Goal: Information Seeking & Learning: Learn about a topic

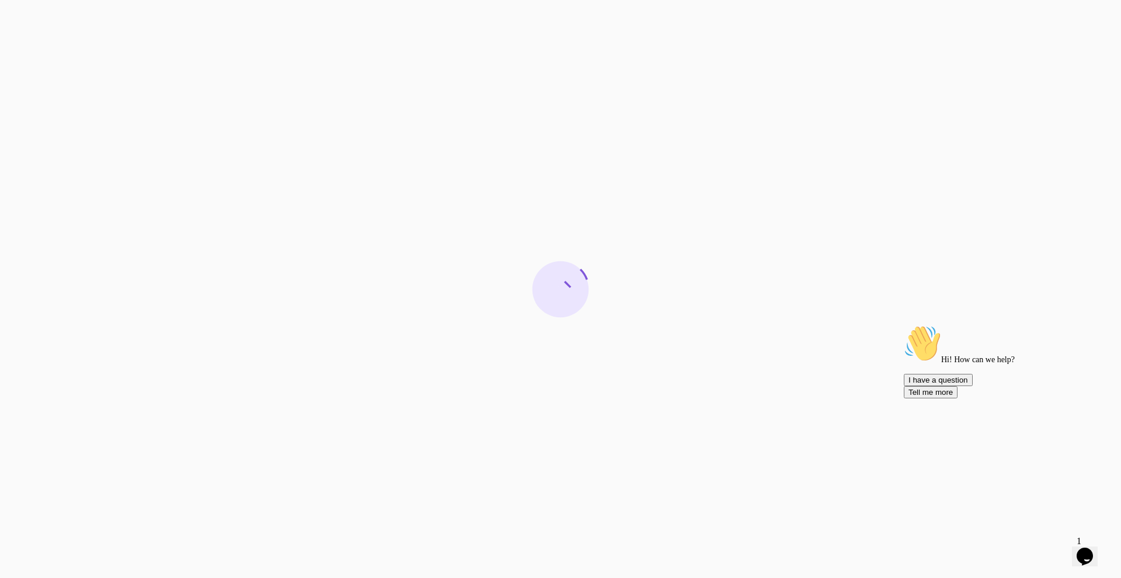
click at [904, 325] on icon "Chat attention grabber" at bounding box center [904, 325] width 0 height 0
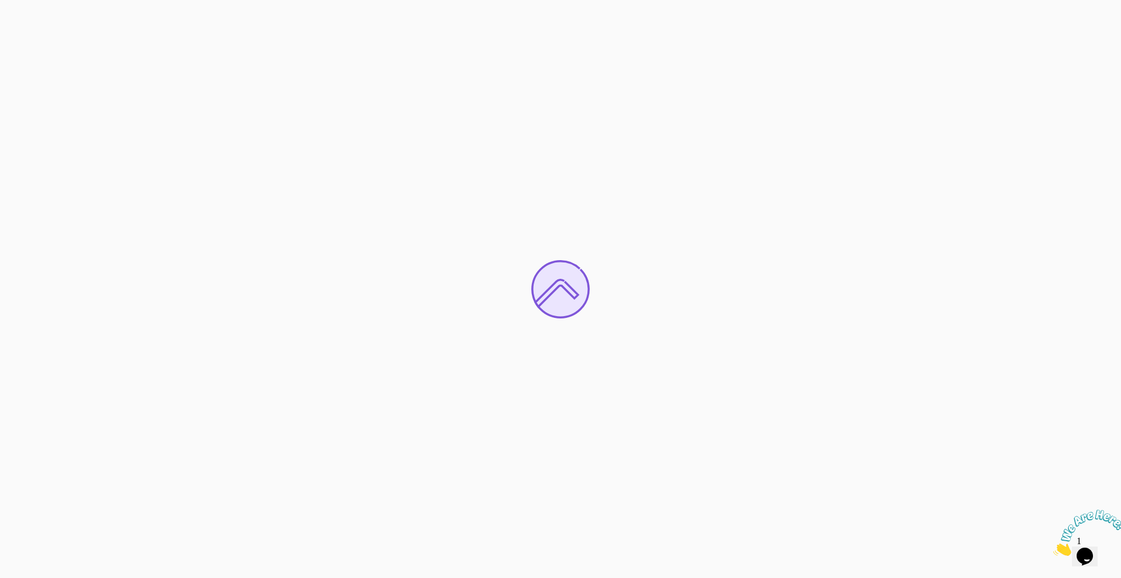
click at [1053, 548] on icon "Close" at bounding box center [1053, 553] width 0 height 10
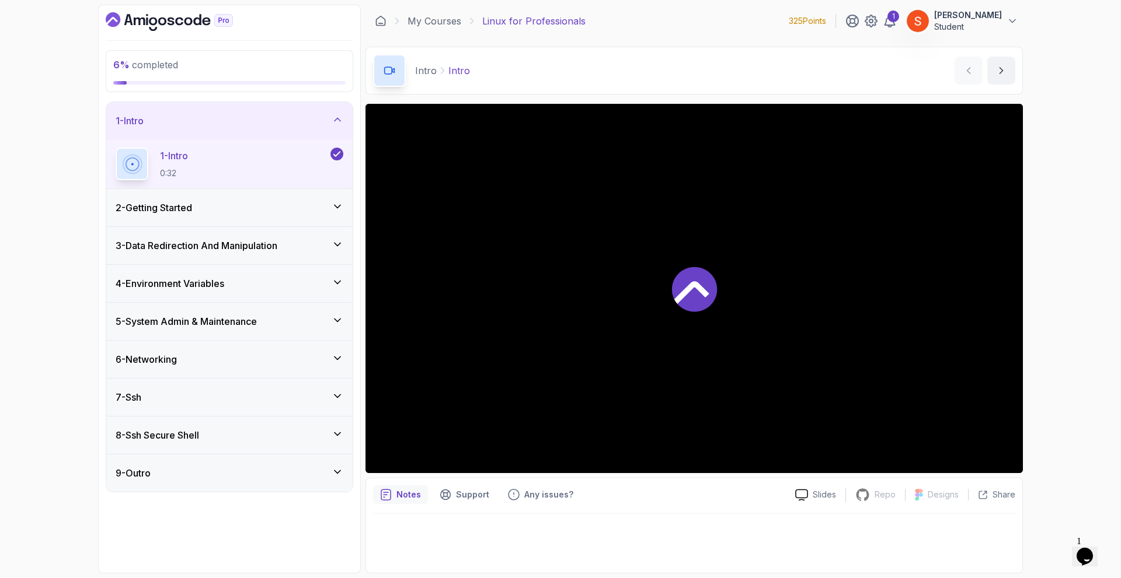
click at [273, 208] on div "2 - Getting Started" at bounding box center [230, 208] width 228 height 14
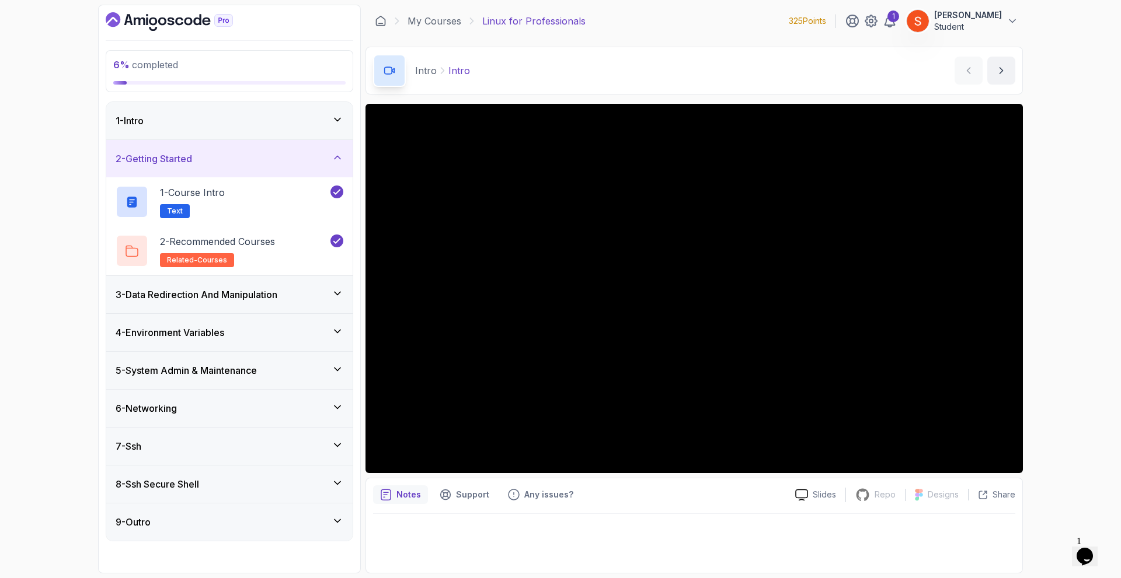
click at [257, 287] on div "3 - Data Redirection And Manipulation" at bounding box center [229, 294] width 246 height 37
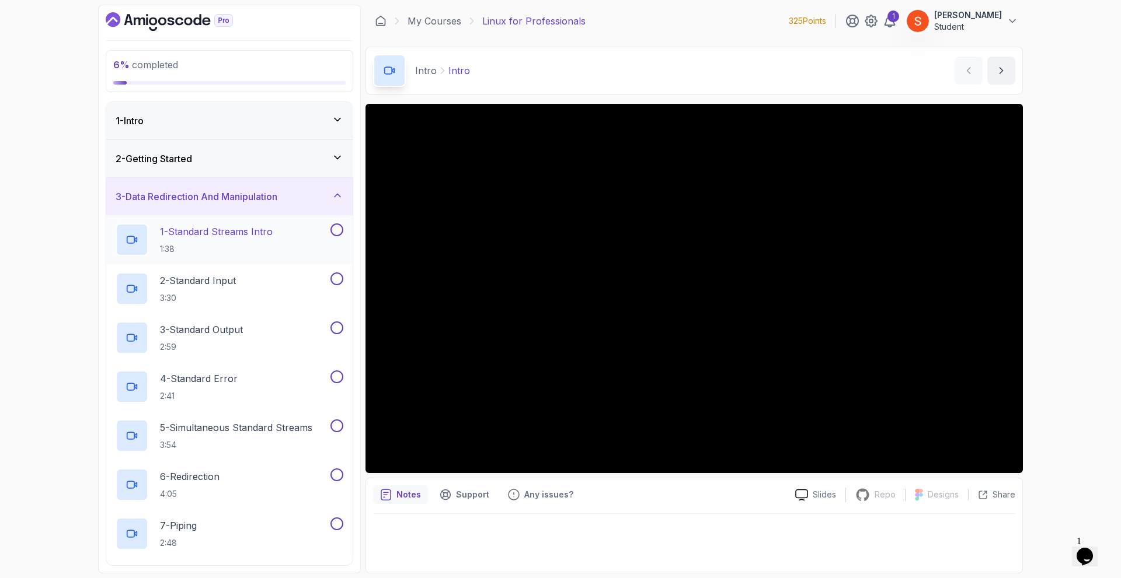
click at [213, 235] on p "1 - Standard Streams Intro" at bounding box center [216, 232] width 113 height 14
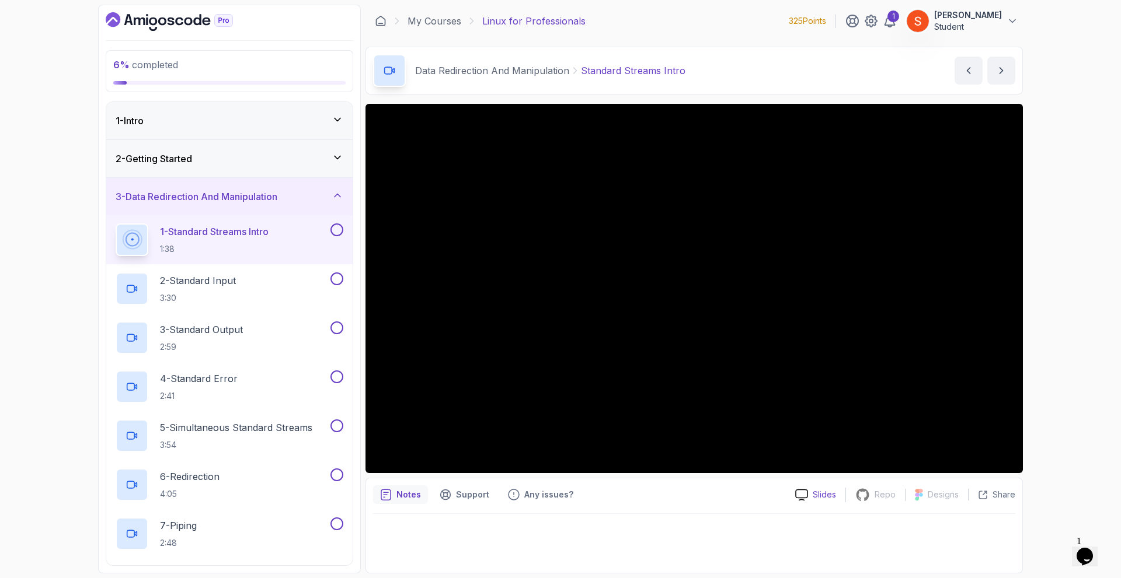
click at [823, 492] on p "Slides" at bounding box center [824, 495] width 23 height 12
click at [207, 154] on div "2 - Getting Started" at bounding box center [230, 159] width 228 height 14
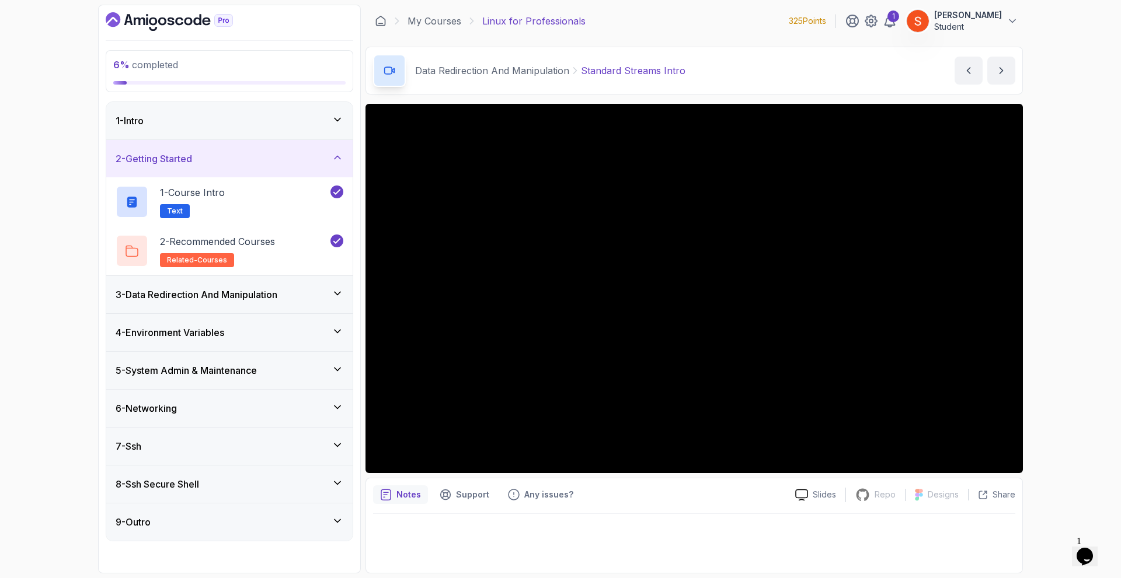
click at [207, 154] on div "2 - Getting Started" at bounding box center [230, 159] width 228 height 14
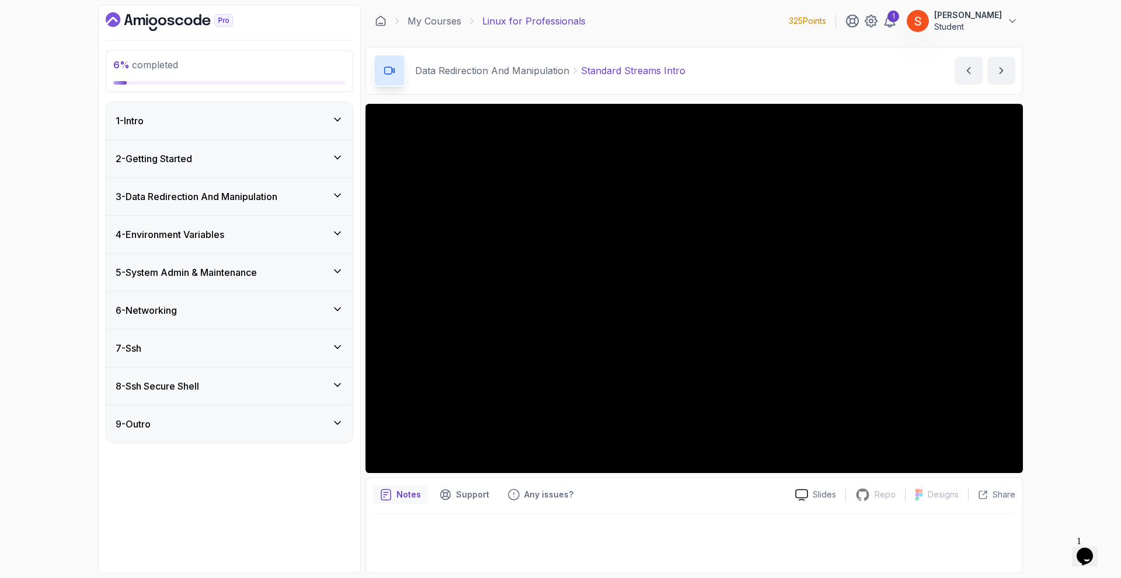
click at [318, 192] on div "3 - Data Redirection And Manipulation" at bounding box center [230, 197] width 228 height 14
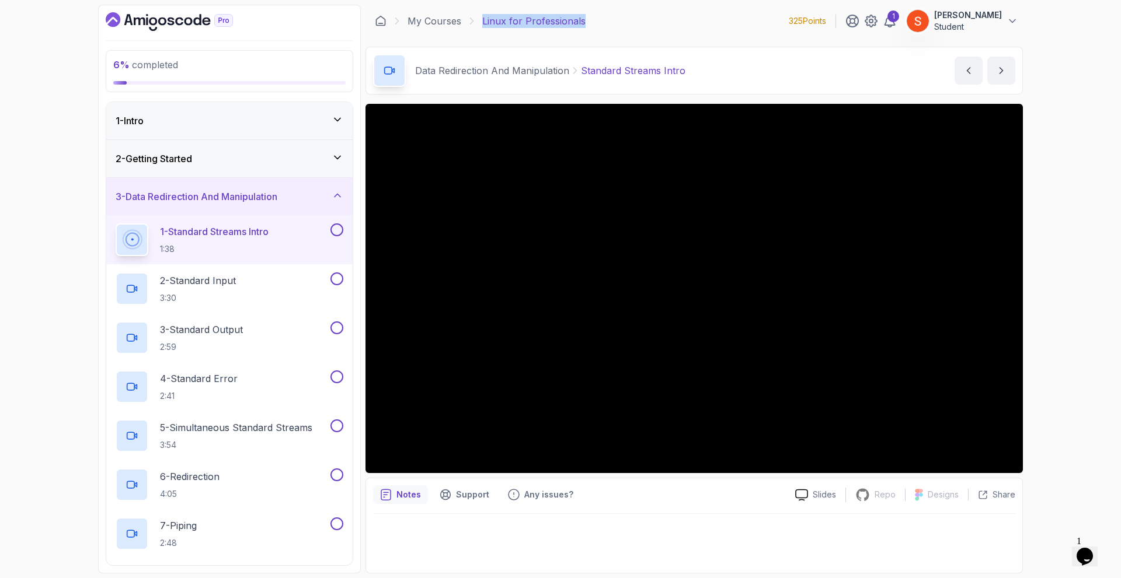
drag, startPoint x: 585, startPoint y: 19, endPoint x: 476, endPoint y: 28, distance: 109.6
click at [476, 28] on div "My Courses Linux for Professionals 325 Points 1 [PERSON_NAME] Student" at bounding box center [693, 21] width 657 height 33
copy p "Linux for Professionals"
click at [245, 152] on div "2 - Getting Started" at bounding box center [230, 159] width 228 height 14
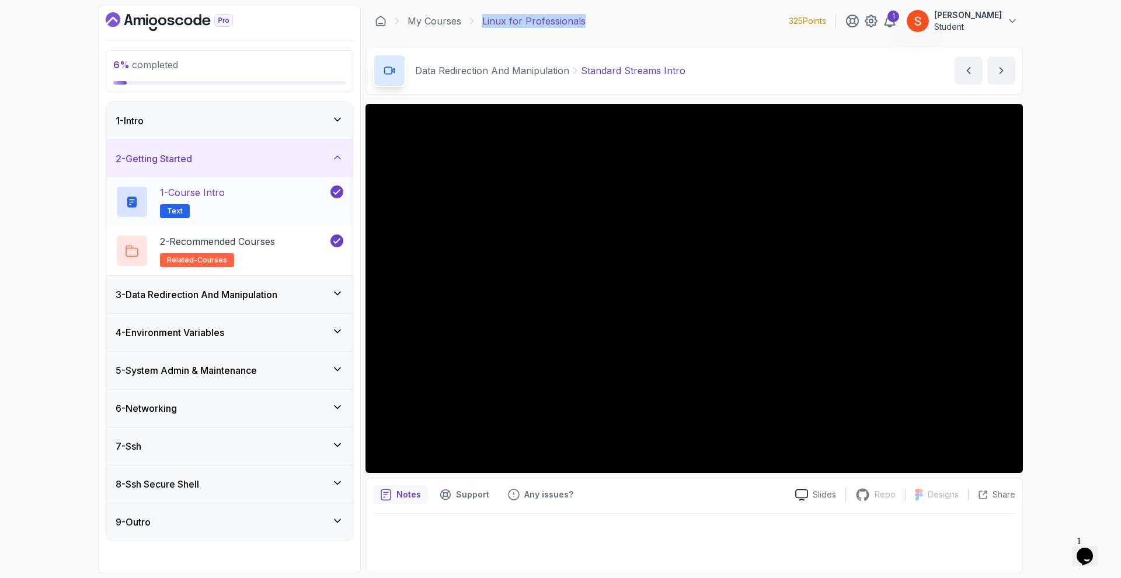
click at [235, 200] on div "1 - Course Intro Text" at bounding box center [222, 202] width 212 height 33
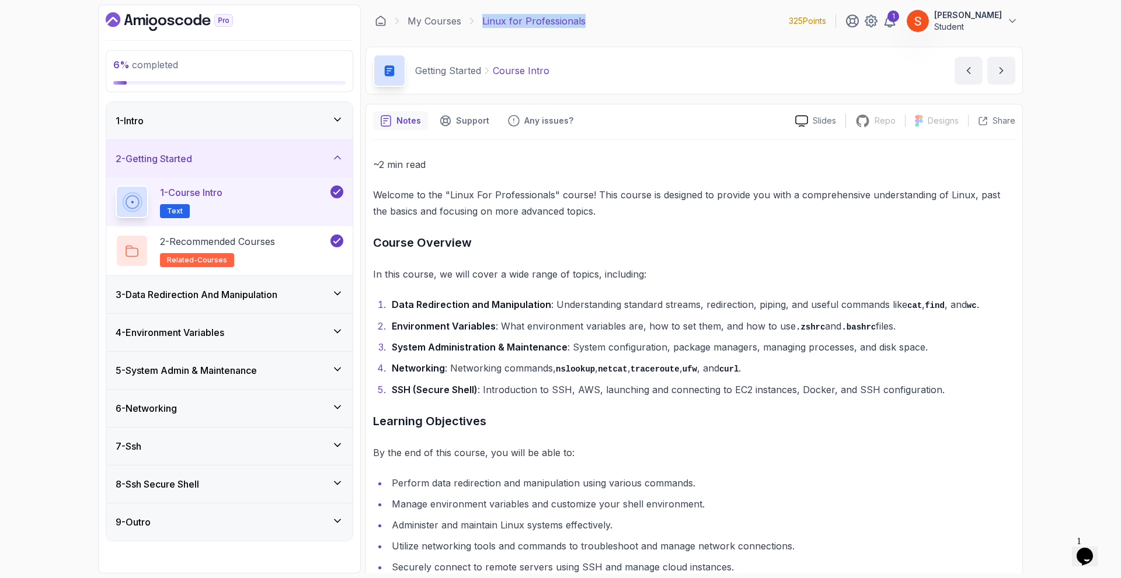
scroll to position [56, 0]
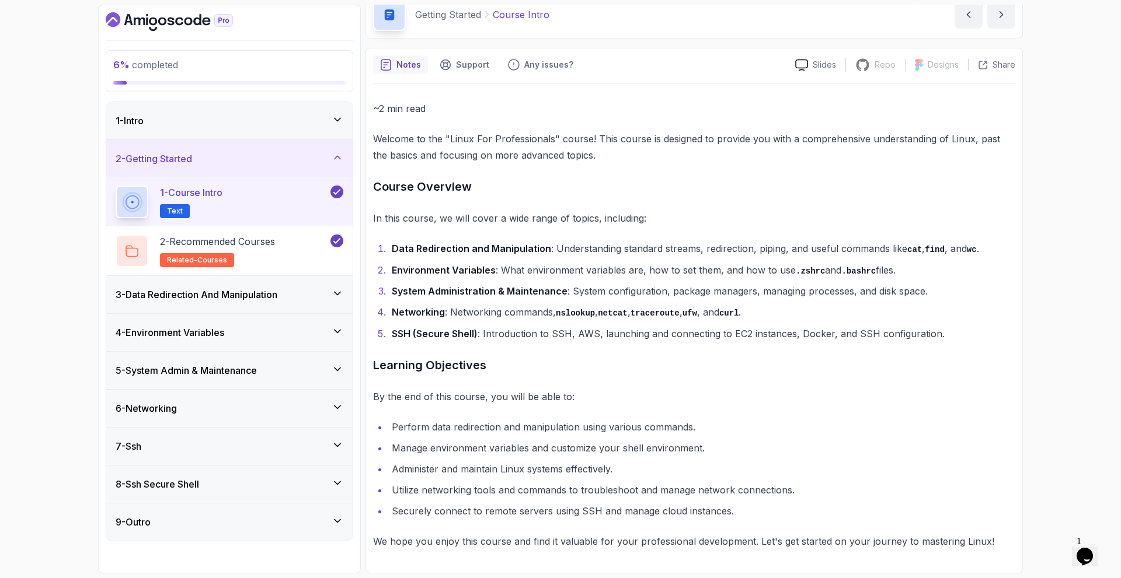
click at [223, 288] on h3 "3 - Data Redirection And Manipulation" at bounding box center [197, 295] width 162 height 14
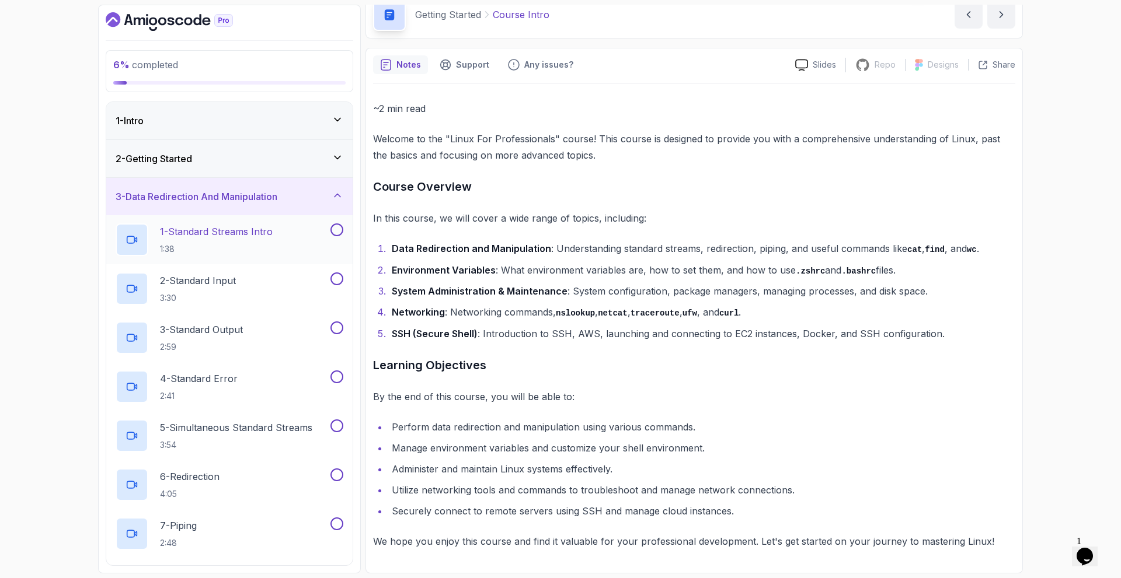
click at [207, 235] on p "1 - Standard Streams Intro" at bounding box center [216, 232] width 113 height 14
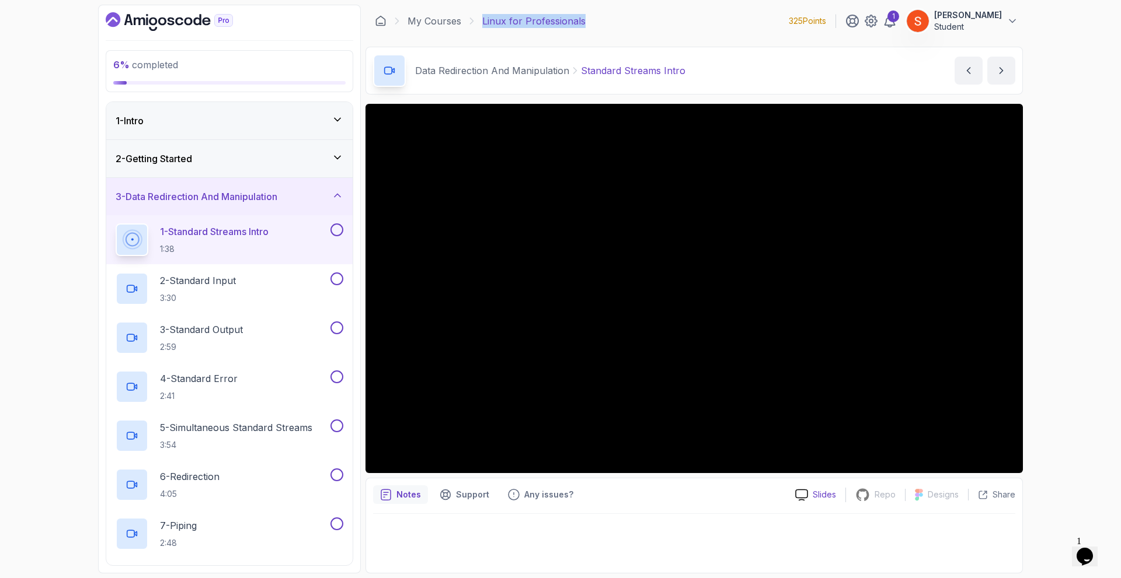
click at [824, 497] on p "Slides" at bounding box center [824, 495] width 23 height 12
drag, startPoint x: 825, startPoint y: 501, endPoint x: 815, endPoint y: 492, distance: 13.6
click at [465, 498] on p "Support" at bounding box center [472, 495] width 33 height 12
click at [534, 497] on p "Any issues?" at bounding box center [548, 495] width 49 height 12
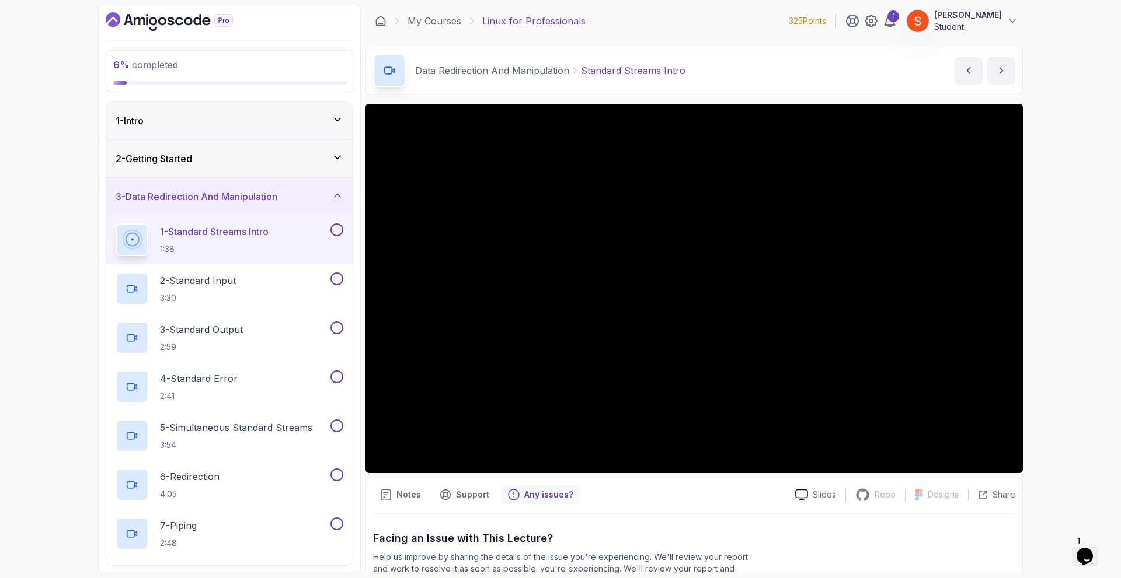
scroll to position [151, 0]
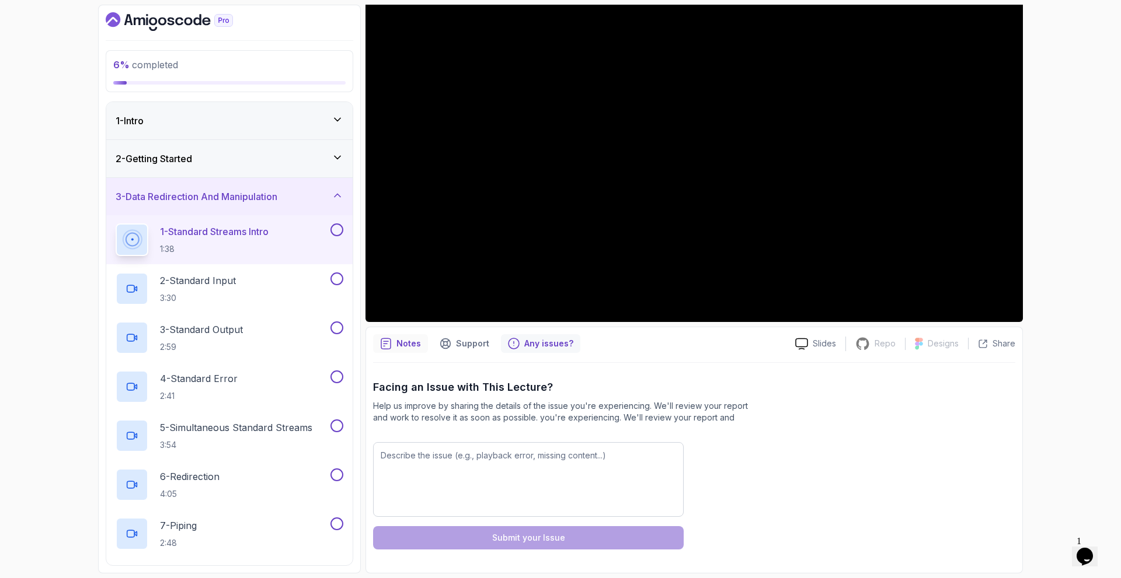
click at [406, 345] on p "Notes" at bounding box center [408, 344] width 25 height 12
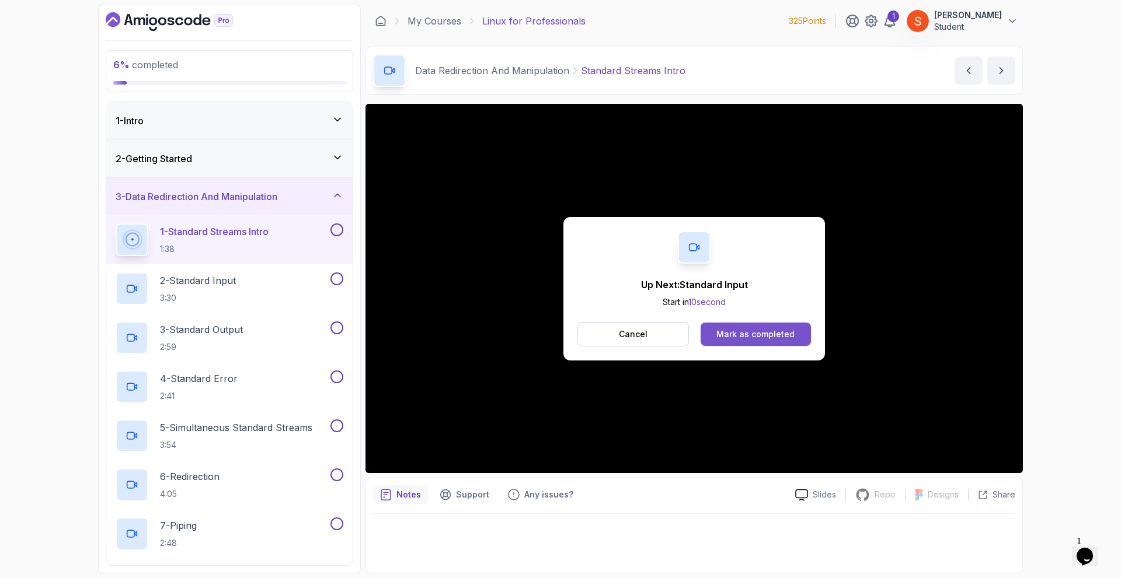
click at [735, 329] on div "Mark as completed" at bounding box center [755, 335] width 78 height 12
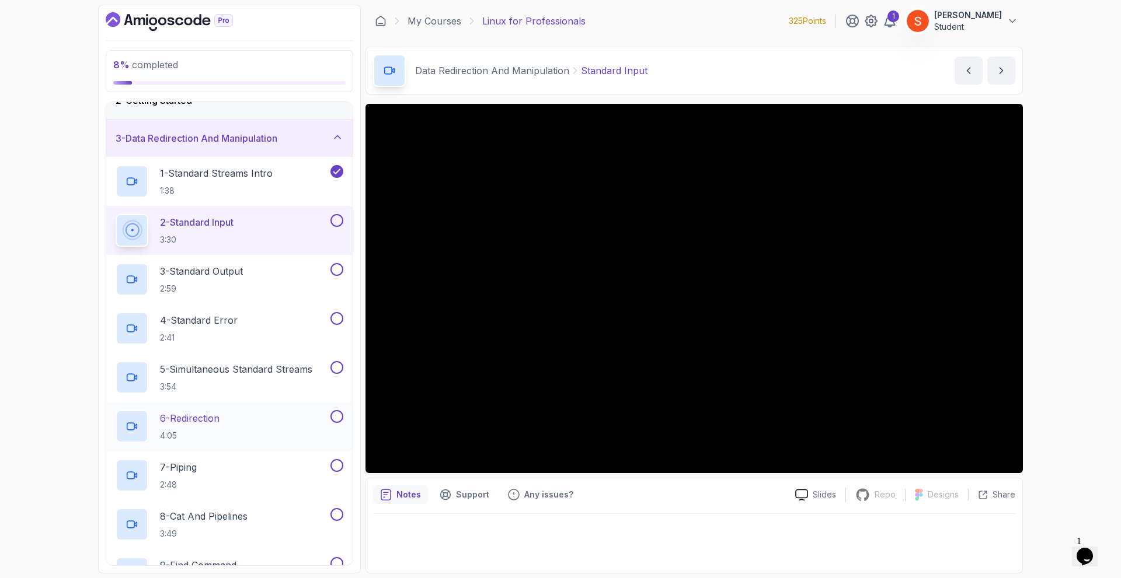
scroll to position [117, 0]
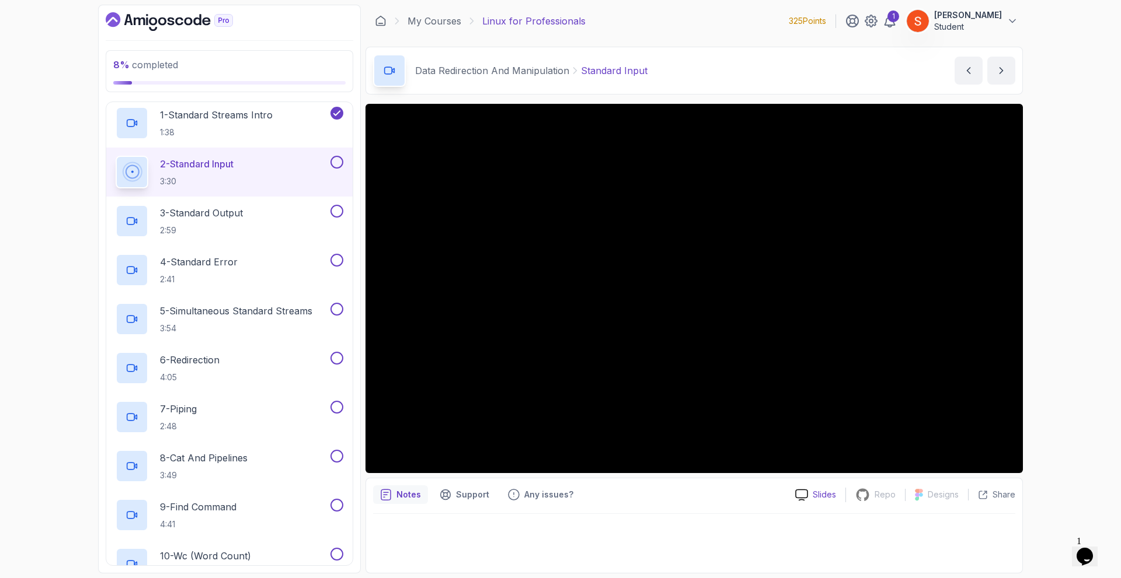
click at [810, 493] on div "Slides" at bounding box center [816, 495] width 60 height 12
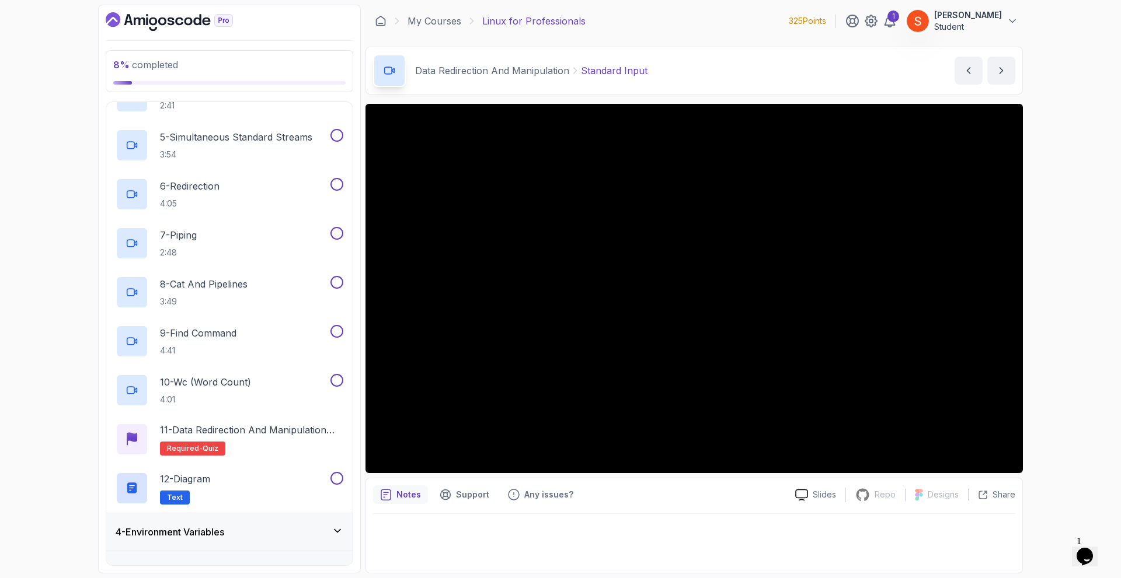
scroll to position [116, 0]
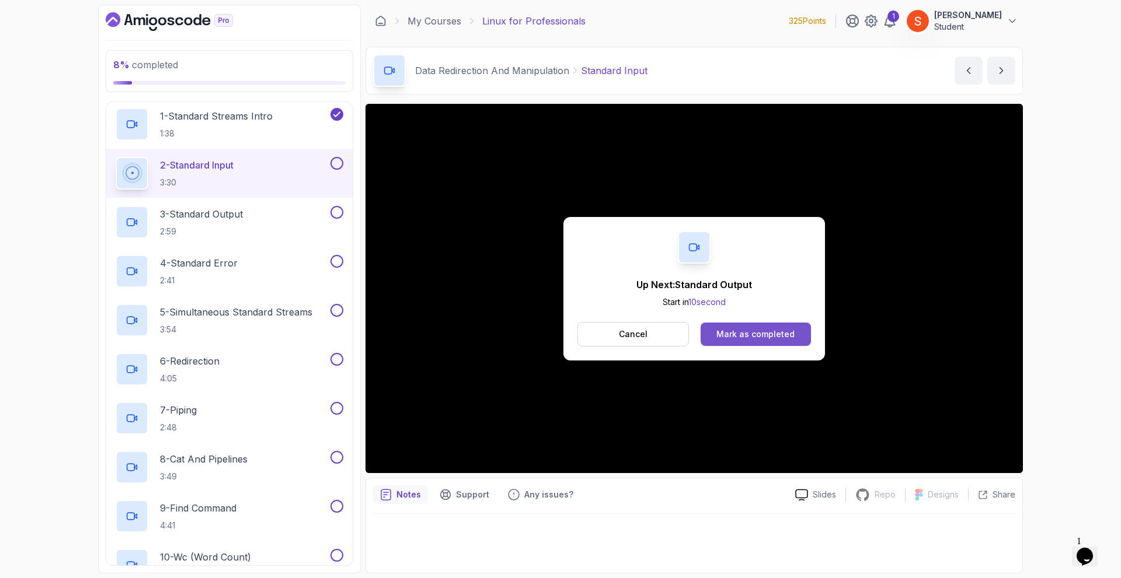
click at [764, 334] on div "Mark as completed" at bounding box center [755, 335] width 78 height 12
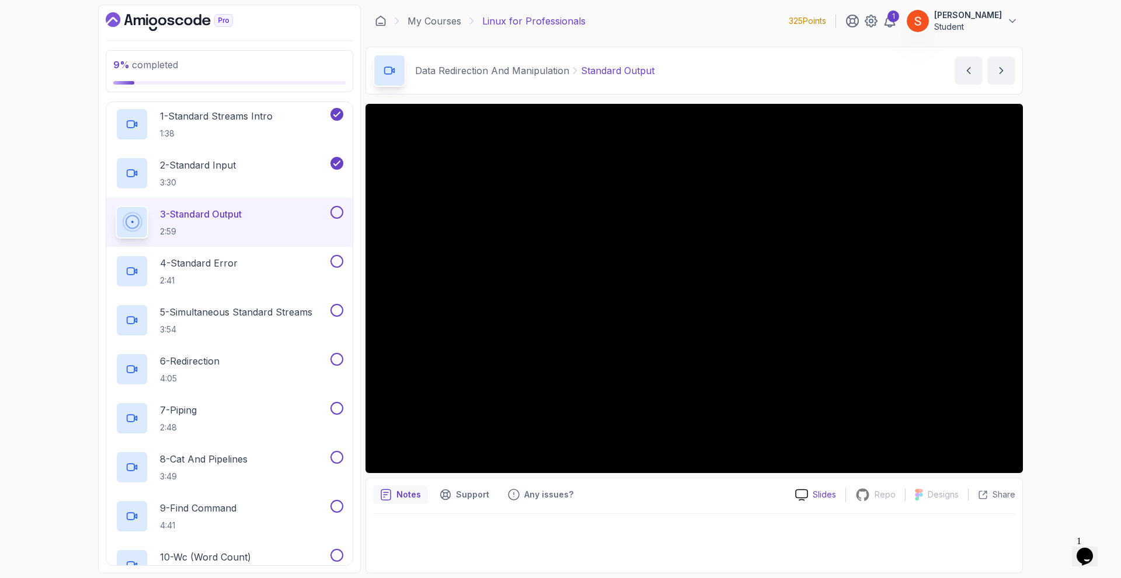
click at [805, 496] on icon at bounding box center [801, 495] width 13 height 12
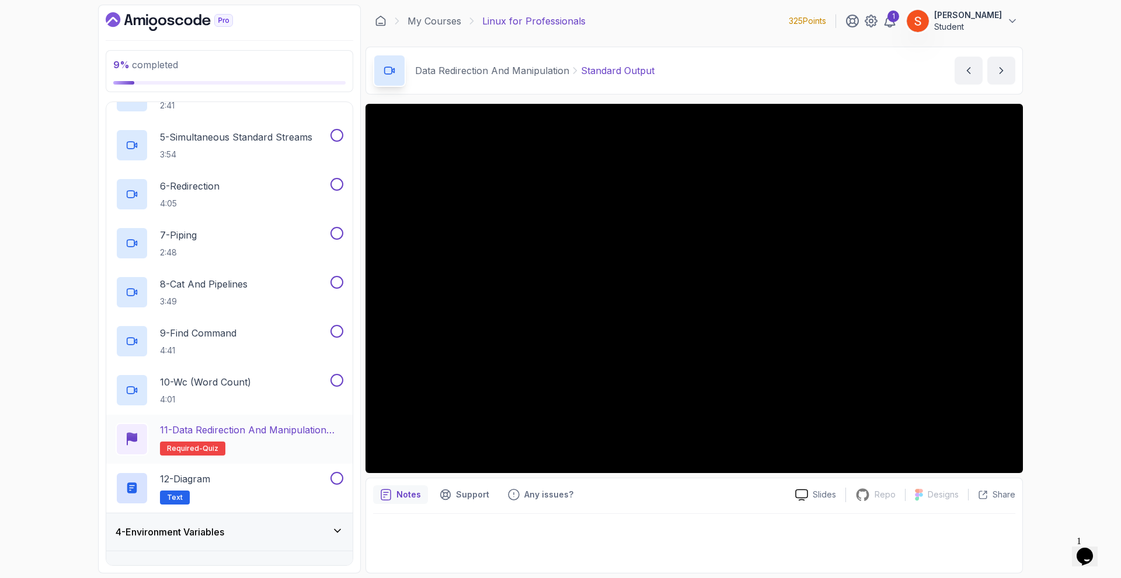
scroll to position [57, 0]
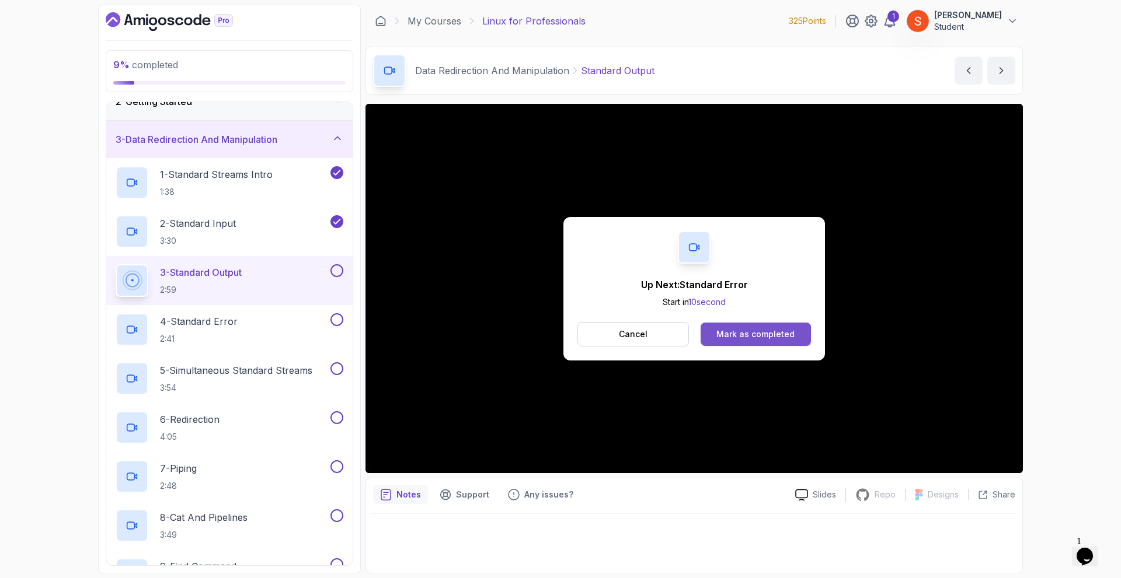
click at [752, 329] on div "Mark as completed" at bounding box center [755, 335] width 78 height 12
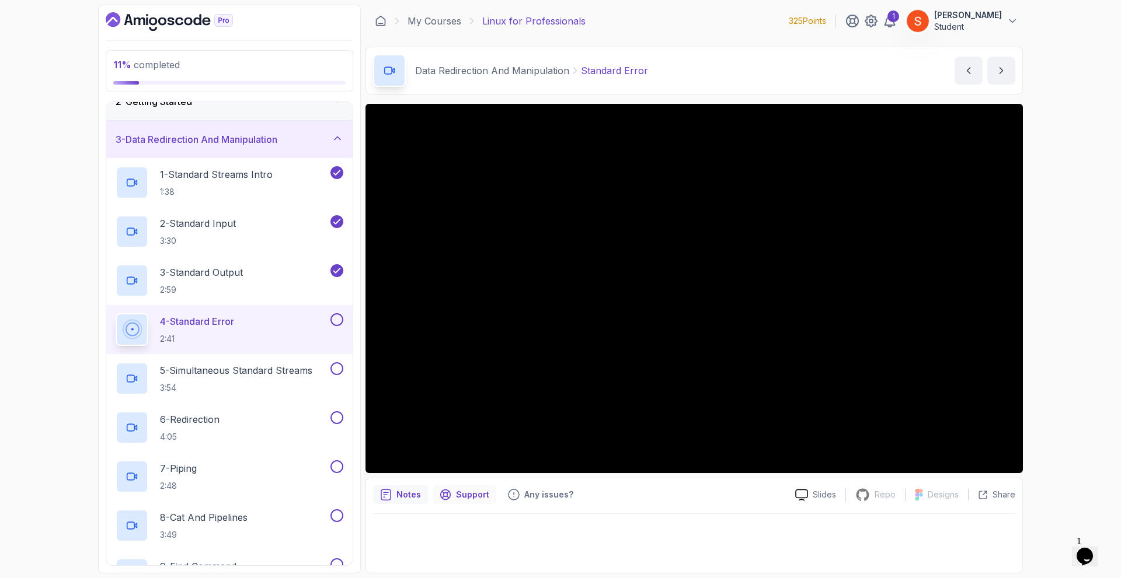
click at [458, 492] on p "Support" at bounding box center [472, 495] width 33 height 12
click at [423, 497] on div "Notes" at bounding box center [400, 495] width 55 height 19
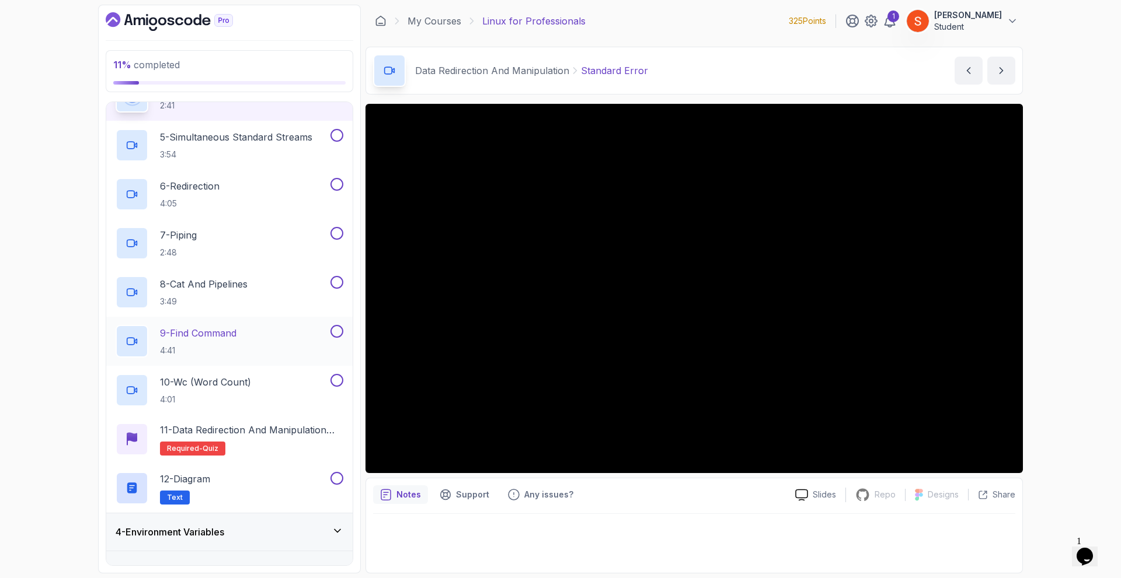
scroll to position [232, 0]
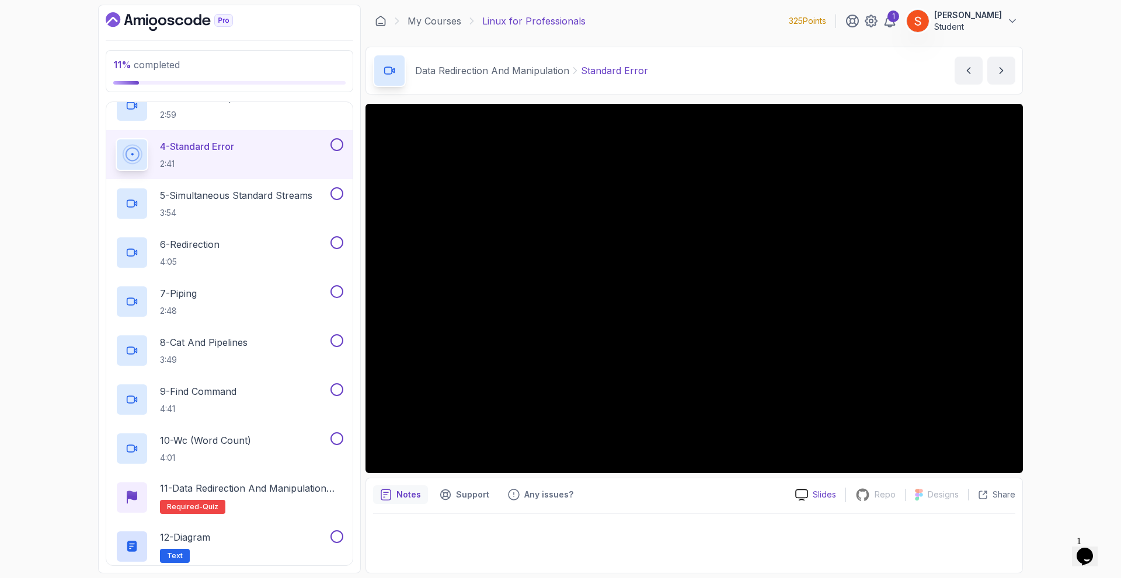
click at [820, 496] on p "Slides" at bounding box center [824, 495] width 23 height 12
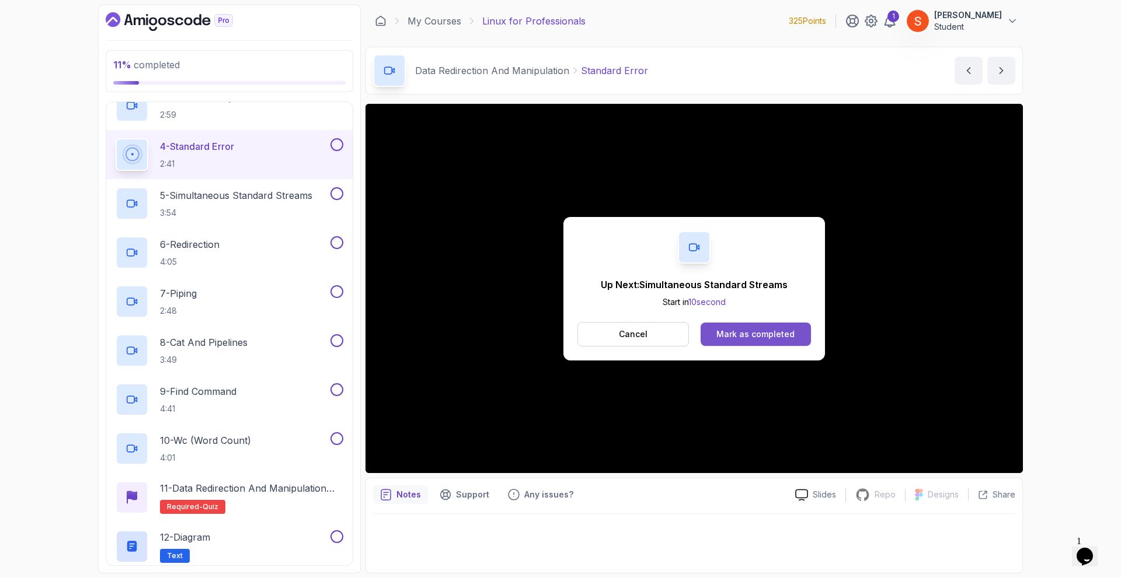
click at [770, 325] on button "Mark as completed" at bounding box center [755, 334] width 110 height 23
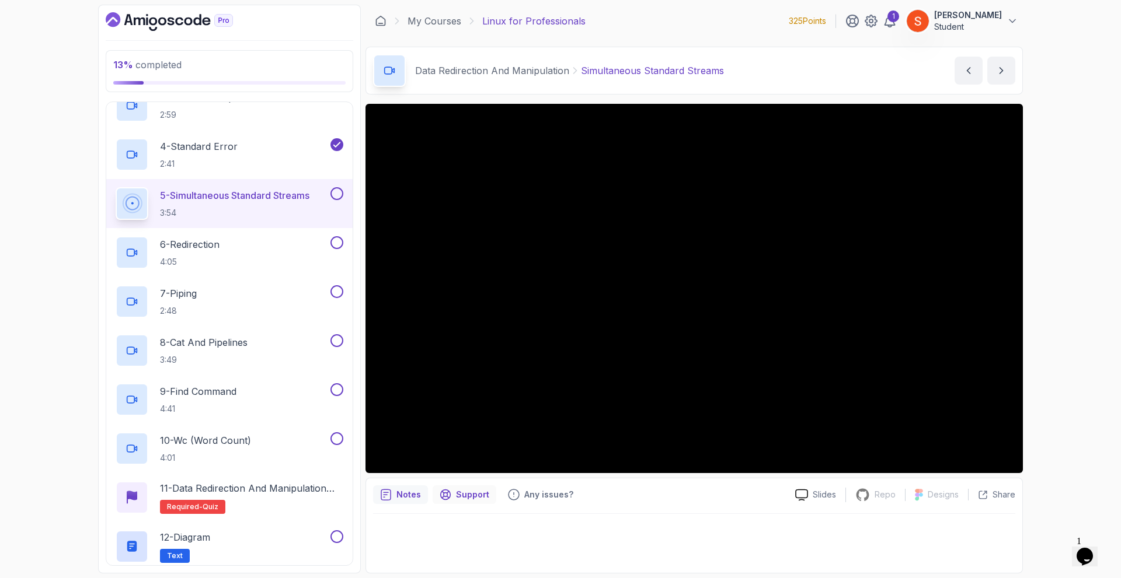
click at [463, 492] on p "Support" at bounding box center [472, 495] width 33 height 12
click at [424, 490] on div "Notes" at bounding box center [400, 495] width 55 height 19
click at [489, 485] on div "Notes Support Any issues? Slides Repo Repository not available Designs Design n…" at bounding box center [693, 526] width 657 height 96
click at [479, 490] on p "Support" at bounding box center [472, 495] width 33 height 12
click at [527, 493] on p "Any issues?" at bounding box center [548, 495] width 49 height 12
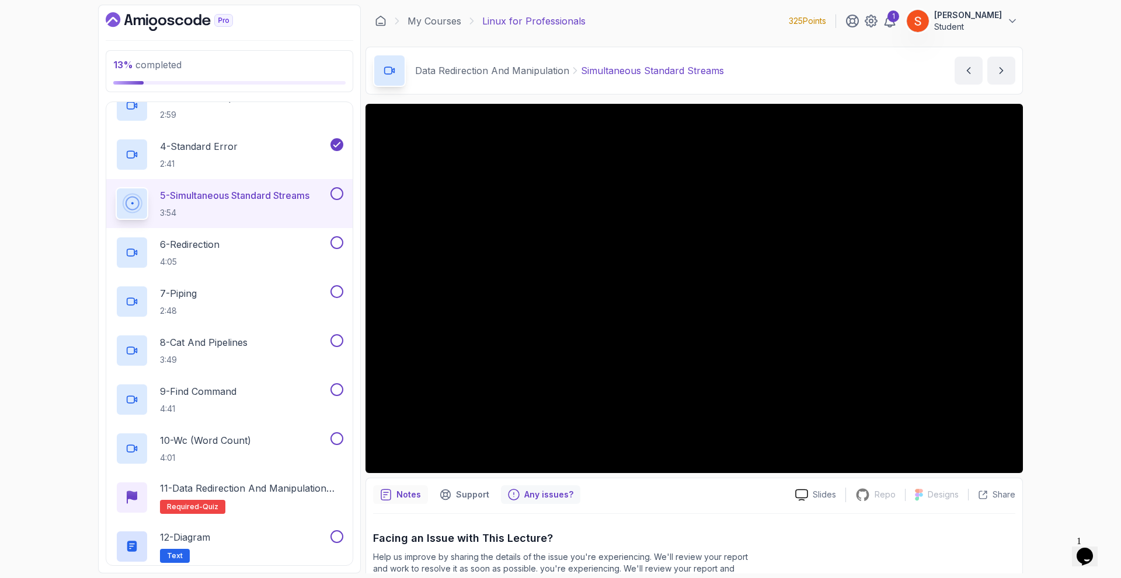
click at [407, 493] on p "Notes" at bounding box center [408, 495] width 25 height 12
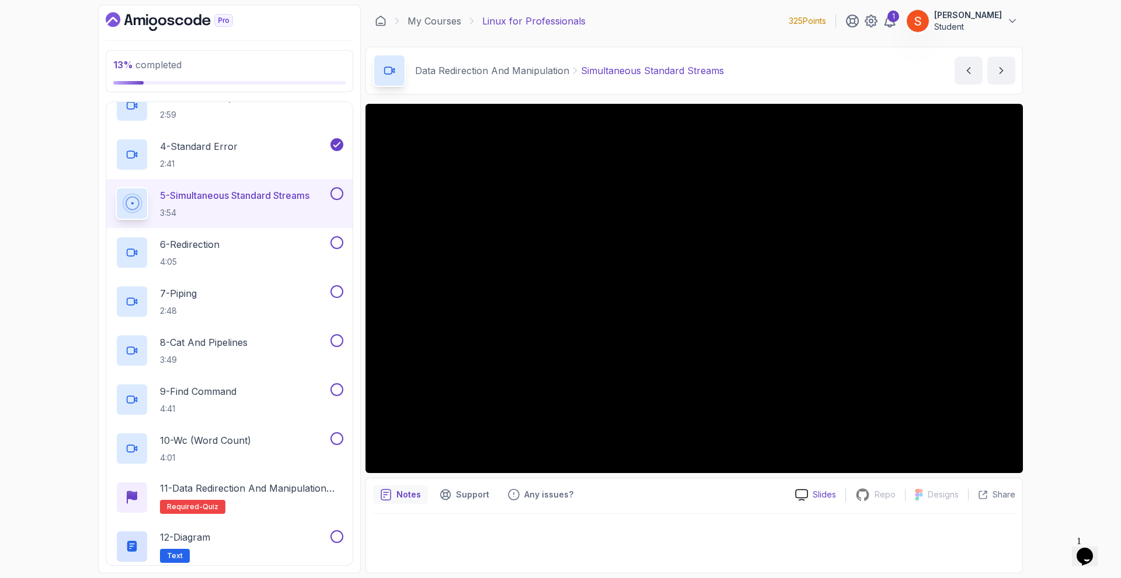
click at [815, 490] on p "Slides" at bounding box center [824, 495] width 23 height 12
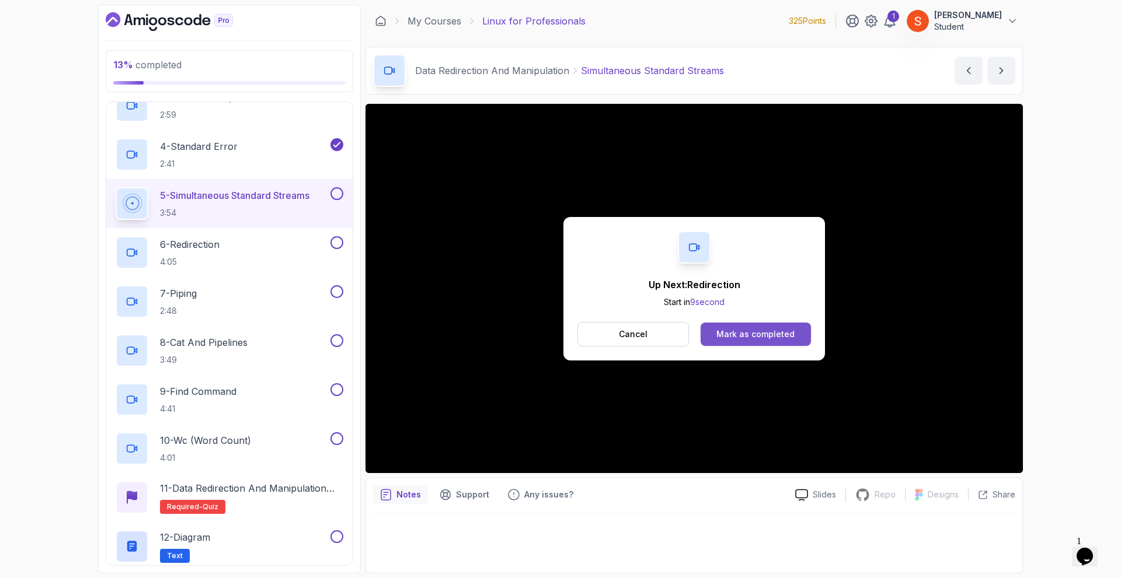
click at [745, 331] on div "Mark as completed" at bounding box center [755, 335] width 78 height 12
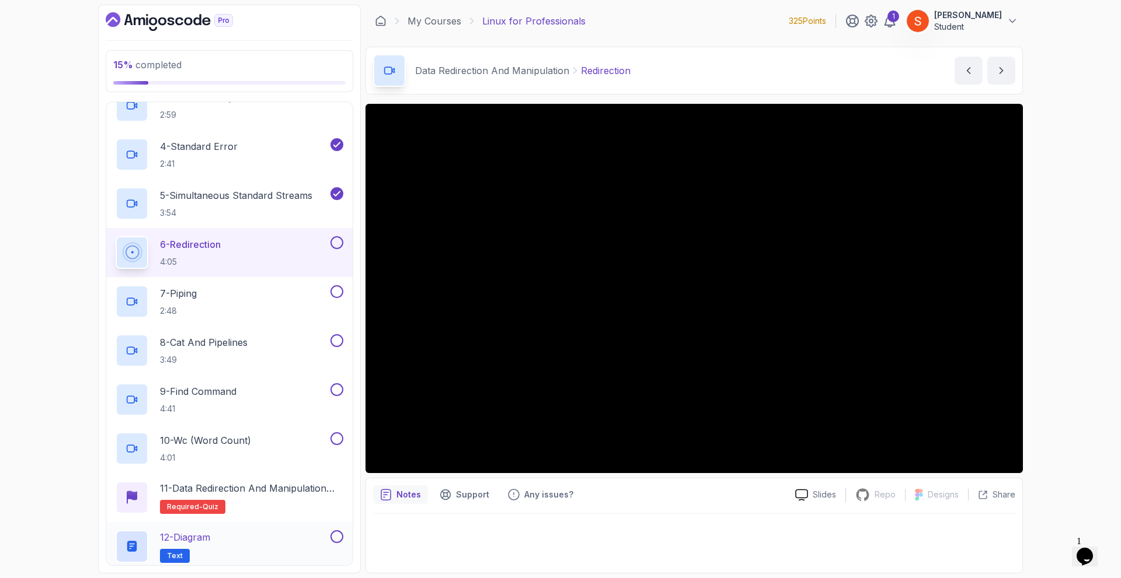
click at [219, 538] on div "12 - Diagram Text" at bounding box center [222, 547] width 212 height 33
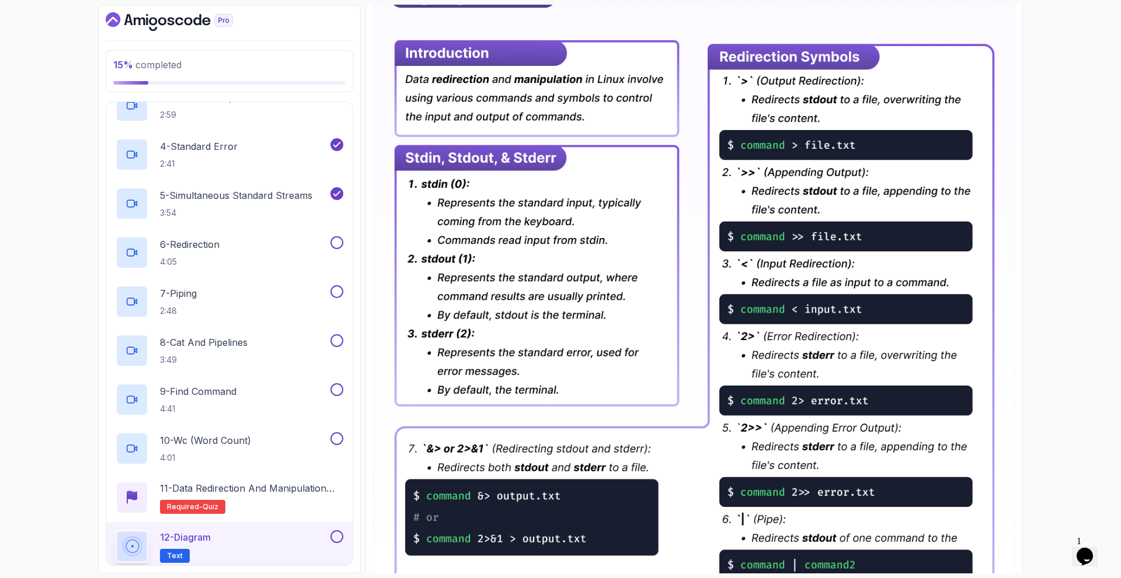
scroll to position [47, 0]
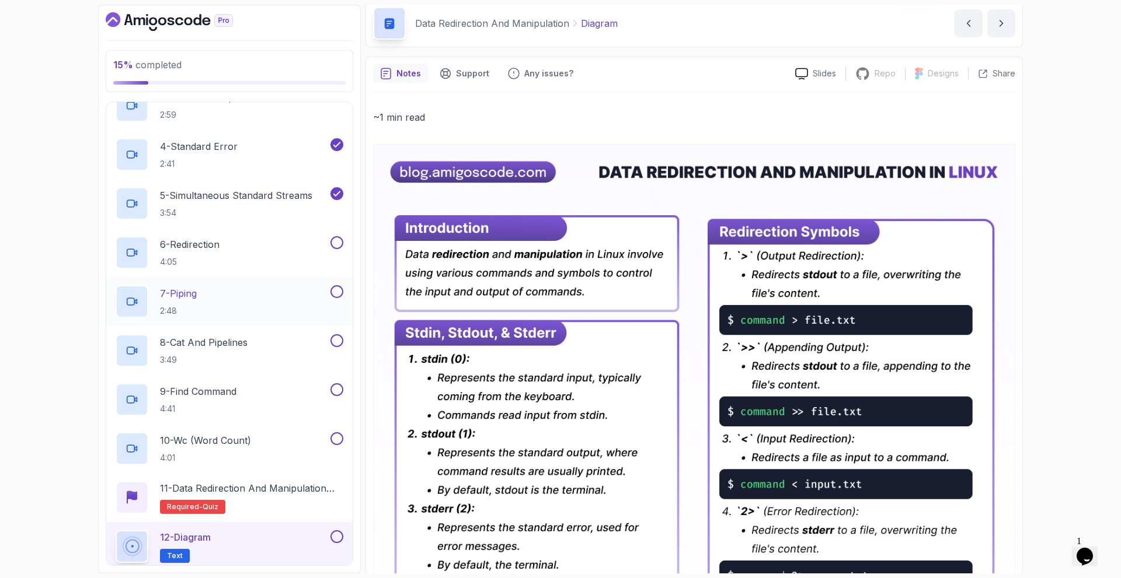
click at [221, 303] on div "7 - Piping 2:48" at bounding box center [222, 301] width 212 height 33
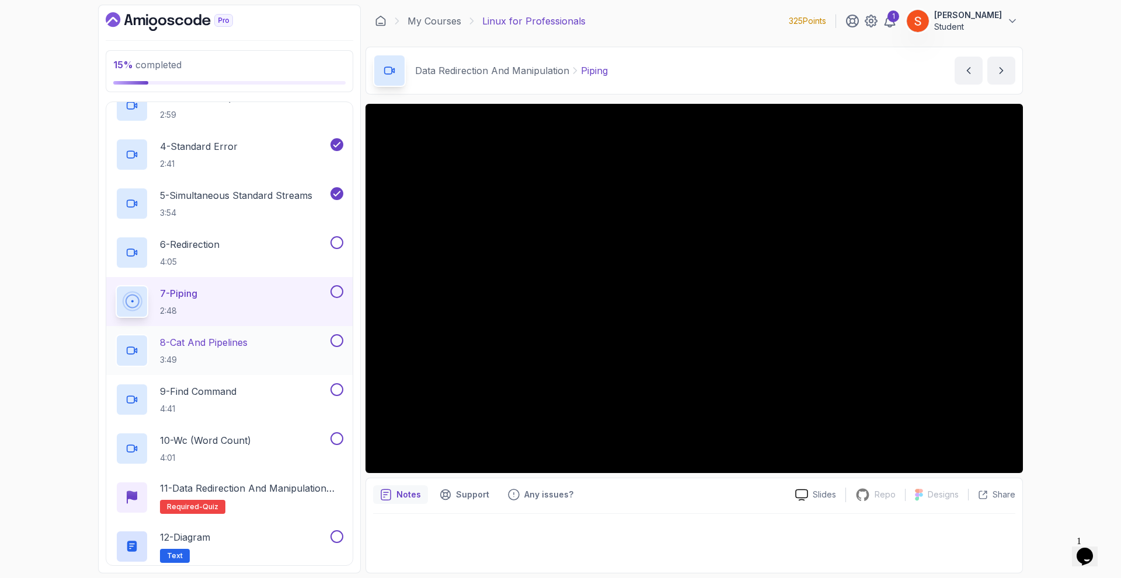
click at [199, 340] on p "8 - Cat And Pipelines" at bounding box center [204, 343] width 88 height 14
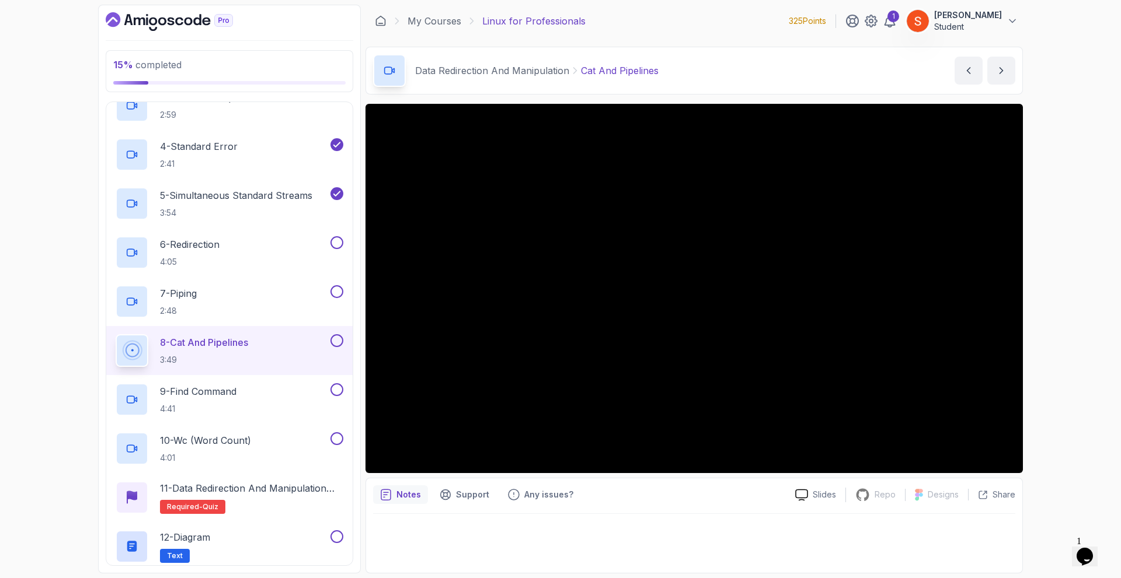
click at [517, 541] on div at bounding box center [694, 540] width 642 height 52
click at [220, 391] on p "9 - Find Command" at bounding box center [198, 392] width 76 height 14
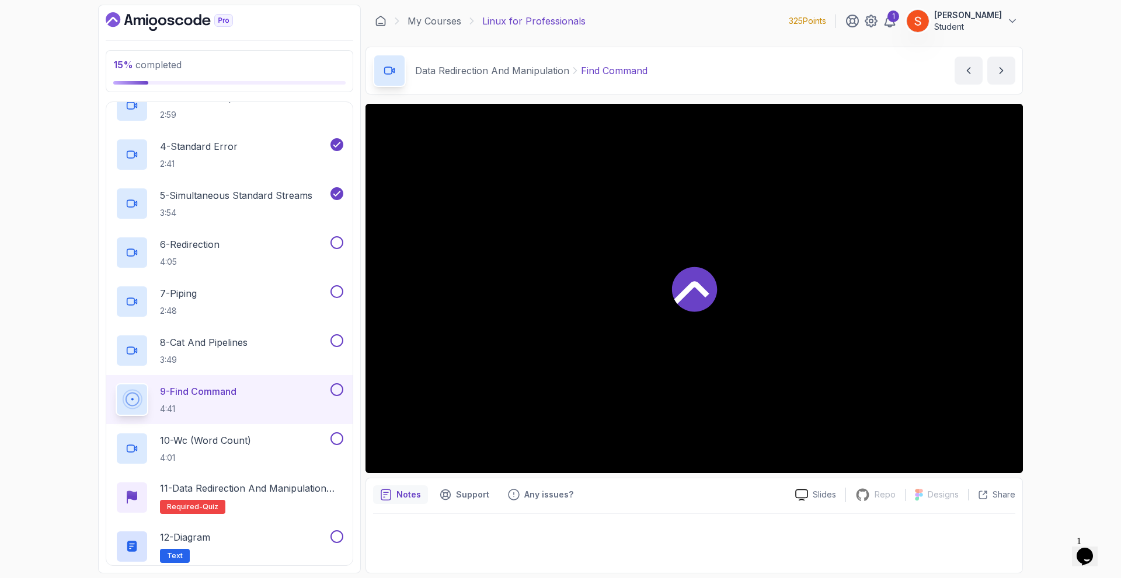
click at [454, 541] on div at bounding box center [694, 540] width 642 height 52
drag, startPoint x: 420, startPoint y: 538, endPoint x: 597, endPoint y: 569, distance: 180.2
click at [597, 569] on div "Notes Support Any issues? Slides Repo Repository not available Designs Design n…" at bounding box center [693, 526] width 657 height 96
click at [215, 433] on div "10 - Wc (Word Count) 4:01" at bounding box center [222, 449] width 212 height 33
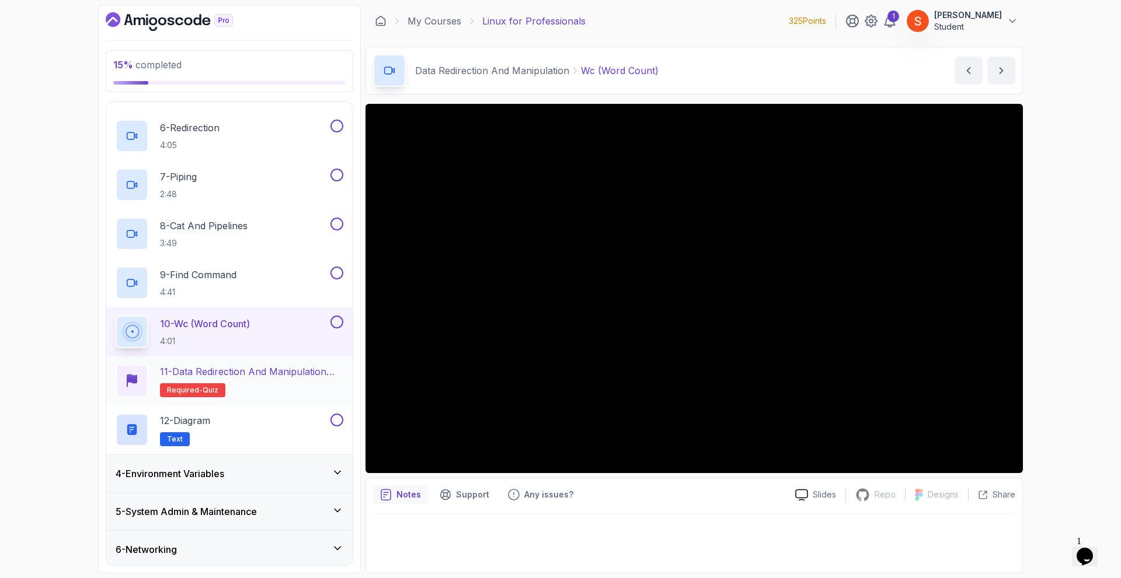
scroll to position [465, 0]
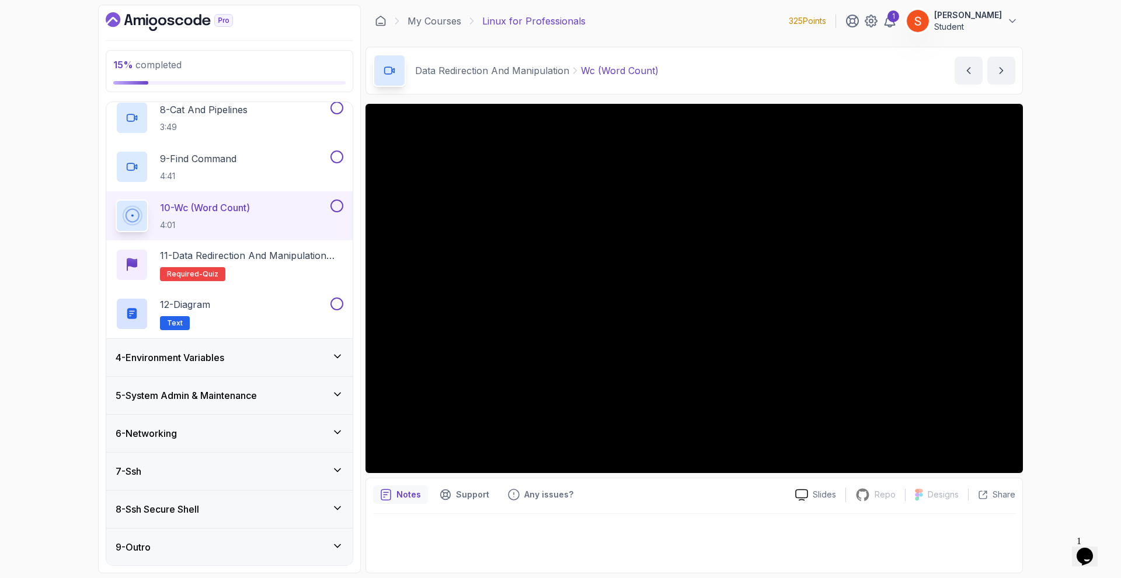
click at [299, 358] on div "4 - Environment Variables" at bounding box center [230, 358] width 228 height 14
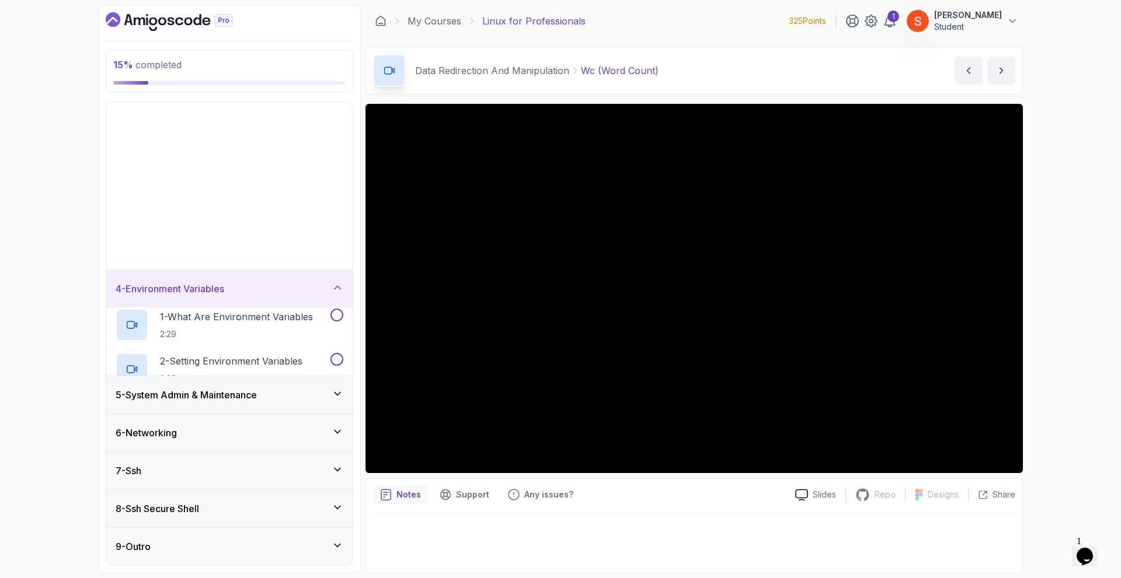
scroll to position [0, 0]
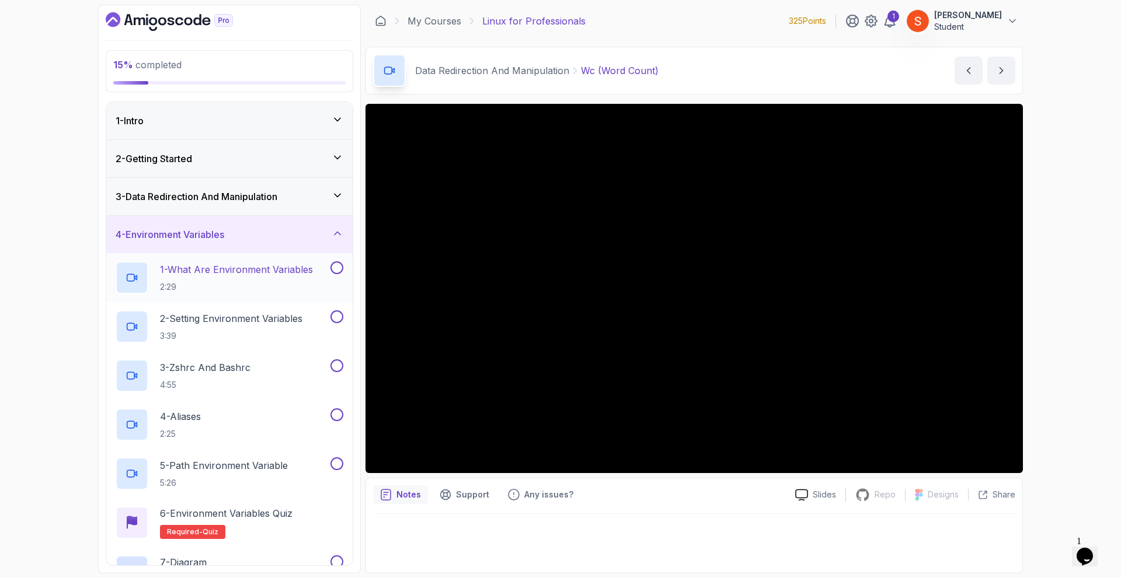
click at [242, 277] on h2 "1 - What Are Environment Variables 2:29" at bounding box center [236, 278] width 153 height 30
click at [260, 360] on div "3 - Zshrc And Bashrc 4:55" at bounding box center [222, 376] width 212 height 33
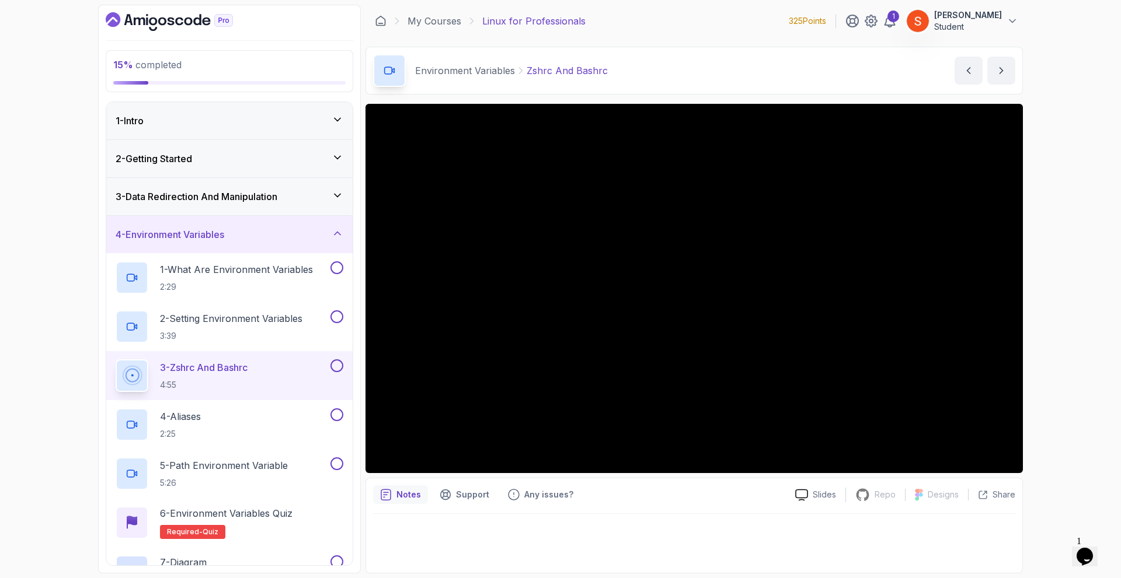
drag, startPoint x: 421, startPoint y: 540, endPoint x: 501, endPoint y: 559, distance: 82.3
click at [509, 567] on div "Notes Support Any issues? Slides Repo Repository not available Designs Design n…" at bounding box center [693, 526] width 657 height 96
click at [431, 547] on div at bounding box center [694, 540] width 642 height 52
click at [210, 417] on div "4 - Aliases 2:25" at bounding box center [222, 425] width 212 height 33
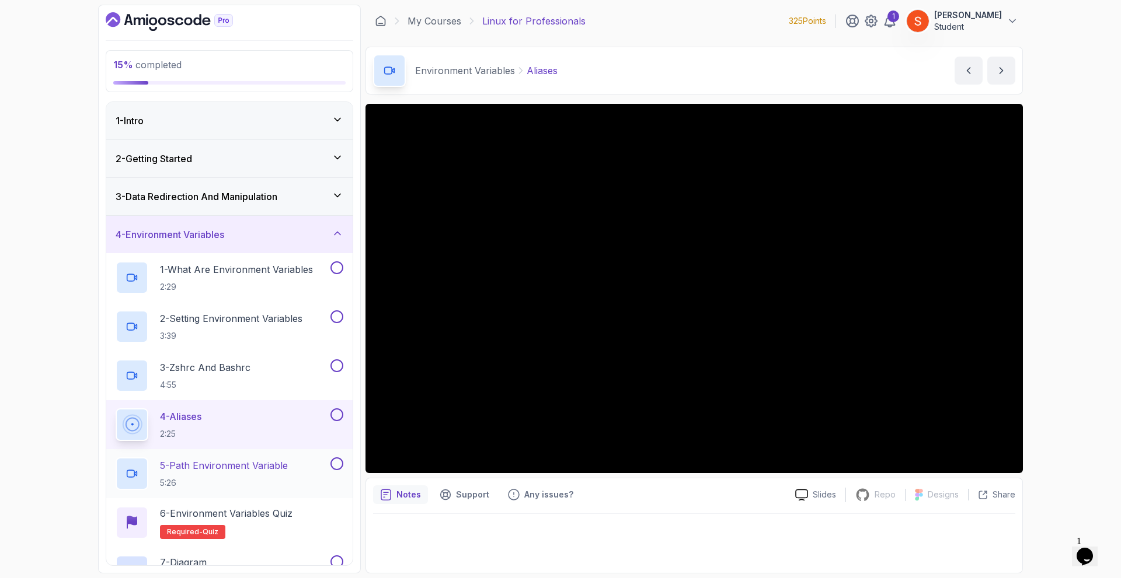
click at [253, 478] on p "5:26" at bounding box center [224, 484] width 128 height 12
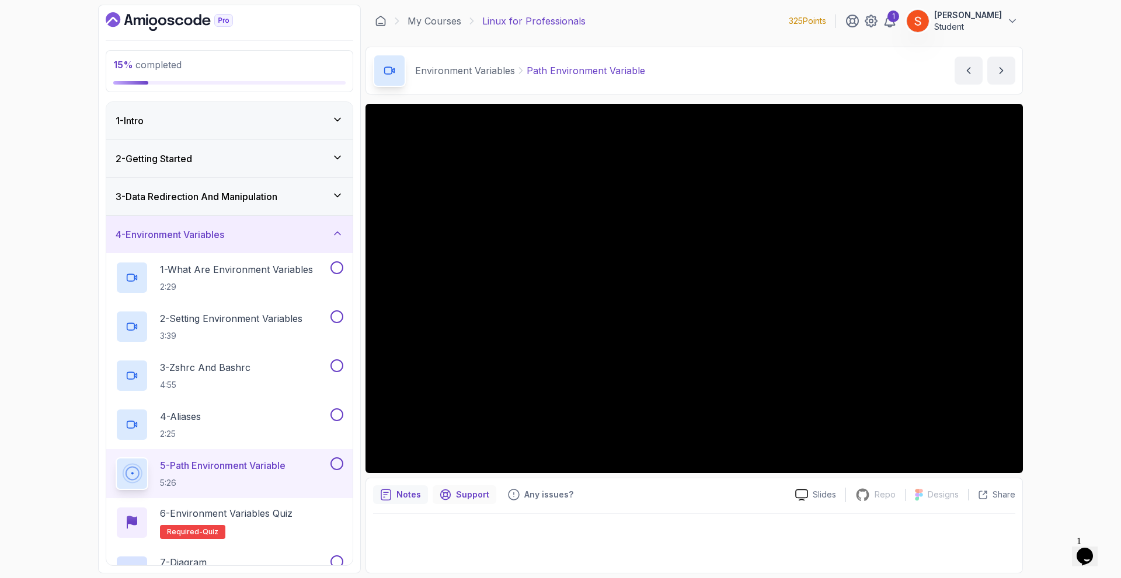
click at [449, 486] on div "Support" at bounding box center [465, 495] width 64 height 19
click at [443, 490] on icon "Support button" at bounding box center [446, 495] width 12 height 12
click at [396, 489] on div "Notes" at bounding box center [400, 495] width 55 height 19
drag, startPoint x: 455, startPoint y: 529, endPoint x: 426, endPoint y: 529, distance: 28.6
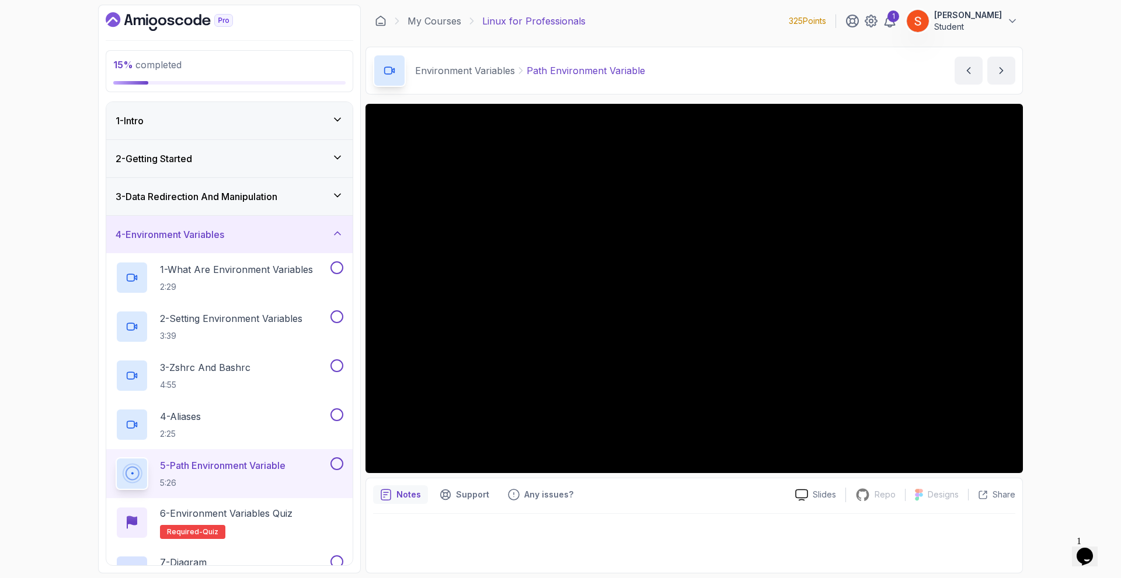
click at [426, 529] on div at bounding box center [694, 540] width 642 height 52
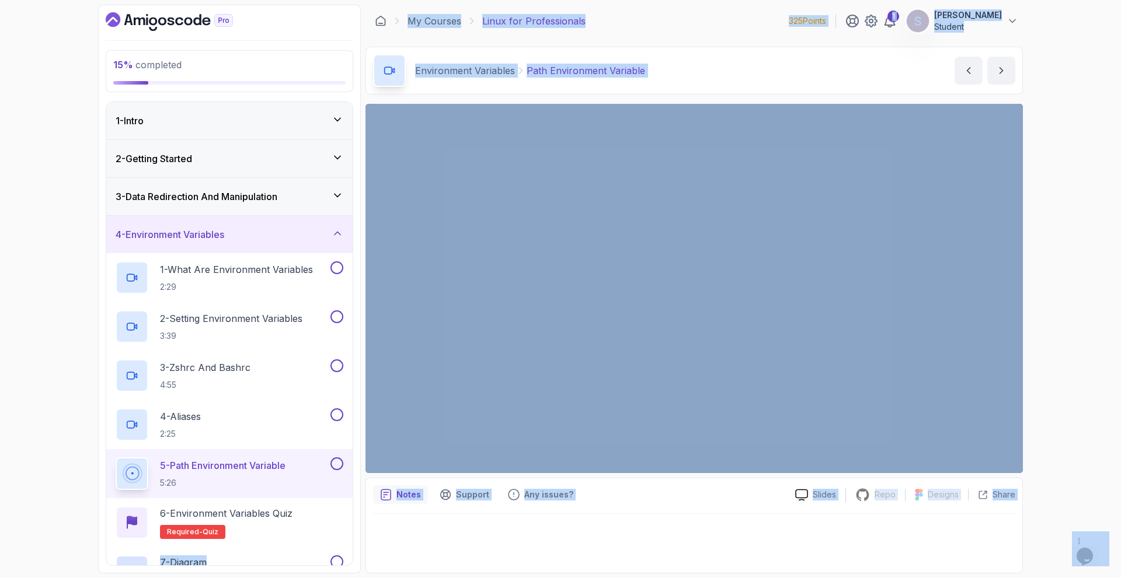
drag, startPoint x: 354, startPoint y: 527, endPoint x: 528, endPoint y: 555, distance: 175.5
click at [528, 555] on div "15 % completed 1 - Intro 2 - Getting Started 3 - Data Redirection And Manipulat…" at bounding box center [560, 289] width 925 height 569
click at [631, 543] on div at bounding box center [694, 540] width 642 height 52
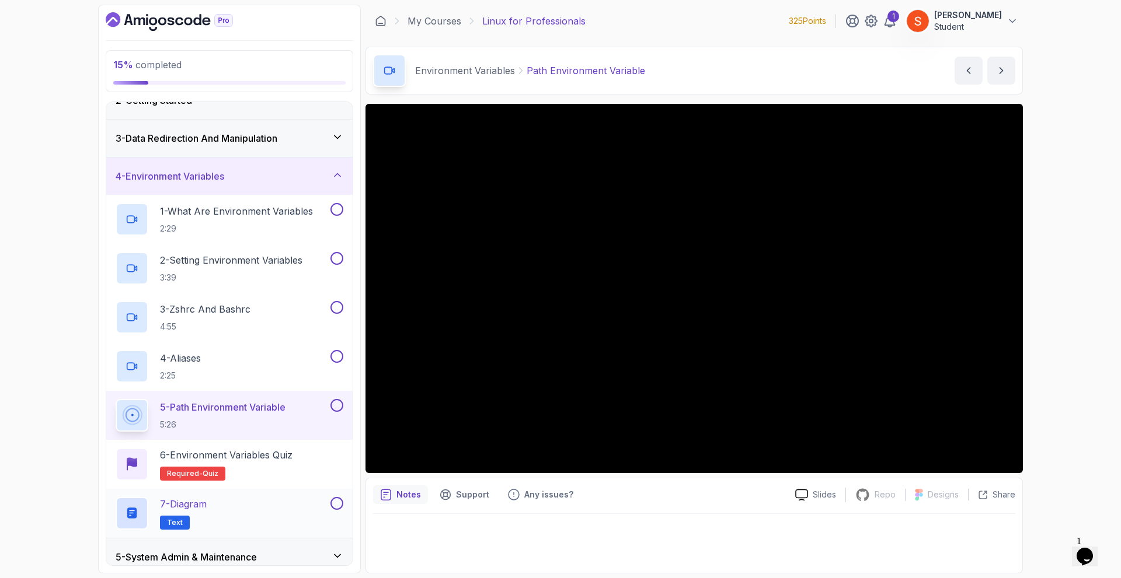
scroll to position [117, 0]
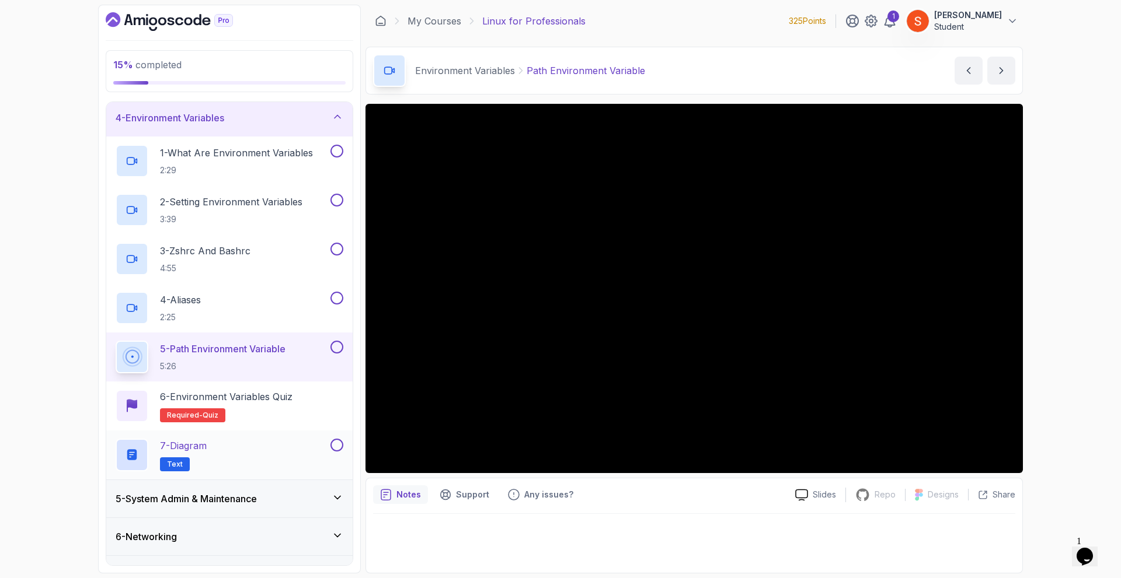
click at [252, 445] on div "7 - Diagram Text" at bounding box center [222, 455] width 212 height 33
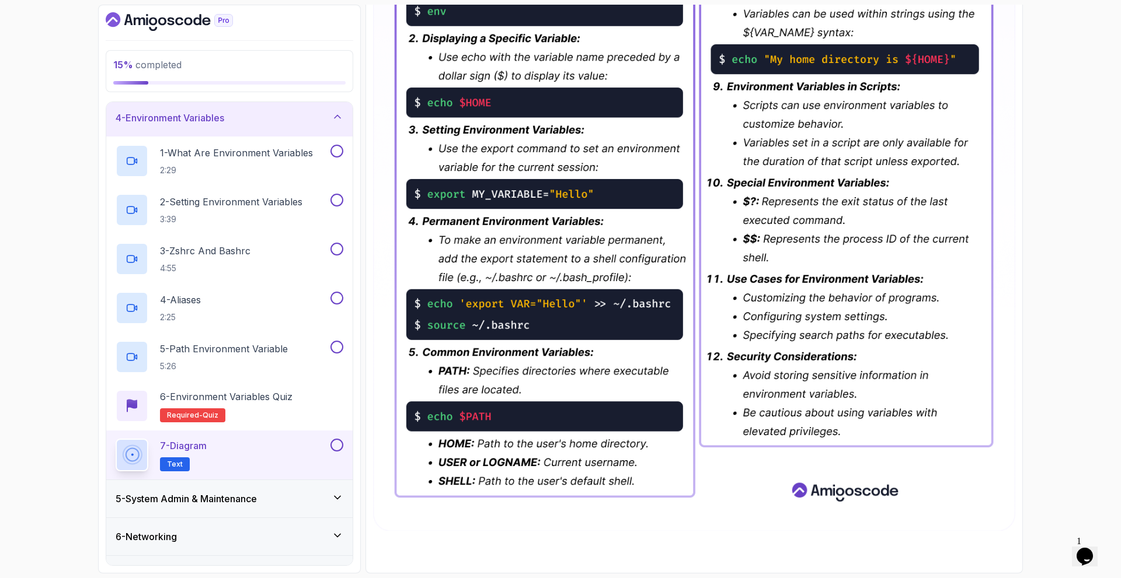
scroll to position [221, 0]
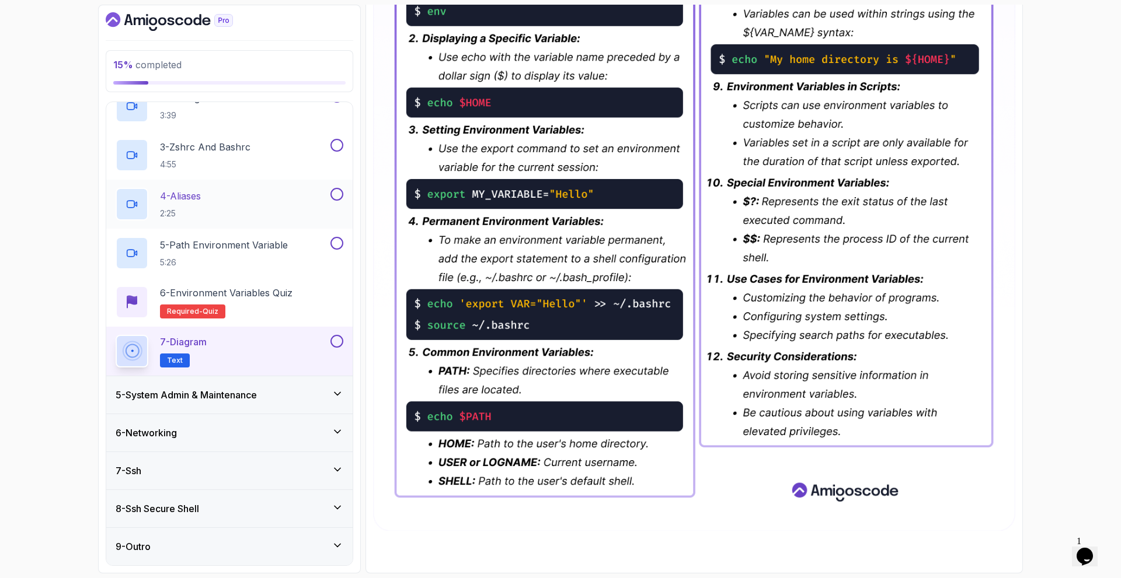
click at [227, 444] on div "6 - Networking" at bounding box center [229, 432] width 246 height 37
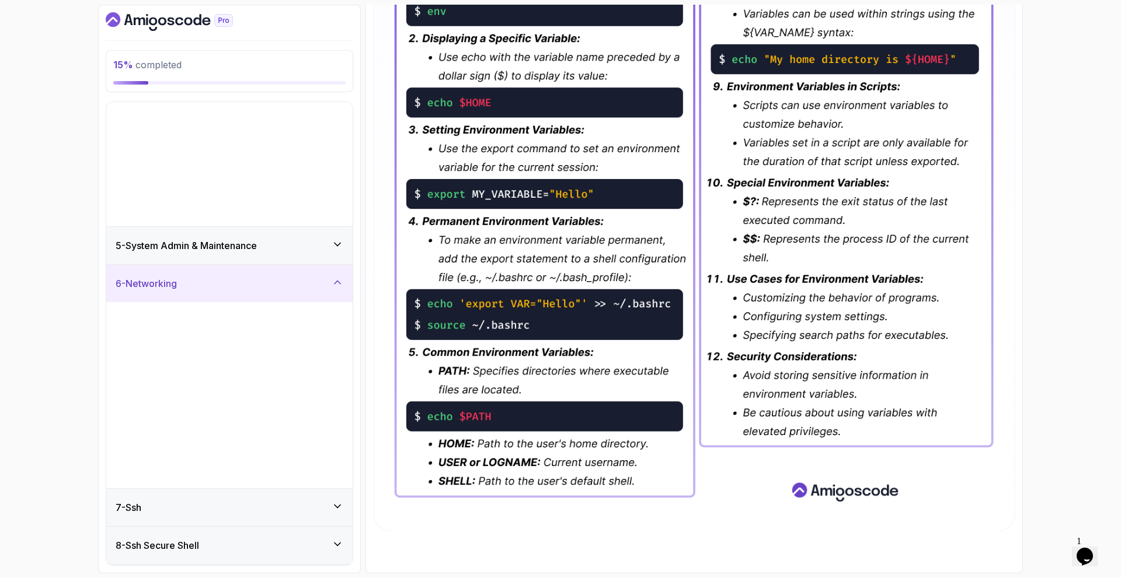
scroll to position [0, 0]
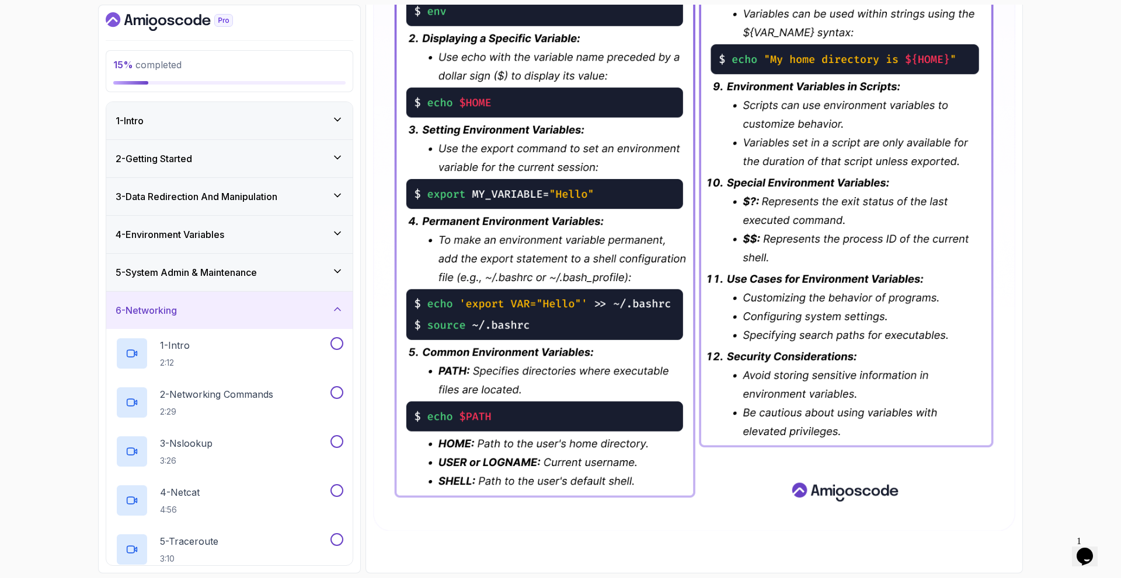
click at [233, 264] on div "5 - System Admin & Maintenance" at bounding box center [229, 272] width 246 height 37
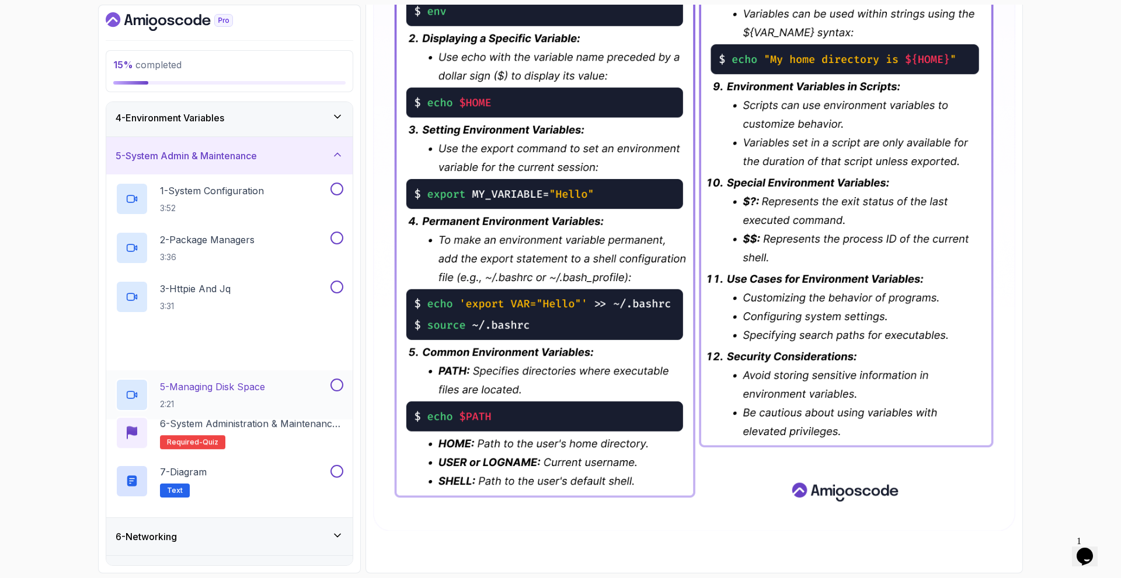
scroll to position [175, 0]
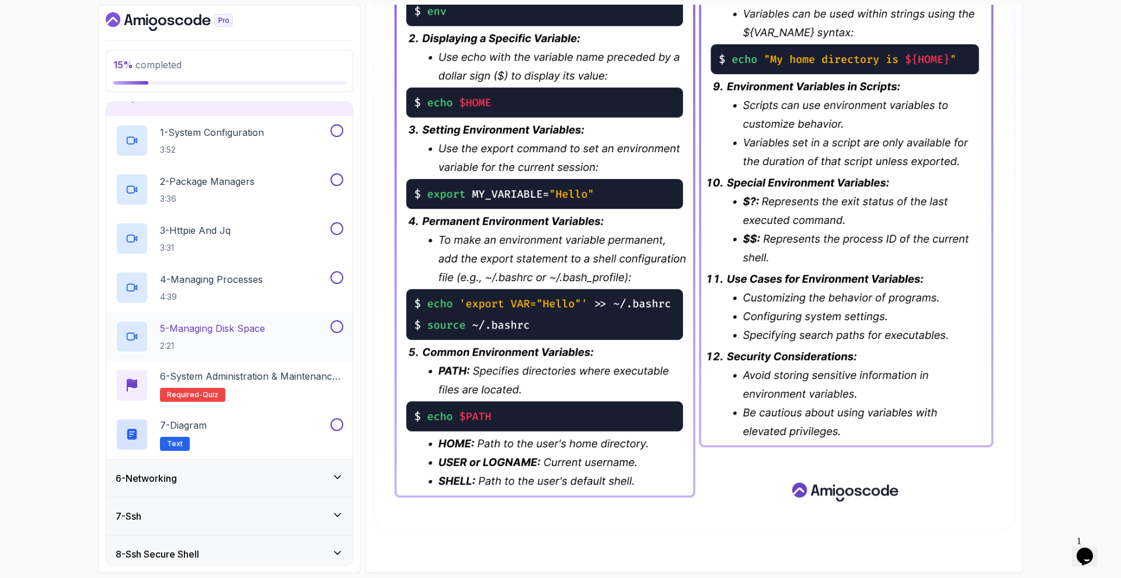
click at [224, 323] on p "5 - Managing Disk Space" at bounding box center [212, 329] width 105 height 14
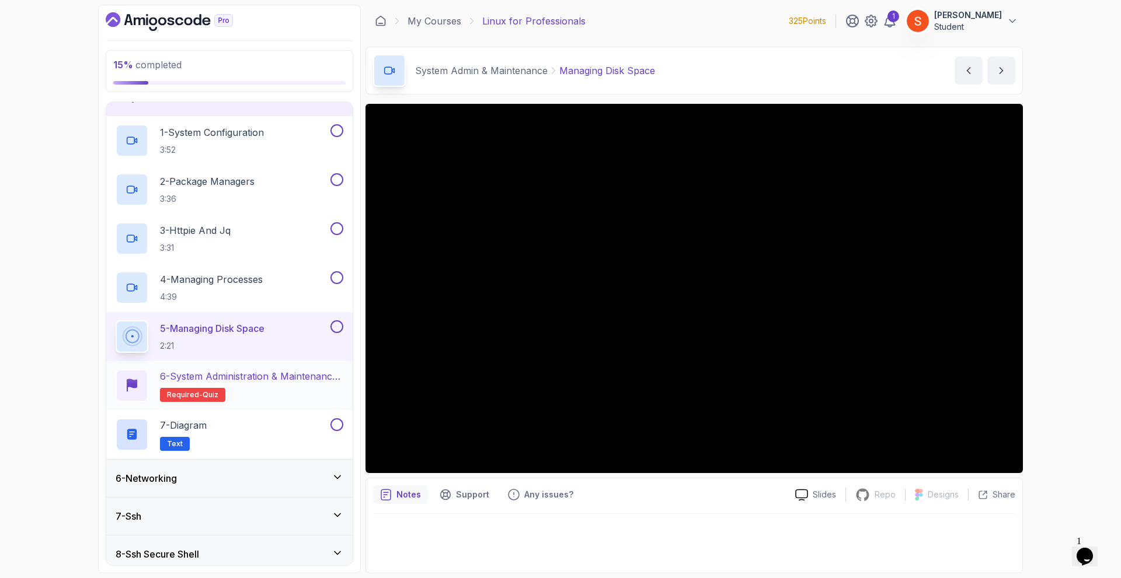
scroll to position [221, 0]
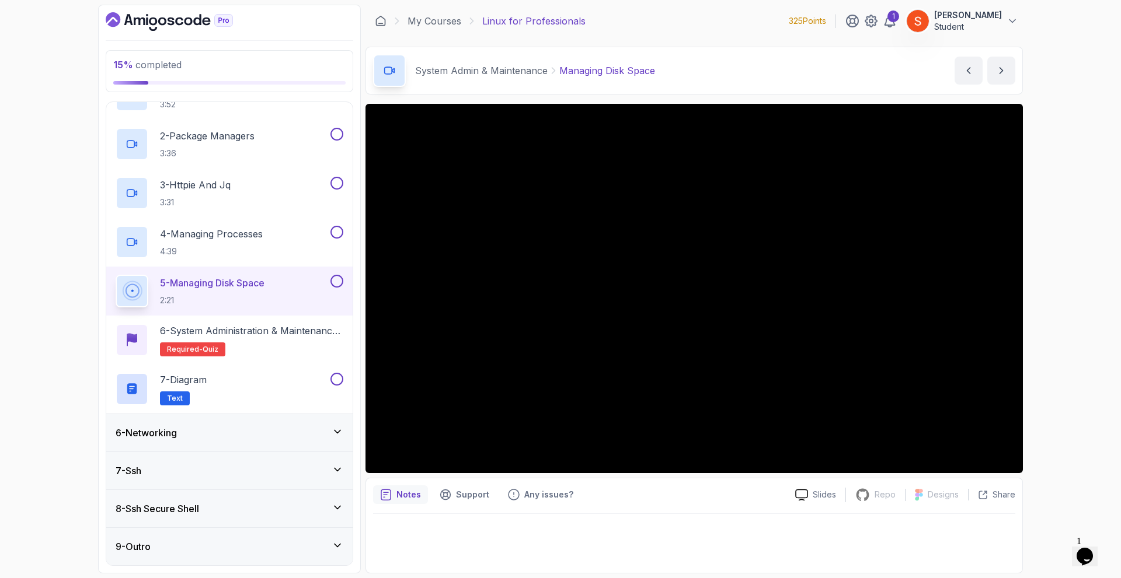
click at [177, 434] on h3 "6 - Networking" at bounding box center [146, 433] width 61 height 14
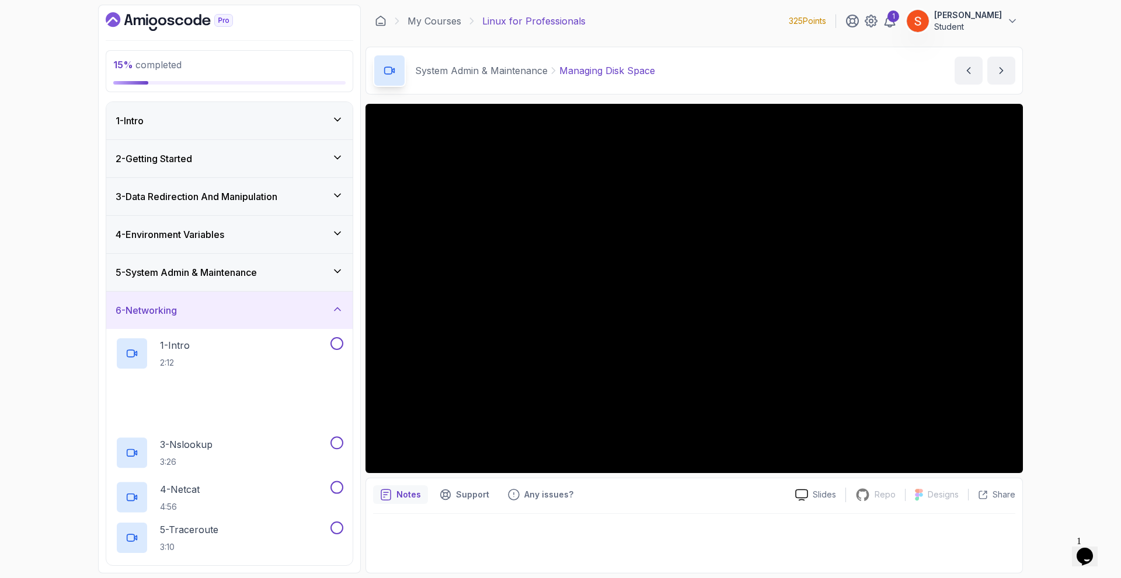
scroll to position [319, 0]
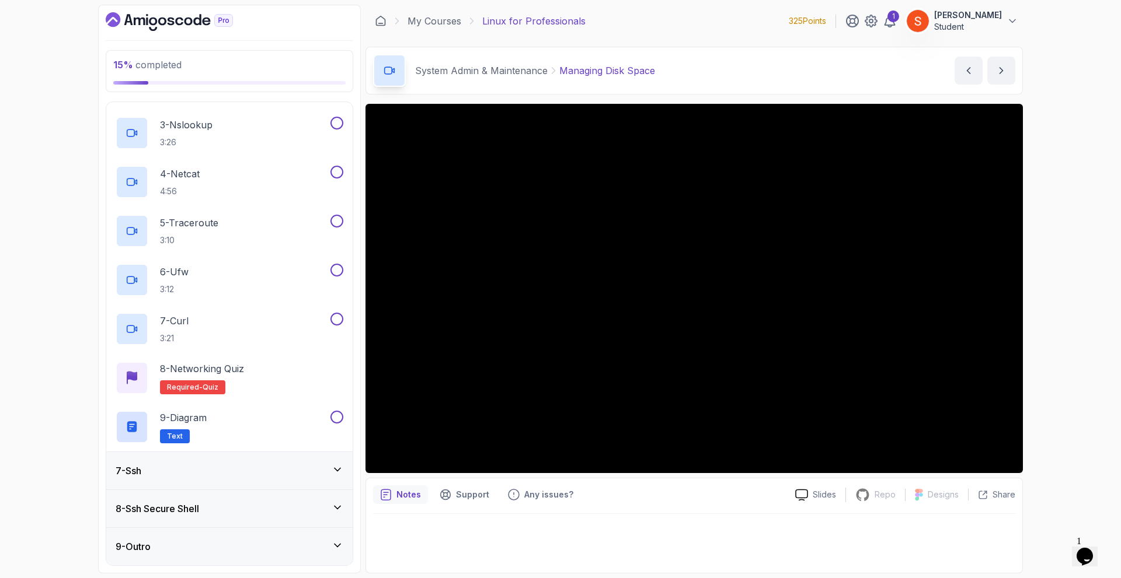
click at [168, 463] on div "7 - Ssh" at bounding box center [229, 470] width 246 height 37
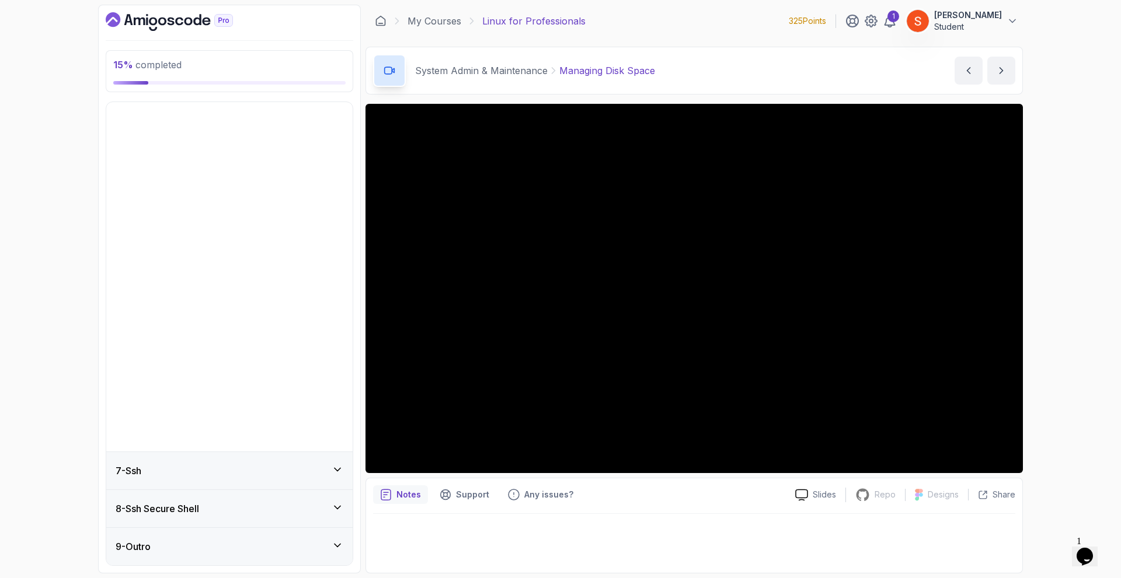
scroll to position [0, 0]
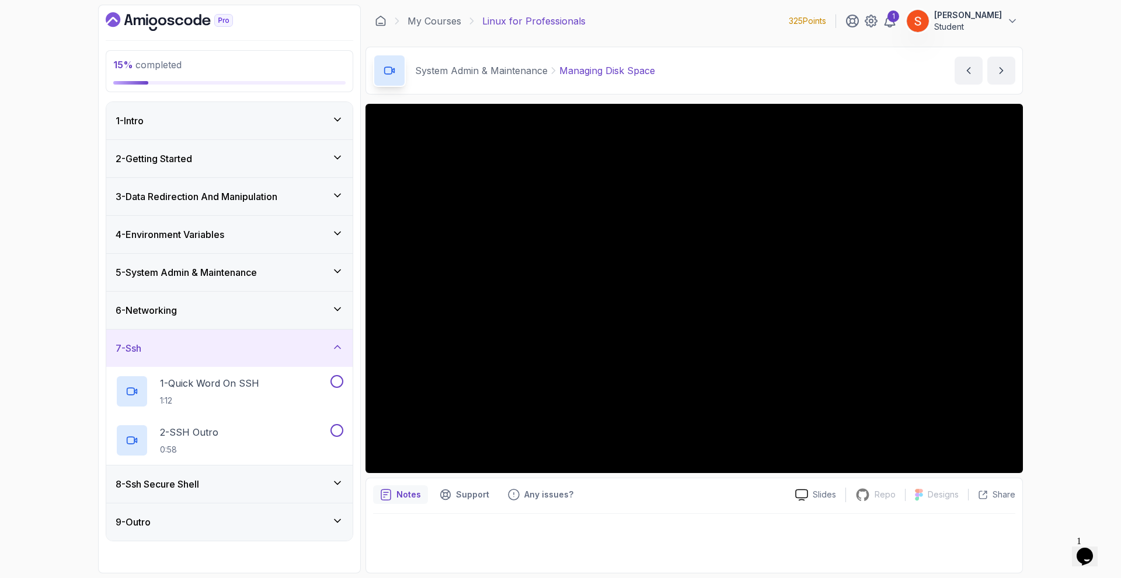
click at [165, 478] on h3 "8 - Ssh Secure Shell" at bounding box center [157, 485] width 83 height 14
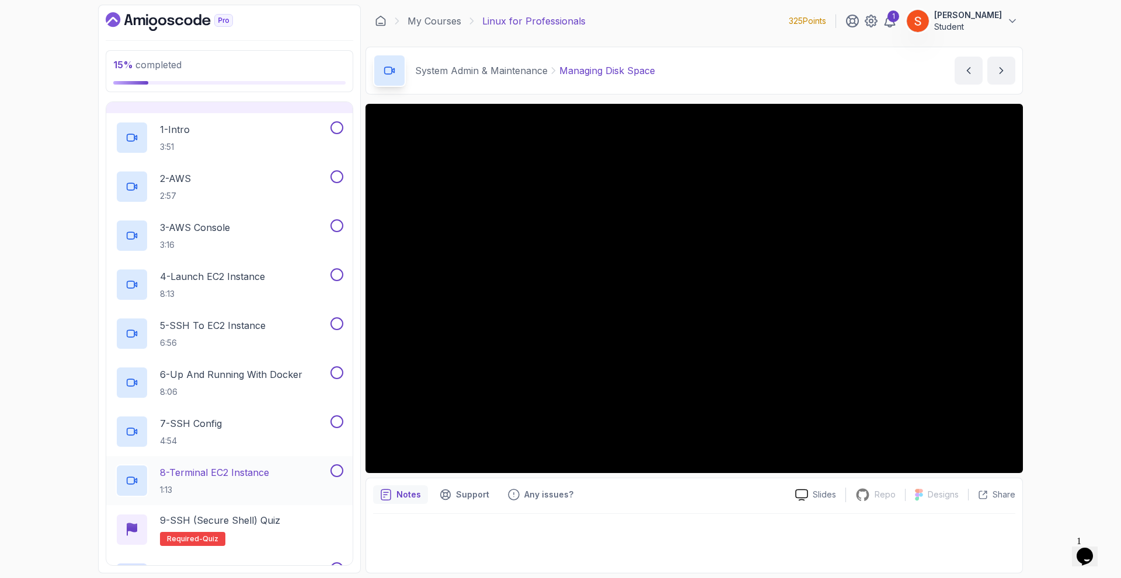
scroll to position [368, 0]
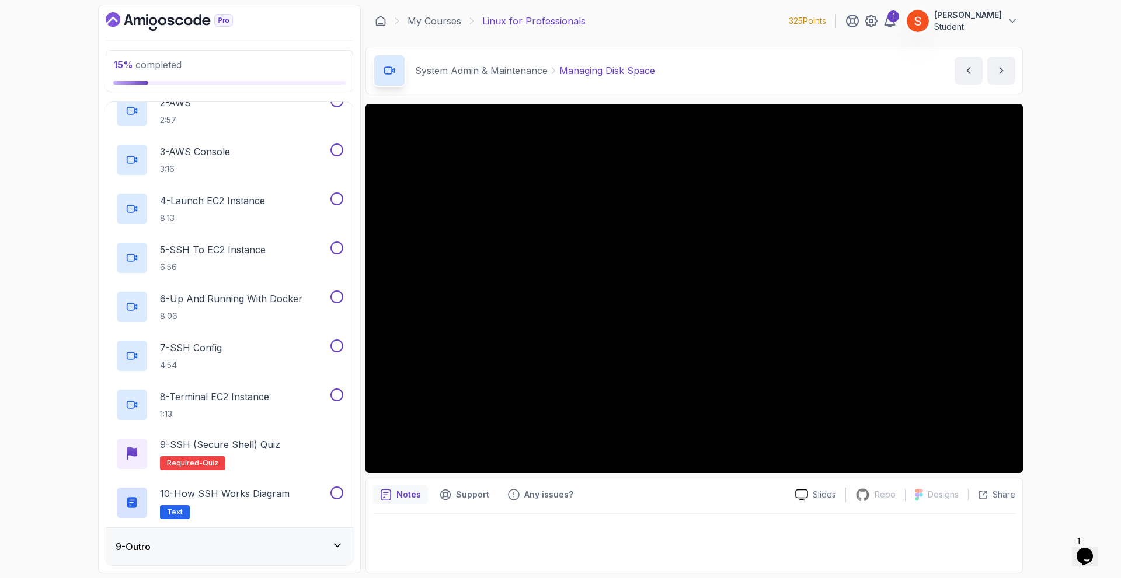
click at [144, 538] on div "9 - Outro" at bounding box center [229, 546] width 246 height 37
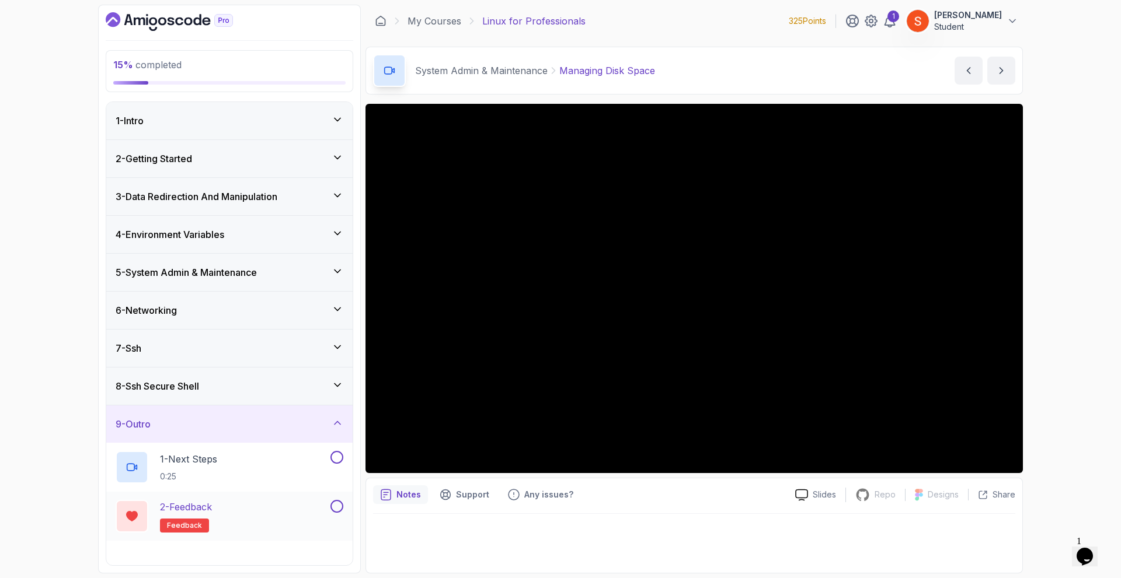
scroll to position [25, 0]
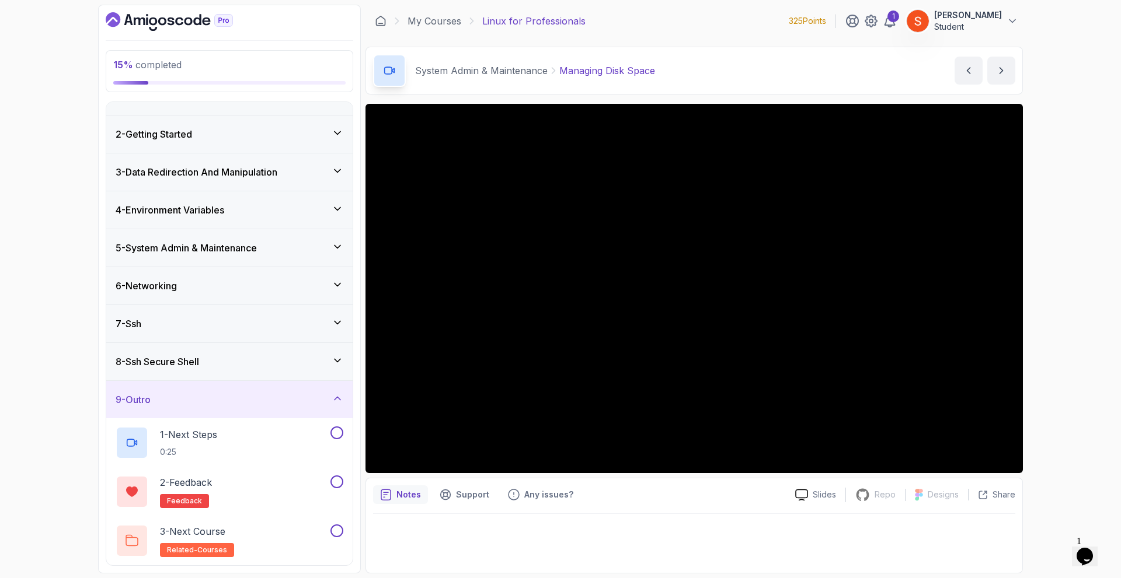
click at [240, 369] on div "8 - Ssh Secure Shell" at bounding box center [229, 361] width 246 height 37
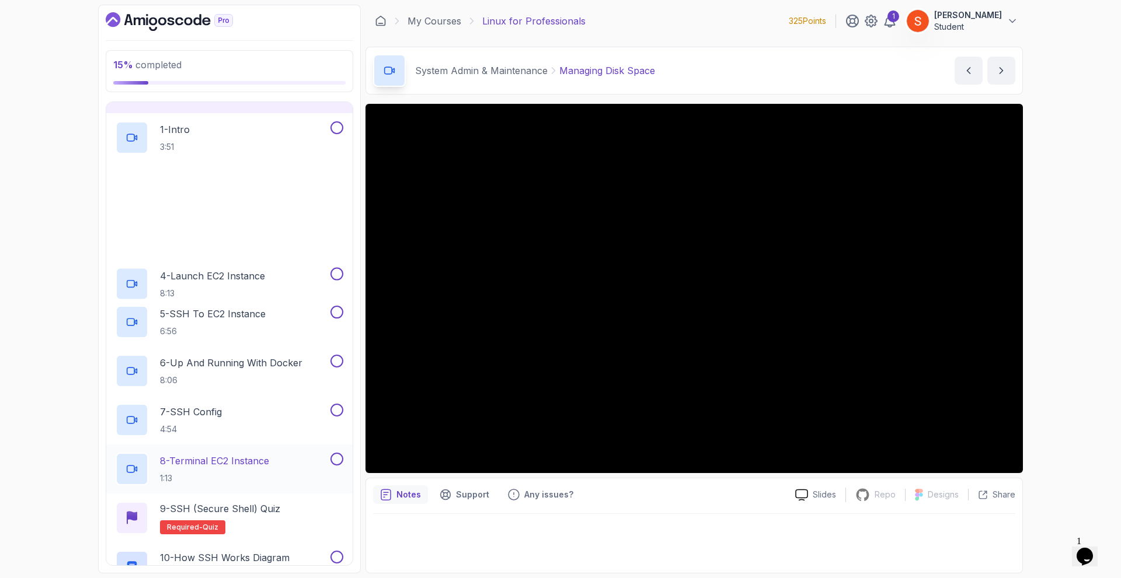
scroll to position [368, 0]
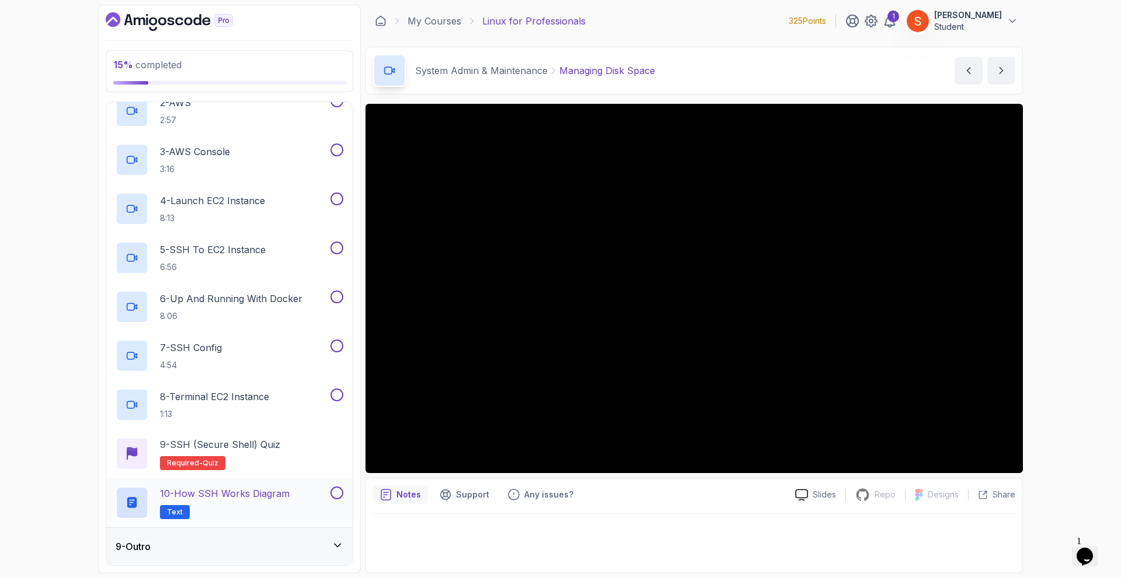
click at [203, 480] on div "10 - How SSH Works Diagram Text" at bounding box center [229, 503] width 246 height 49
click at [205, 490] on p "10 - How SSH Works Diagram" at bounding box center [225, 494] width 130 height 14
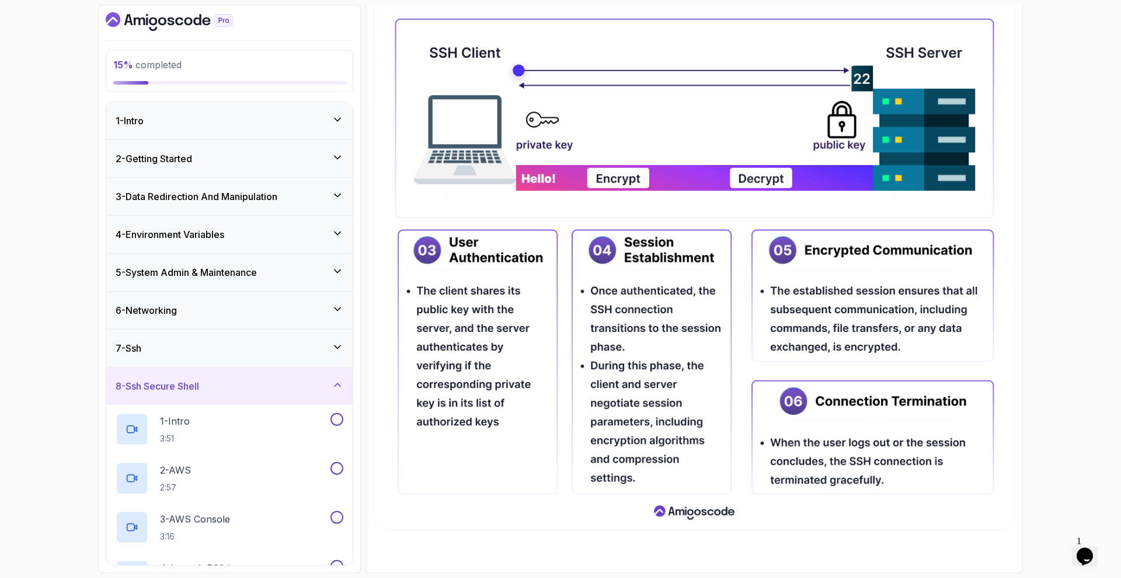
click at [223, 193] on h3 "3 - Data Redirection And Manipulation" at bounding box center [197, 197] width 162 height 14
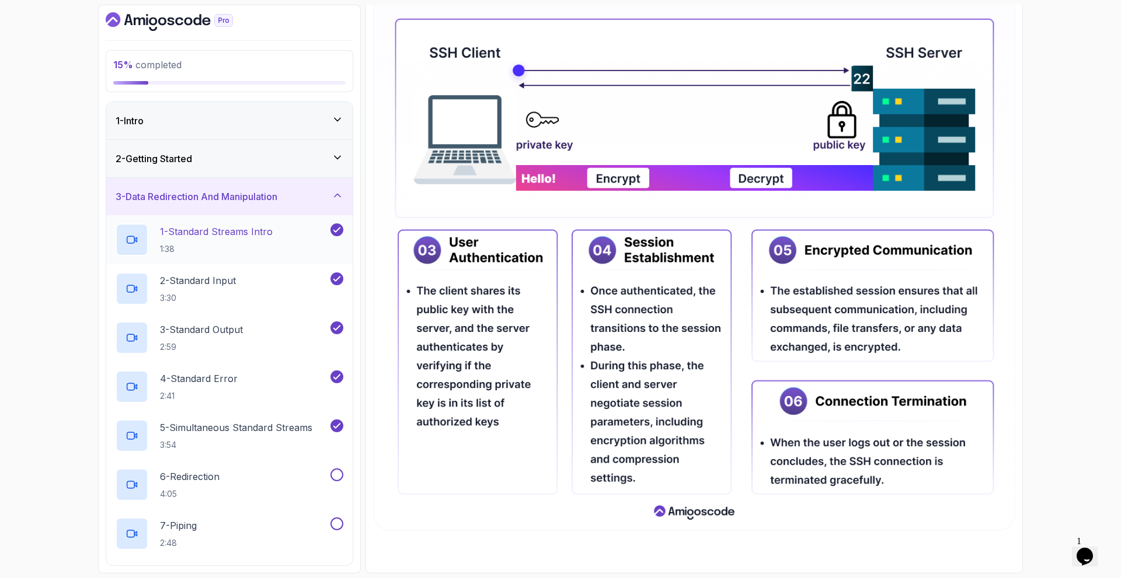
click at [215, 239] on h2 "1 - Standard Streams Intro 1:38" at bounding box center [216, 240] width 113 height 30
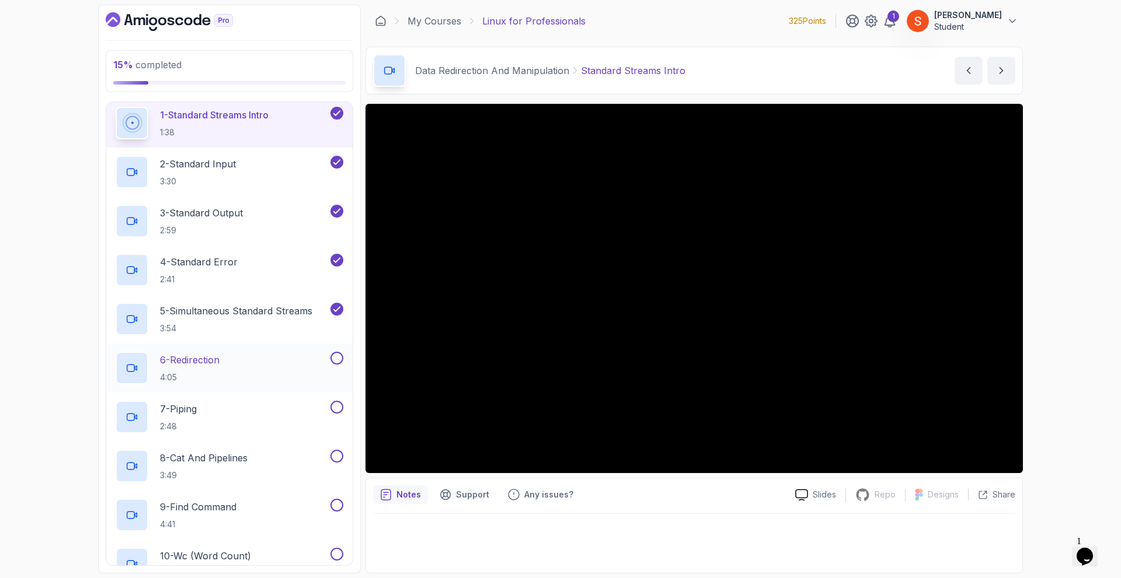
scroll to position [233, 0]
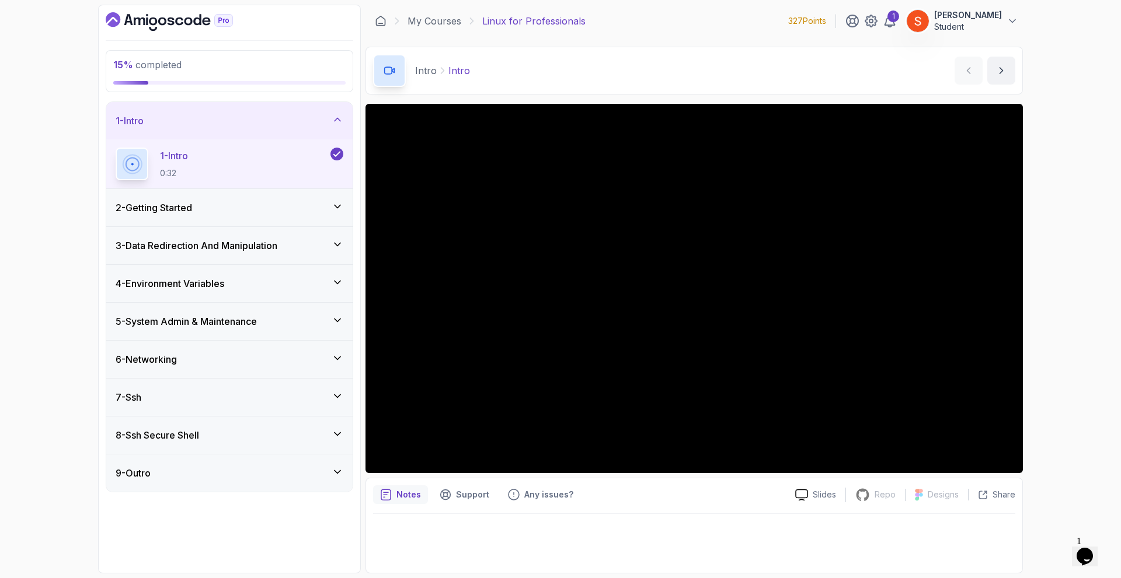
click at [255, 210] on div "2 - Getting Started" at bounding box center [230, 208] width 228 height 14
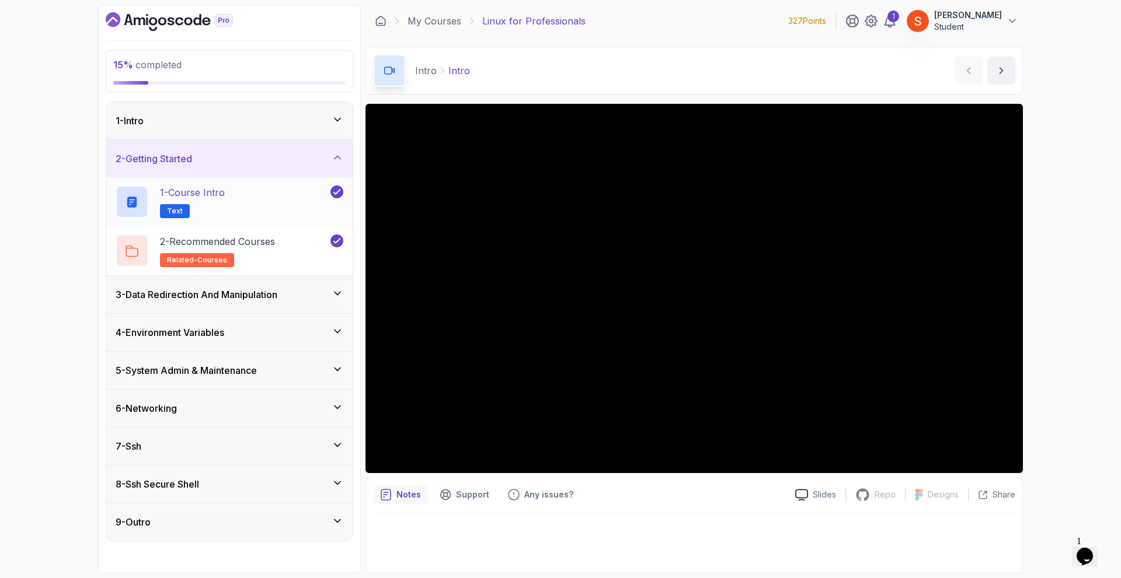
click at [225, 193] on p "1 - Course Intro" at bounding box center [192, 193] width 65 height 14
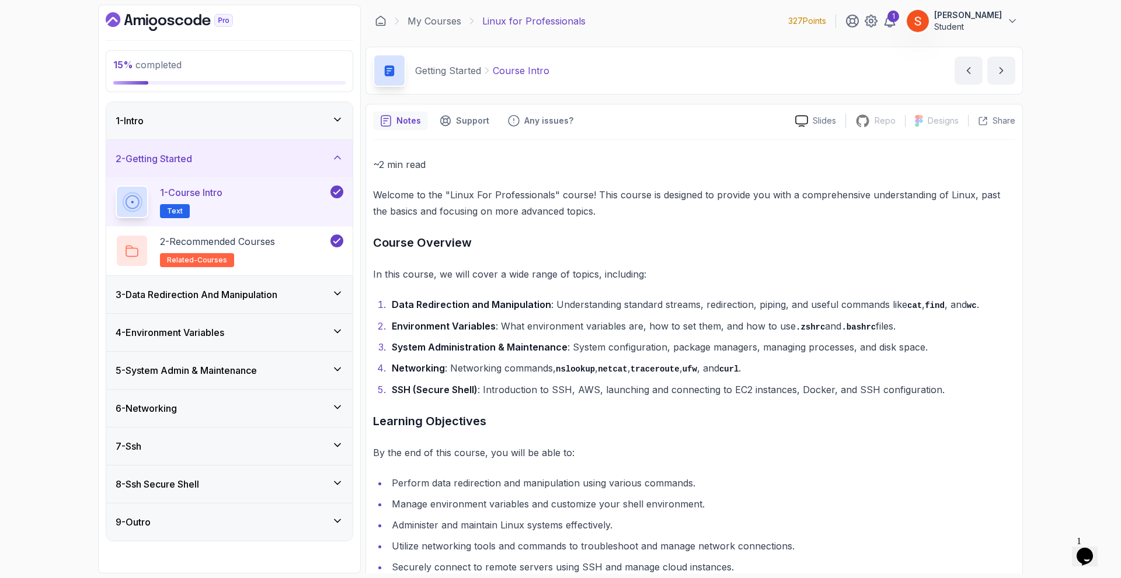
scroll to position [56, 0]
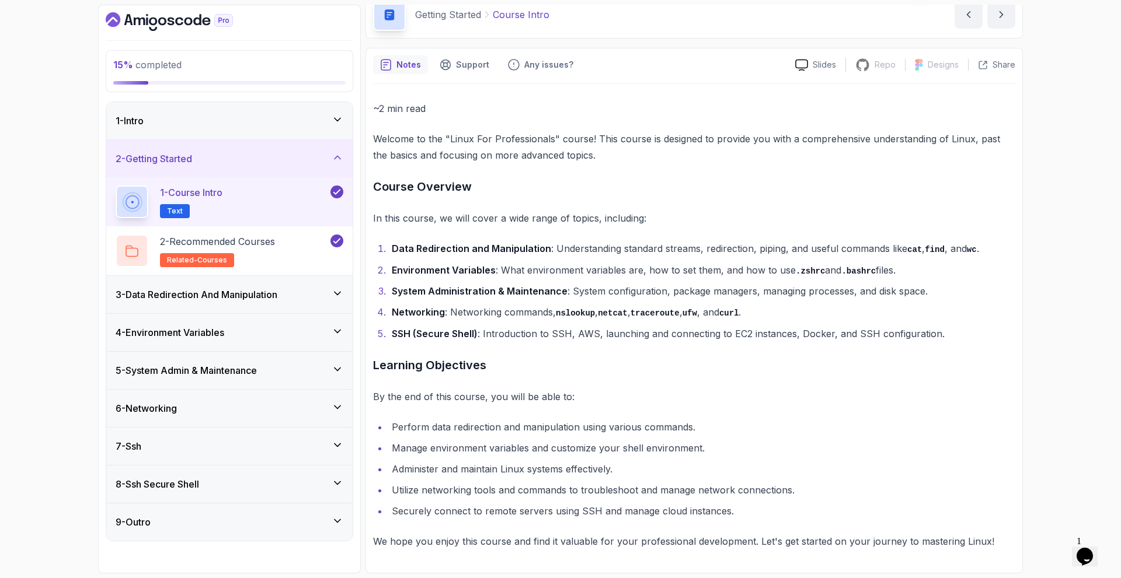
click at [232, 289] on h3 "3 - Data Redirection And Manipulation" at bounding box center [197, 295] width 162 height 14
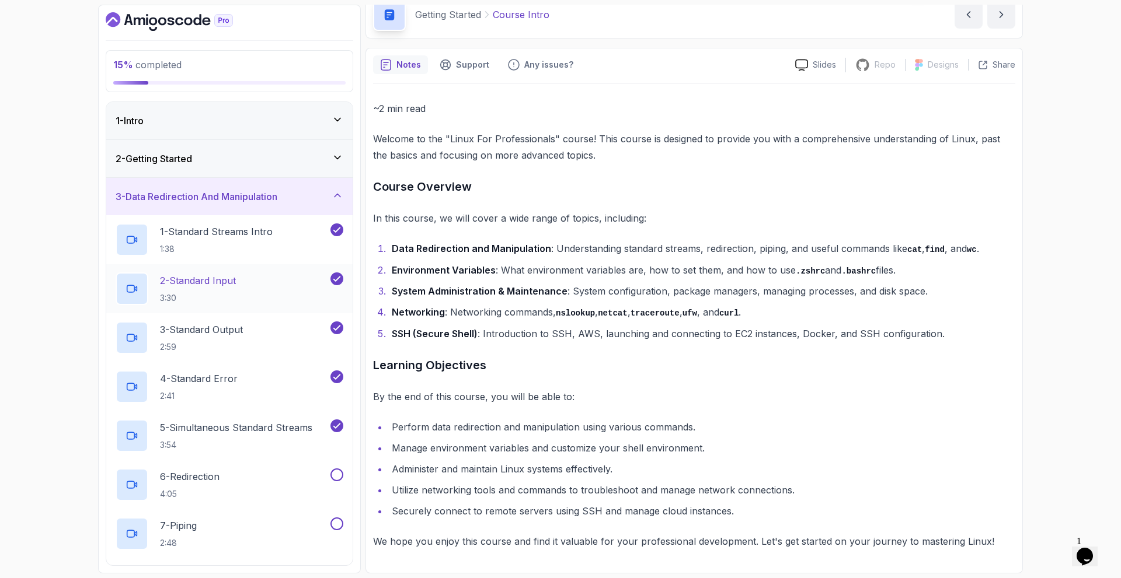
click at [232, 282] on p "2 - Standard Input" at bounding box center [198, 281] width 76 height 14
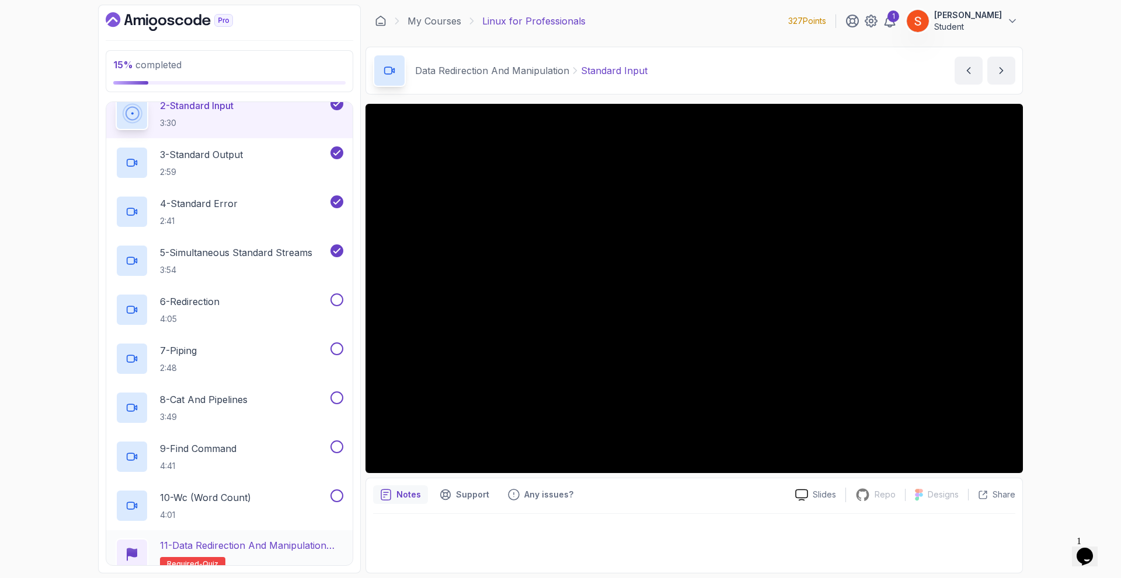
scroll to position [233, 0]
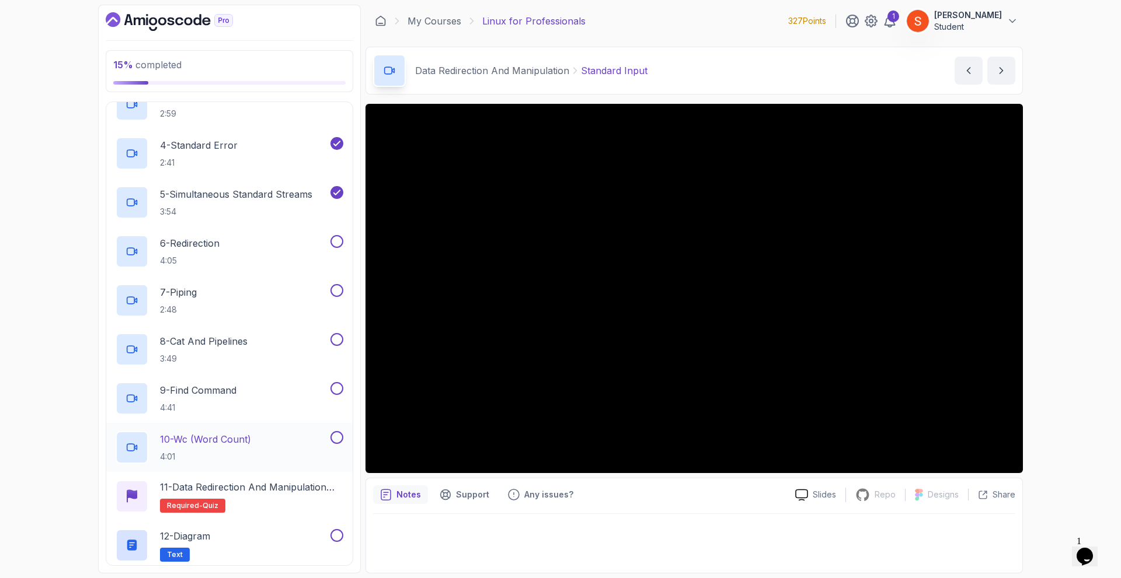
click at [239, 435] on p "10 - Wc (Word Count)" at bounding box center [205, 440] width 91 height 14
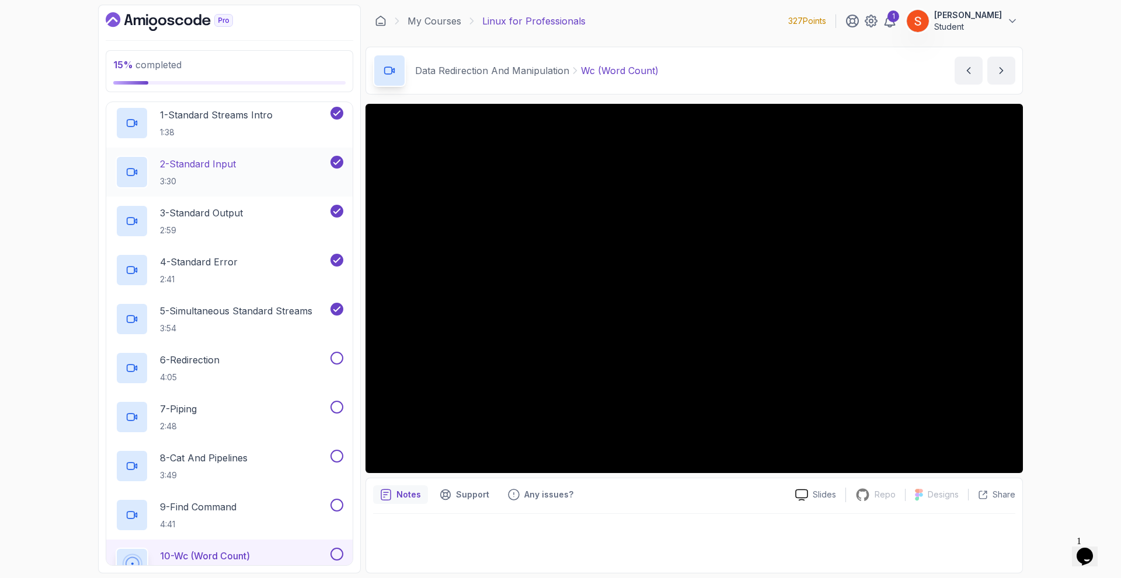
scroll to position [58, 0]
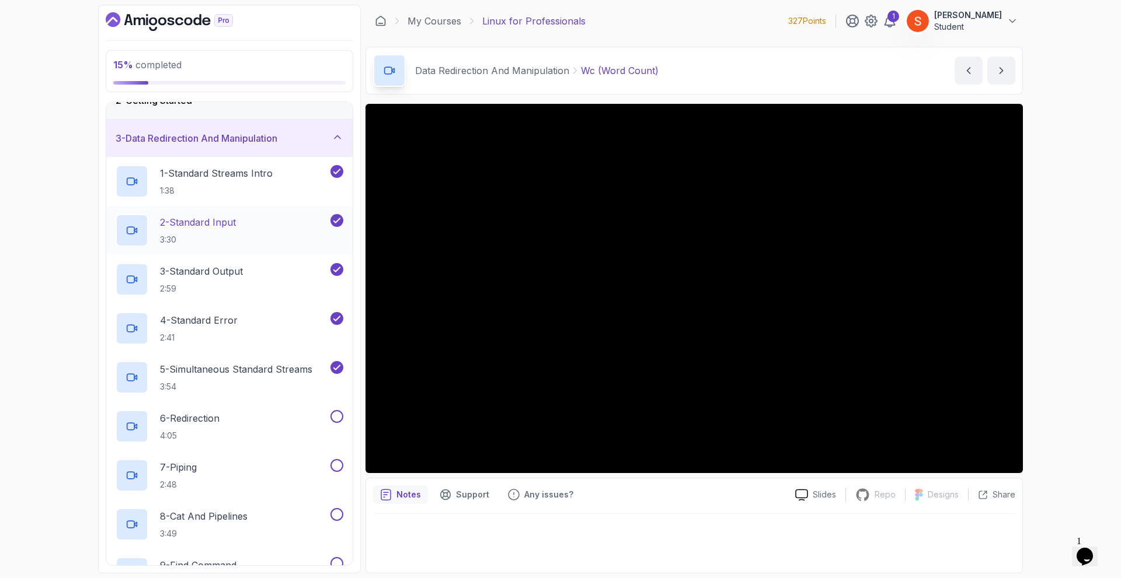
click at [245, 232] on div "2 - Standard Input 3:30" at bounding box center [222, 230] width 212 height 33
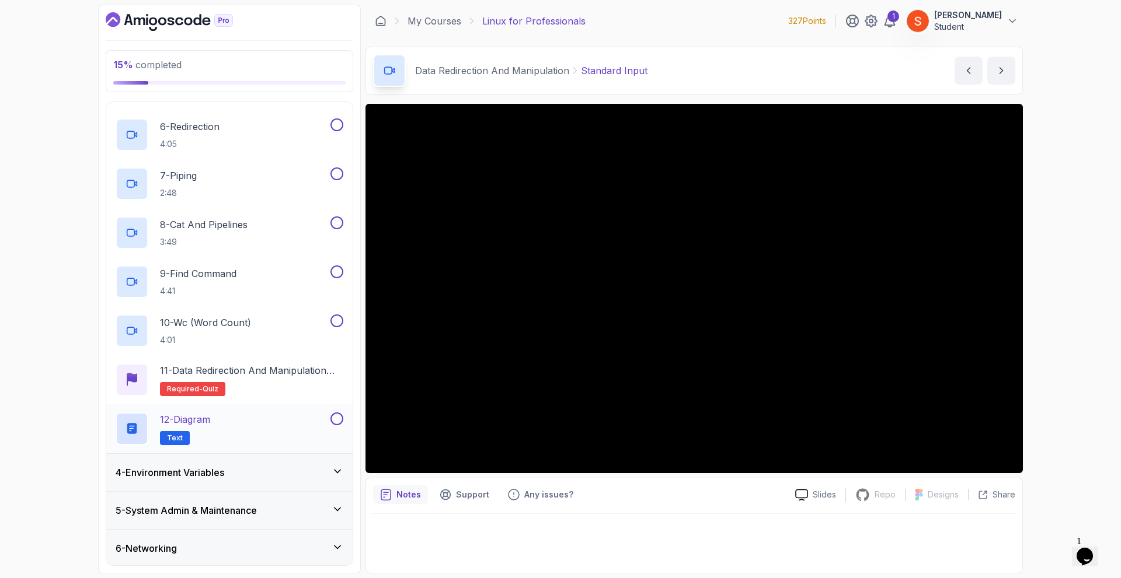
scroll to position [465, 0]
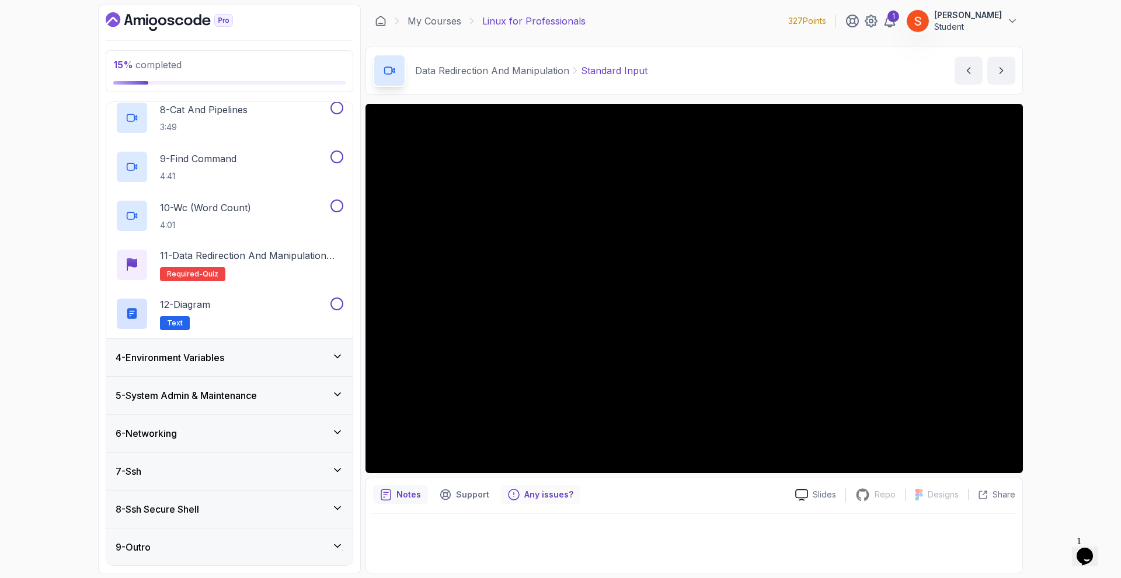
click at [554, 493] on p "Any issues?" at bounding box center [548, 495] width 49 height 12
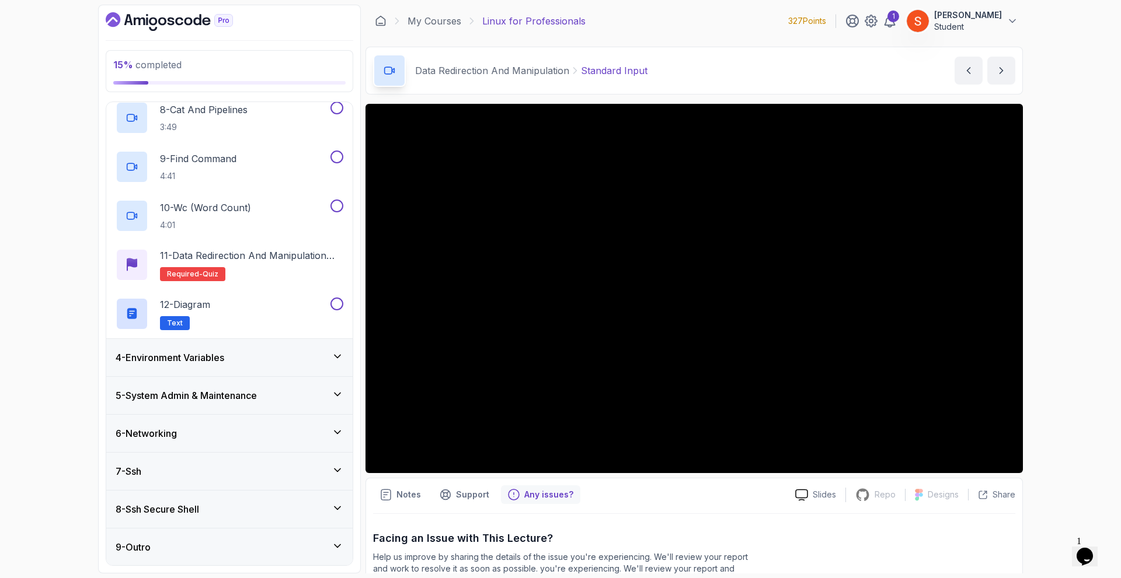
scroll to position [151, 0]
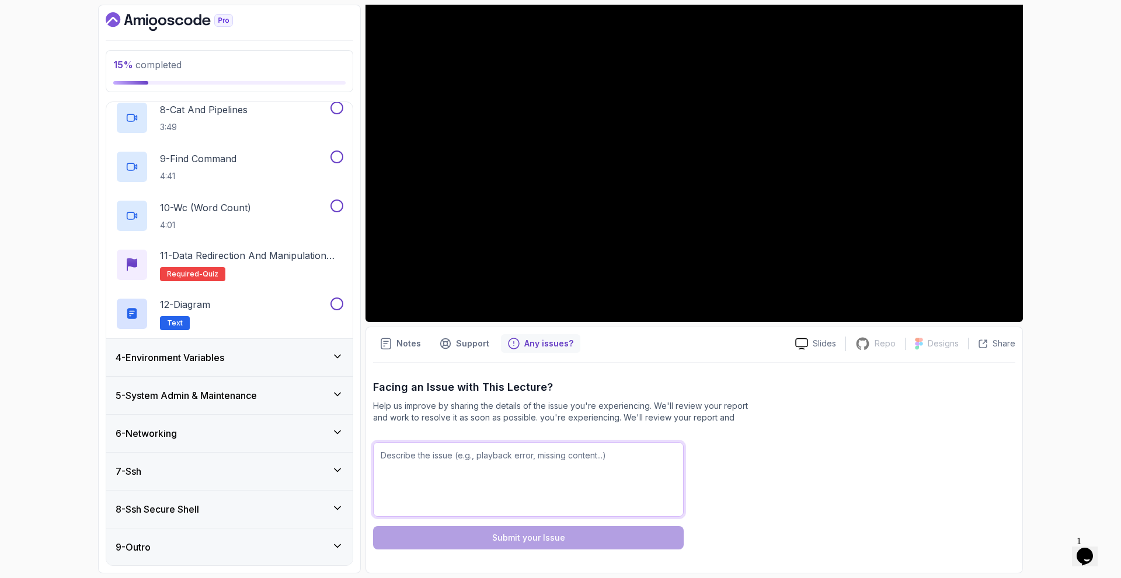
click at [461, 495] on textarea at bounding box center [528, 479] width 311 height 75
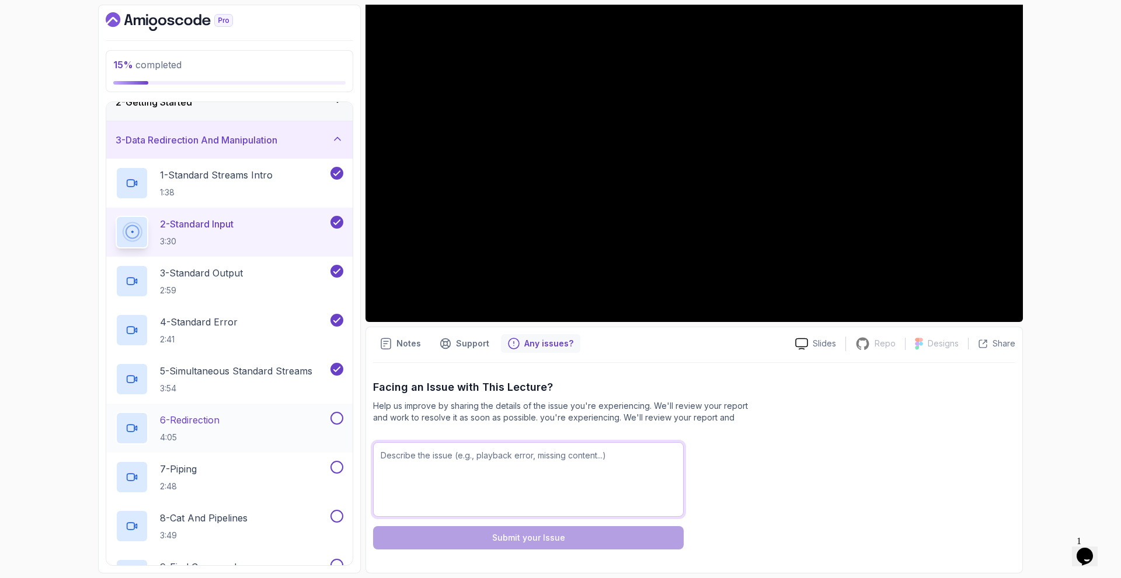
scroll to position [0, 0]
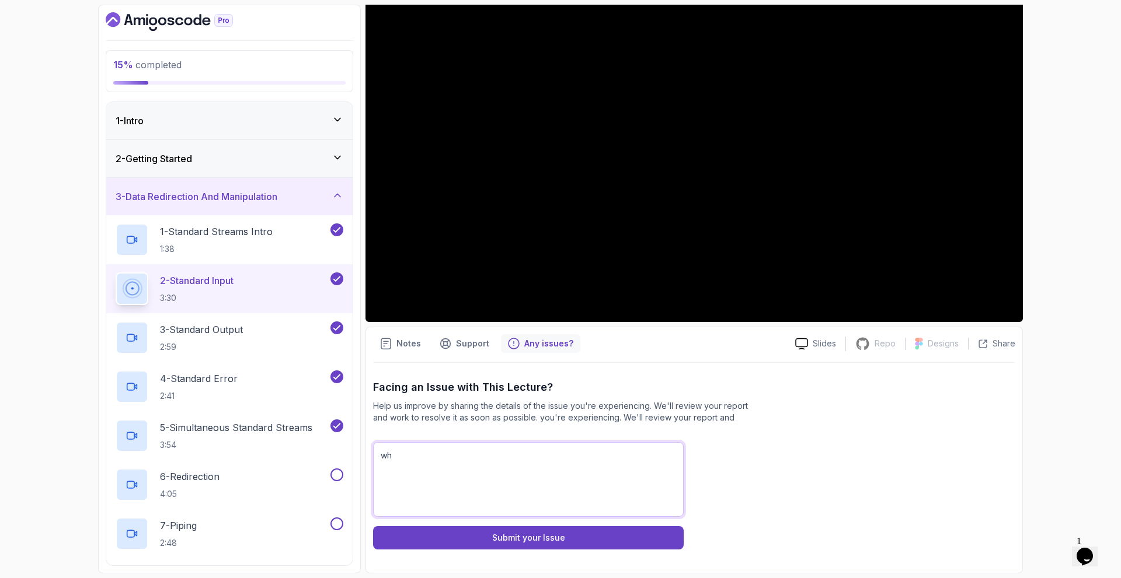
type textarea "w"
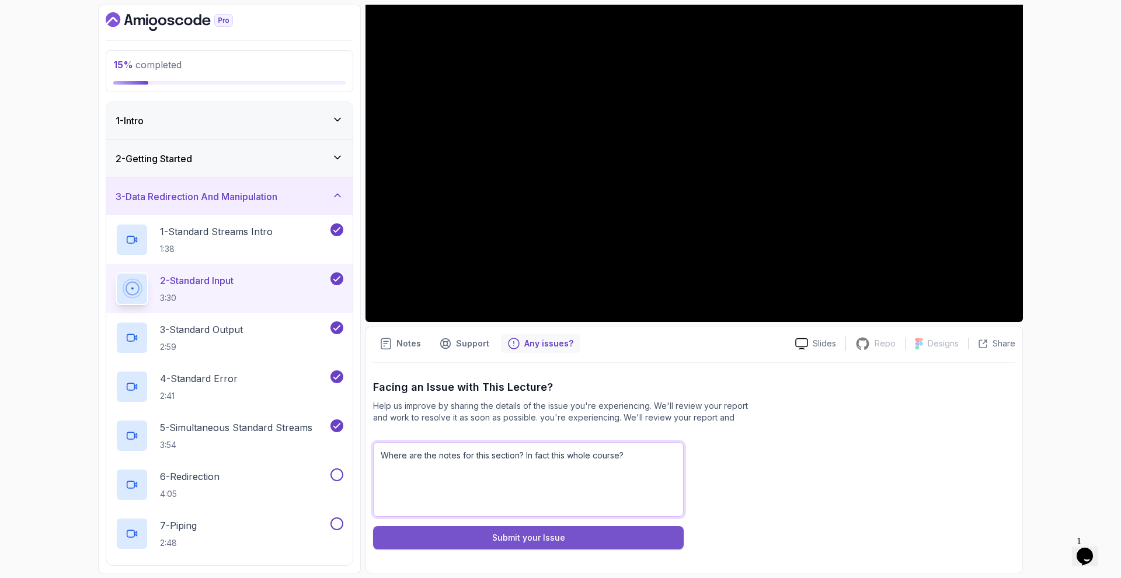
type textarea "Where are the notes for this section? In fact this whole course?"
click at [502, 538] on div "Submit your Issue" at bounding box center [528, 538] width 73 height 12
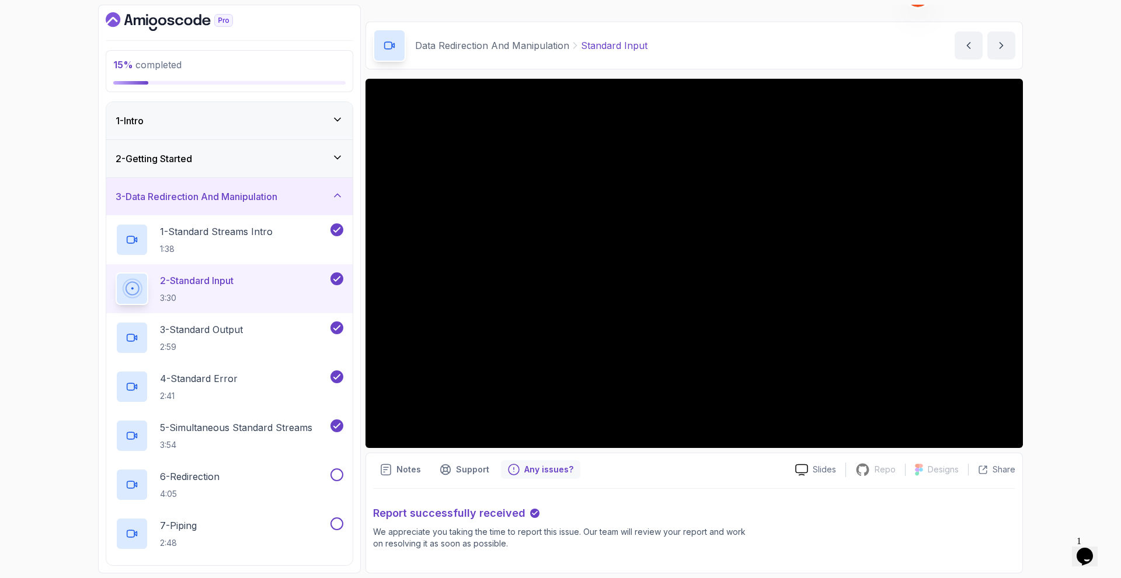
click at [1086, 548] on icon "Chat widget" at bounding box center [1084, 557] width 16 height 18
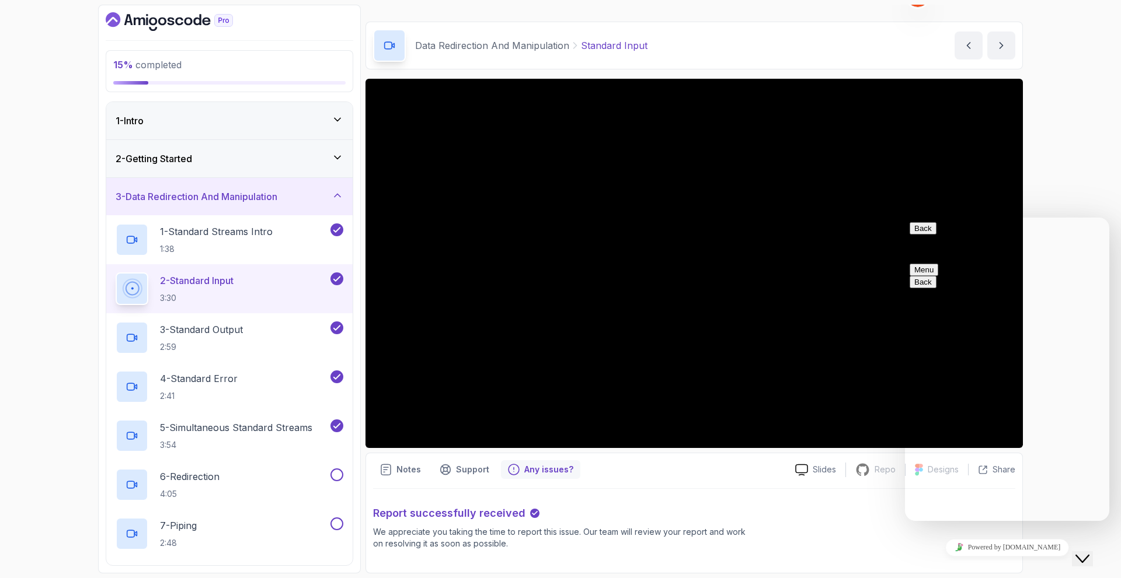
click at [938, 264] on button "Menu" at bounding box center [923, 270] width 29 height 12
click at [905, 218] on textarea at bounding box center [905, 218] width 0 height 0
click at [923, 235] on button "Back" at bounding box center [922, 228] width 27 height 12
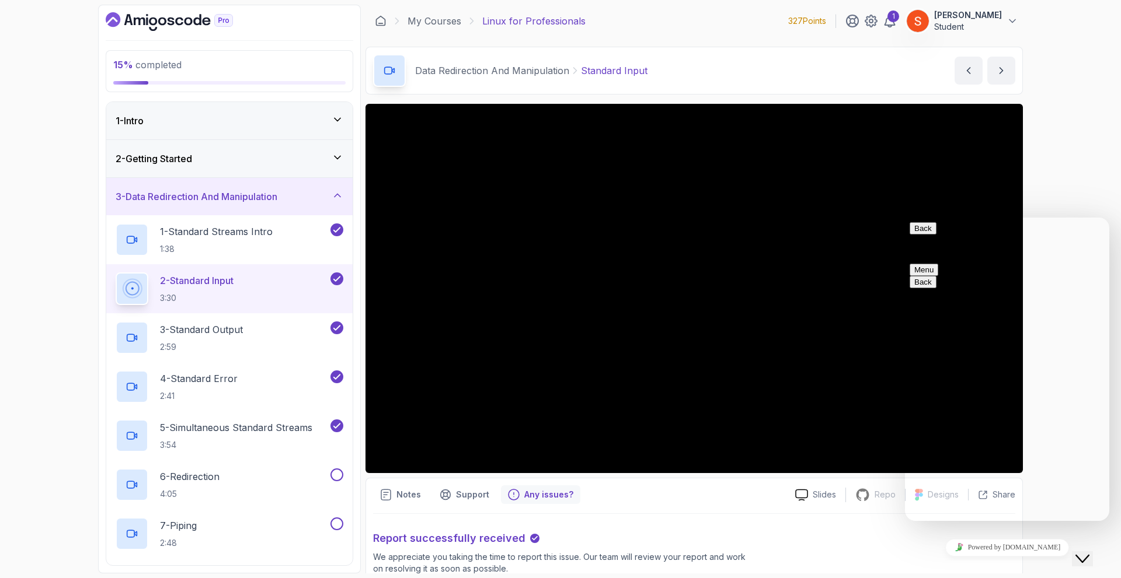
click at [928, 235] on button "Back" at bounding box center [922, 228] width 27 height 12
type input "notes"
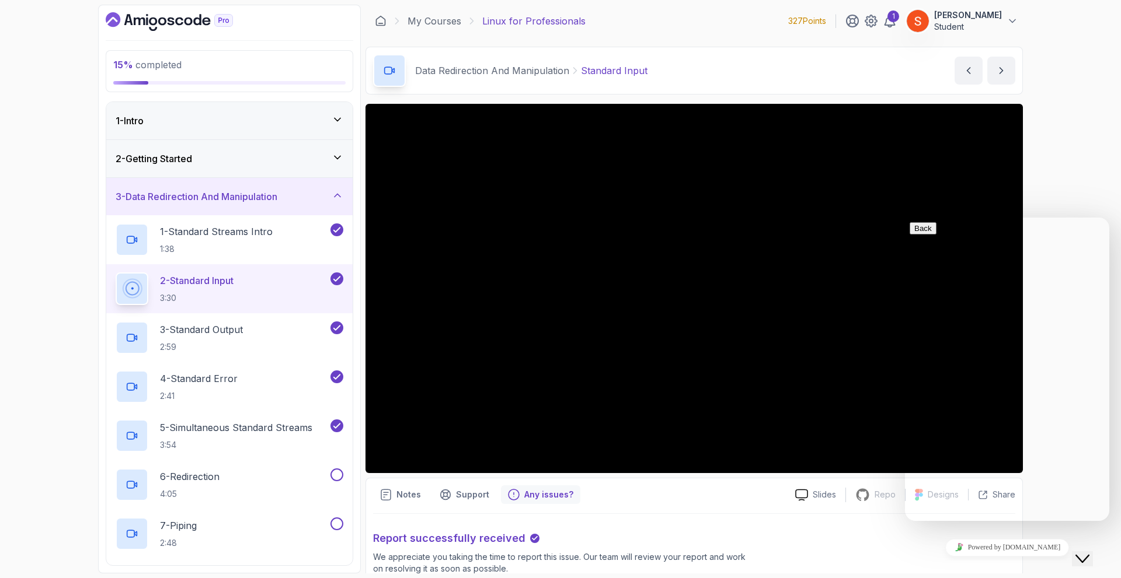
drag, startPoint x: 1069, startPoint y: 441, endPoint x: 1942, endPoint y: 747, distance: 924.7
click at [977, 395] on span "Sorry to keep you waiting, unfortunately all of our agents are currently busy o…" at bounding box center [1003, 415] width 189 height 41
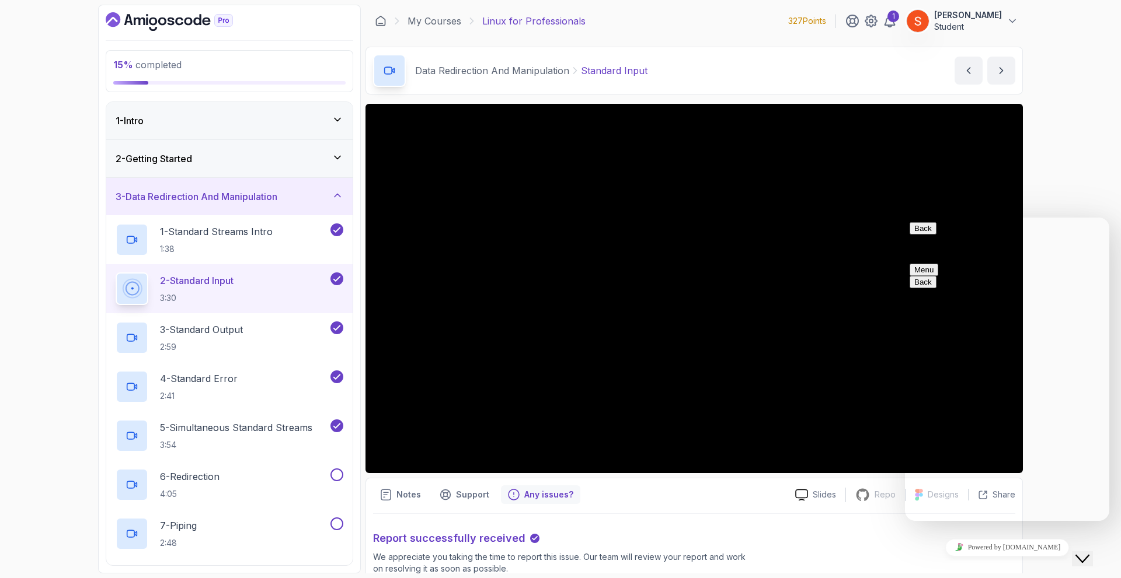
click at [1087, 552] on icon "Close Chat This icon closes the chat window." at bounding box center [1082, 559] width 14 height 14
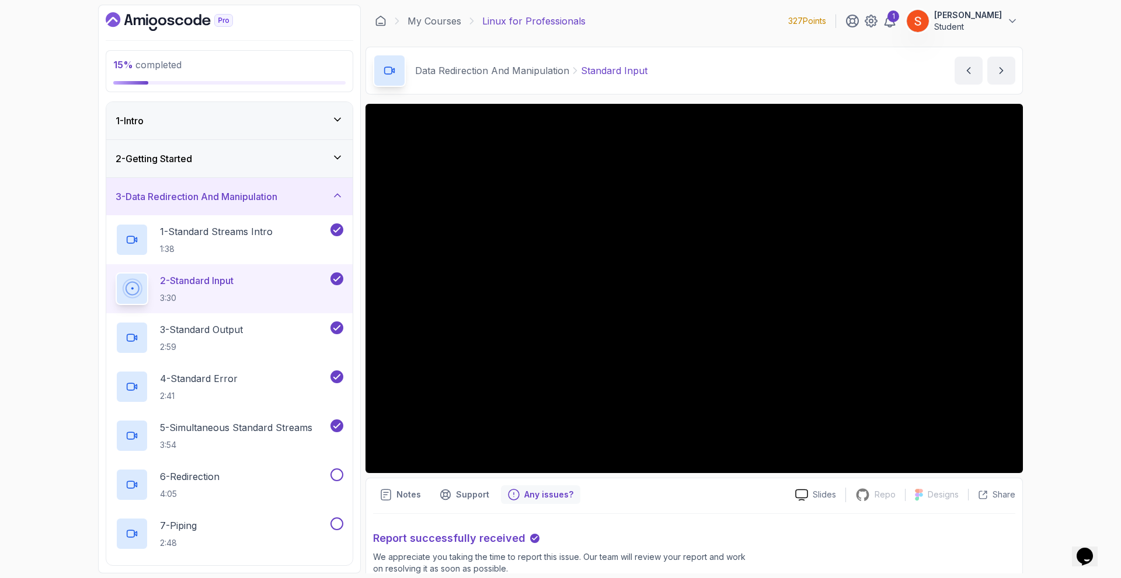
scroll to position [25, 0]
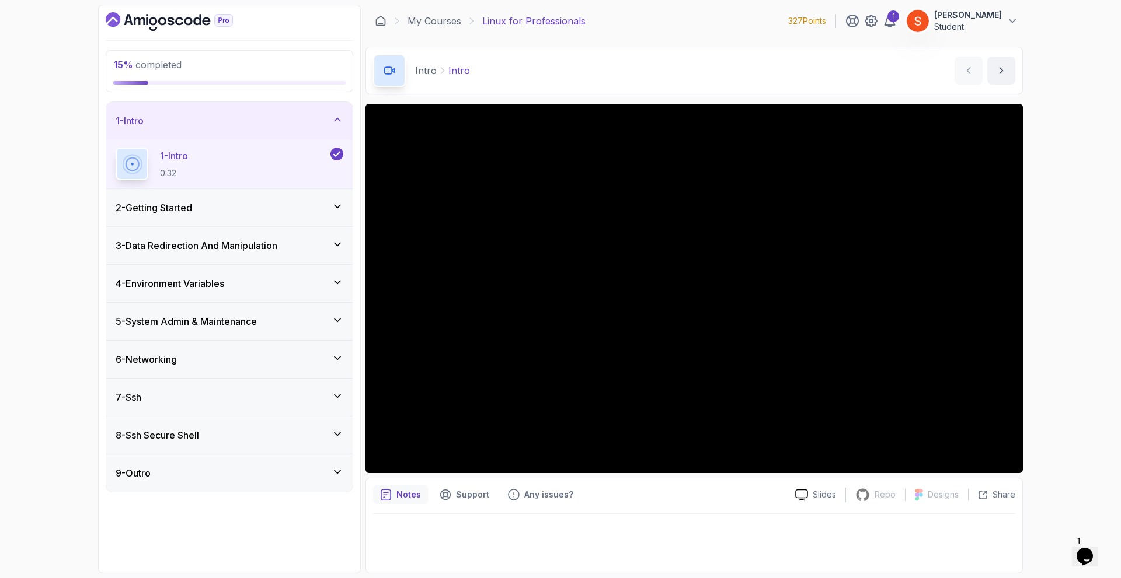
click at [152, 19] on icon "Dashboard" at bounding box center [169, 21] width 127 height 19
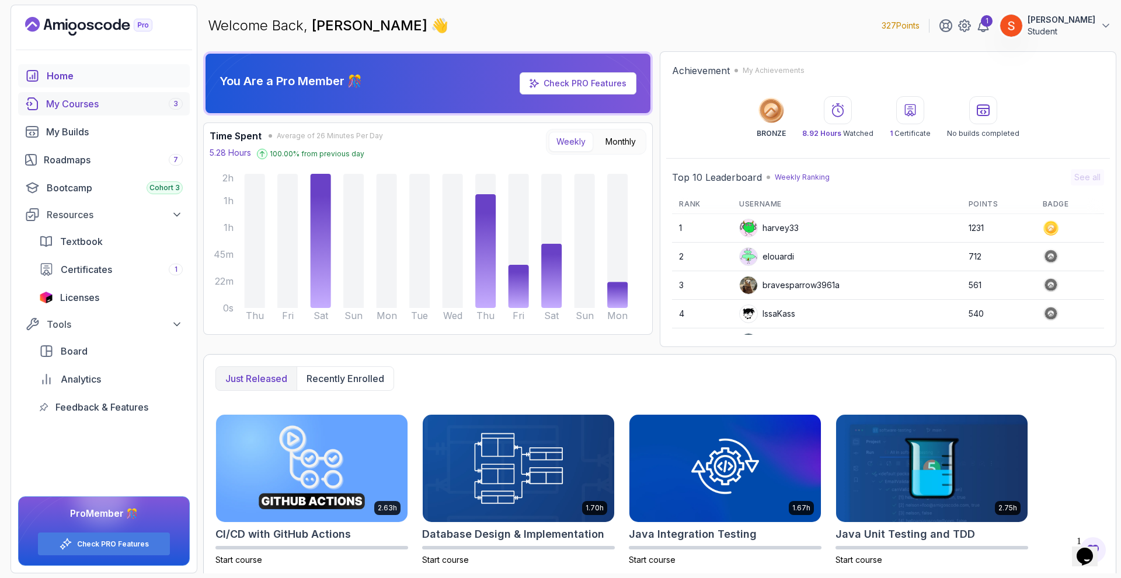
click at [97, 110] on div "My Courses 3" at bounding box center [114, 104] width 137 height 14
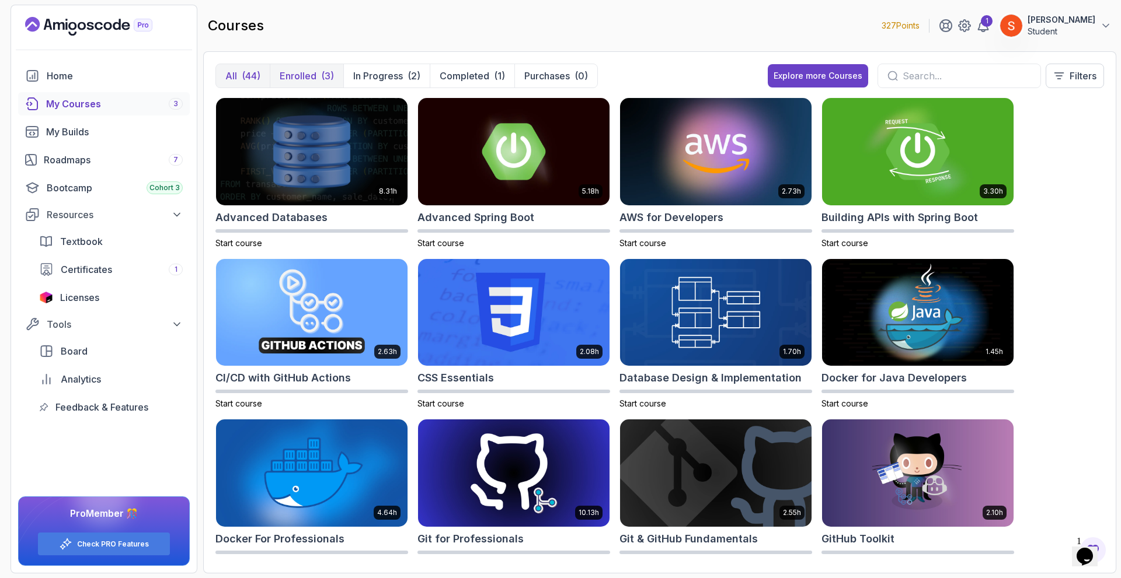
click at [305, 71] on p "Enrolled" at bounding box center [298, 76] width 37 height 14
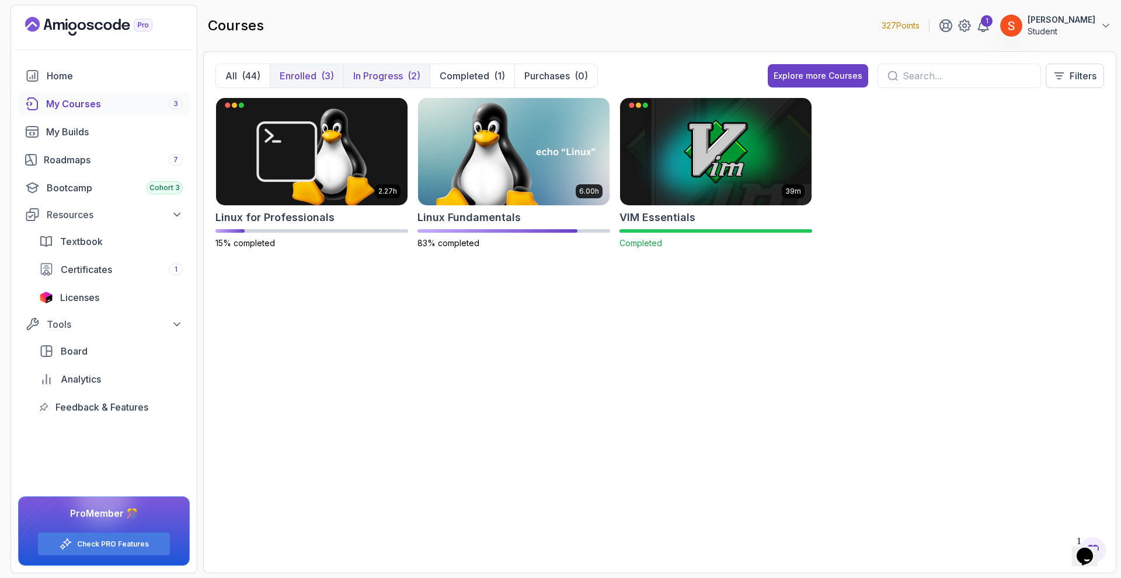
click at [376, 64] on button "In Progress (2)" at bounding box center [386, 75] width 86 height 23
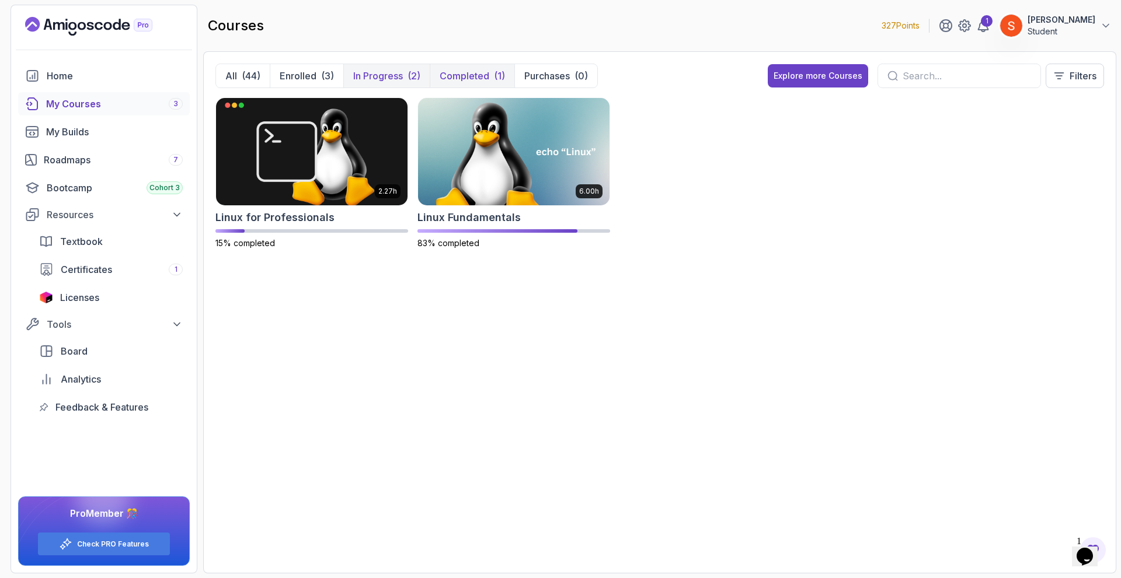
click at [452, 75] on p "Completed" at bounding box center [465, 76] width 50 height 14
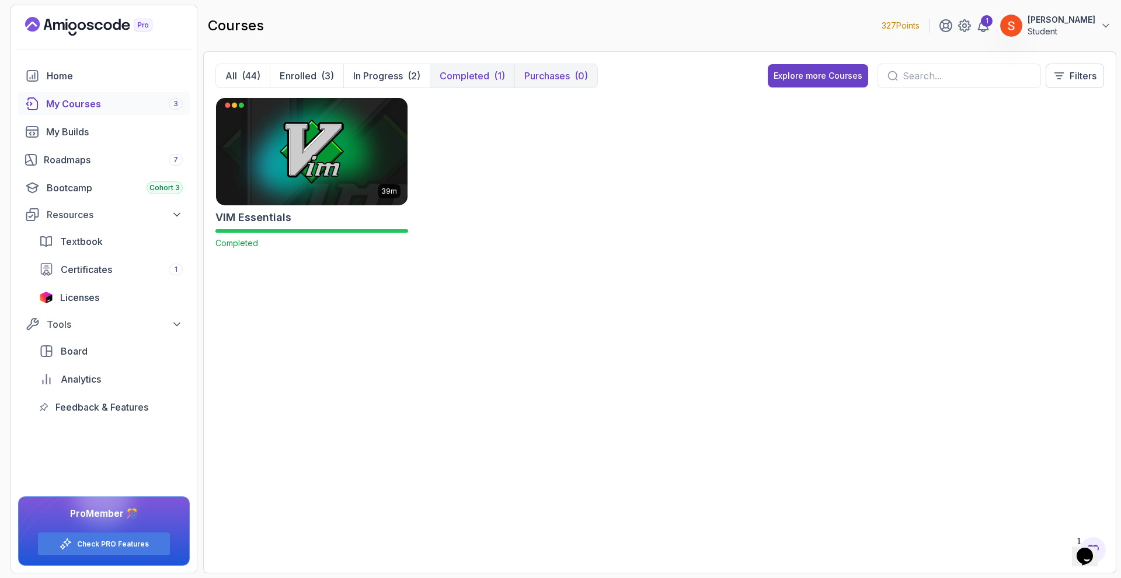
click at [568, 71] on p "Purchases" at bounding box center [547, 76] width 46 height 14
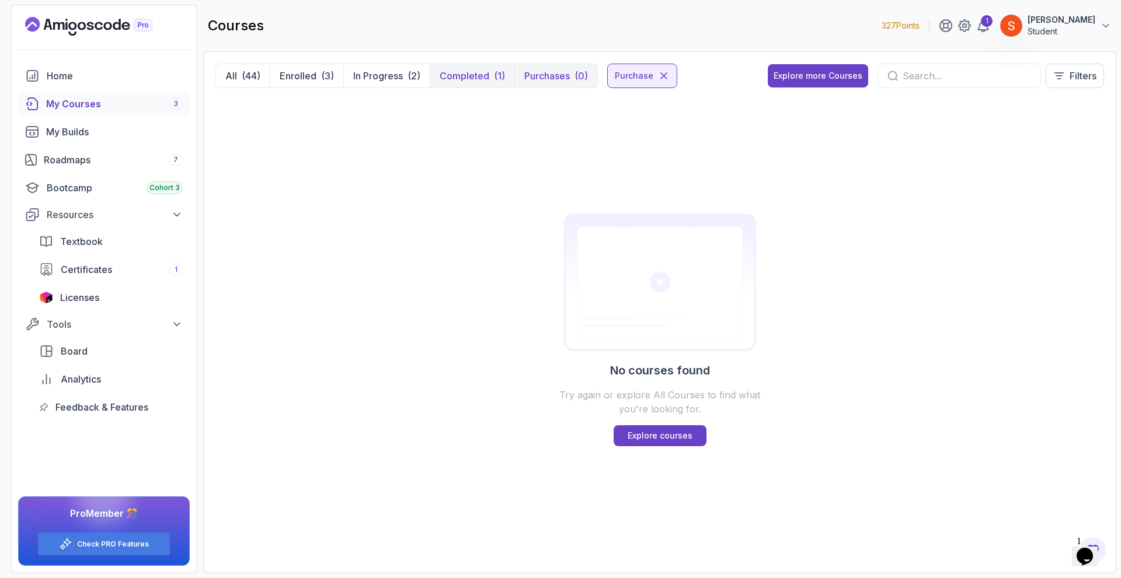
click at [500, 78] on div "(1)" at bounding box center [499, 76] width 11 height 14
click at [664, 73] on icon at bounding box center [664, 76] width 6 height 6
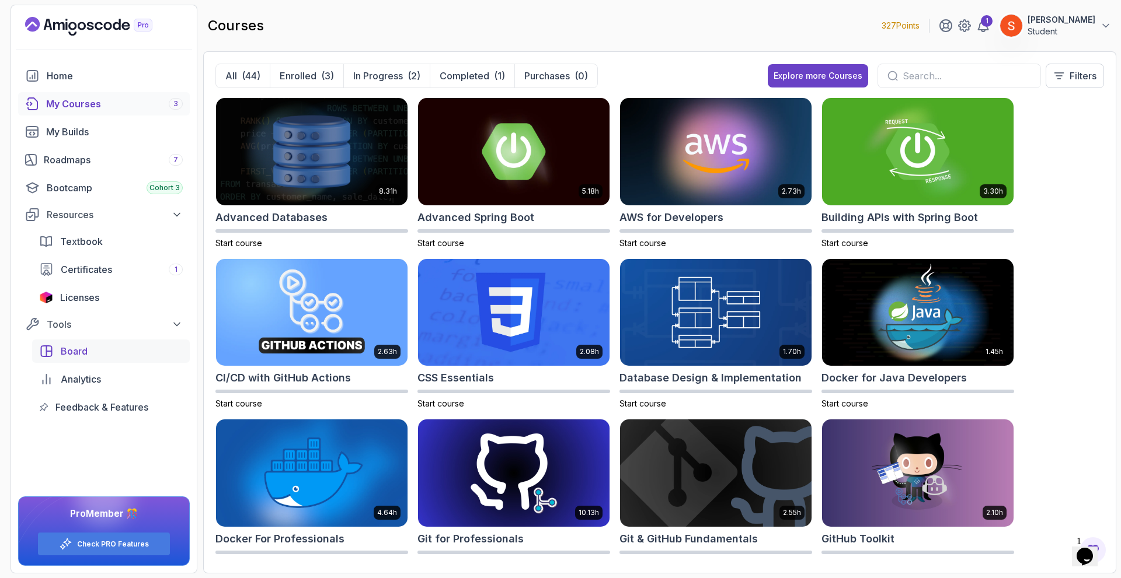
click at [138, 342] on link "Board" at bounding box center [111, 351] width 158 height 23
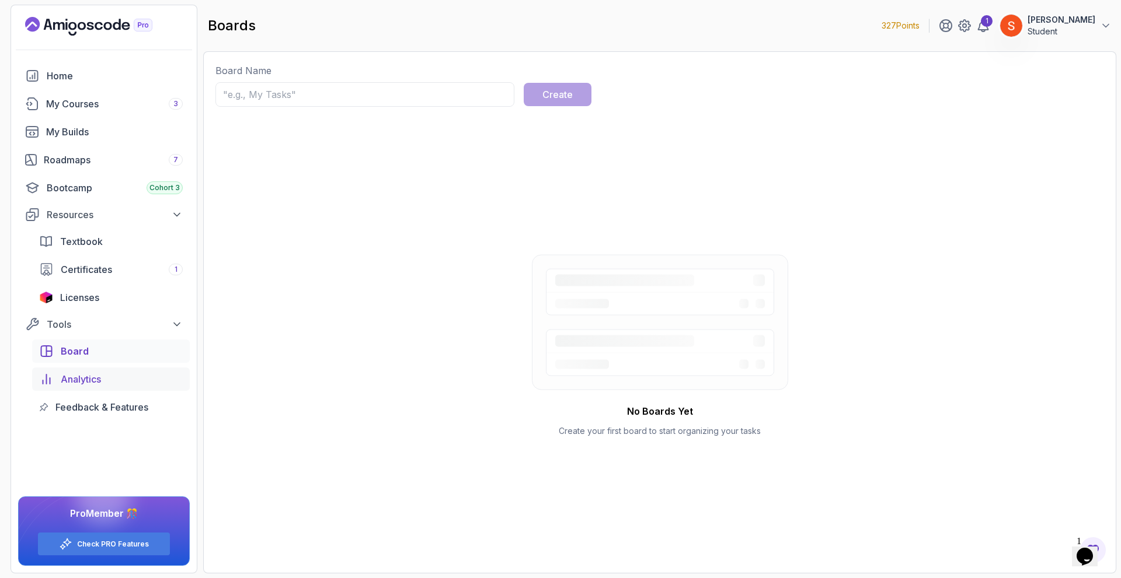
click at [130, 371] on link "Analytics" at bounding box center [111, 379] width 158 height 23
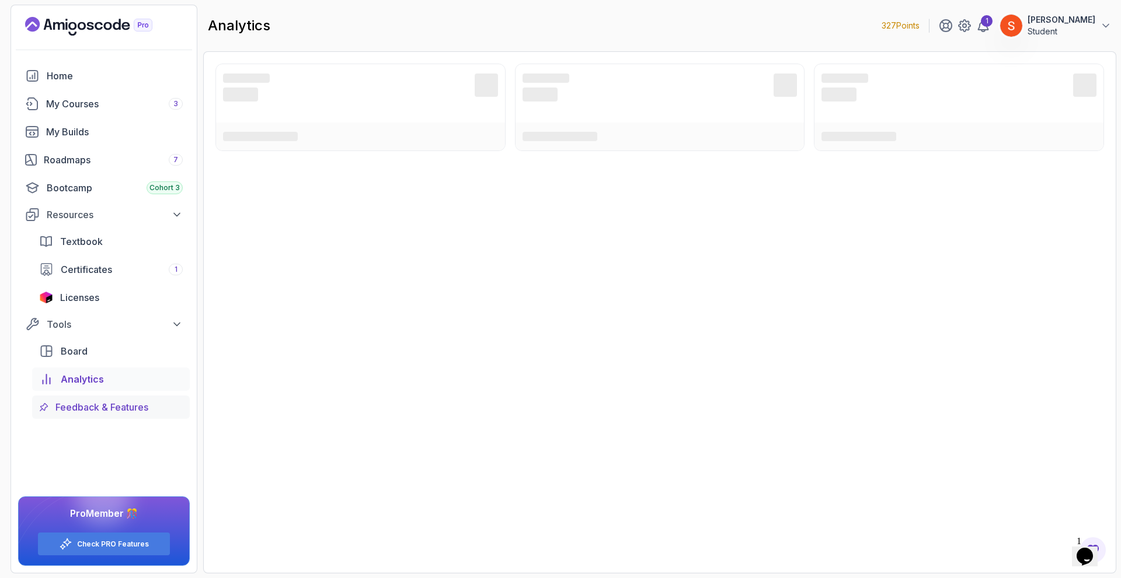
click at [127, 413] on span "Feedback & Features" at bounding box center [101, 407] width 93 height 14
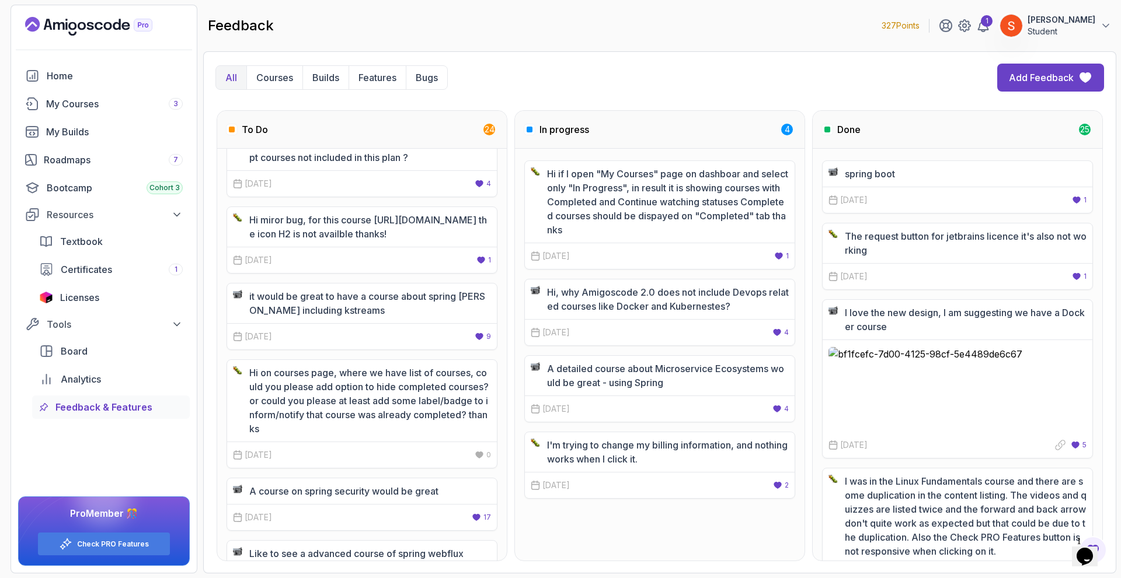
scroll to position [117, 0]
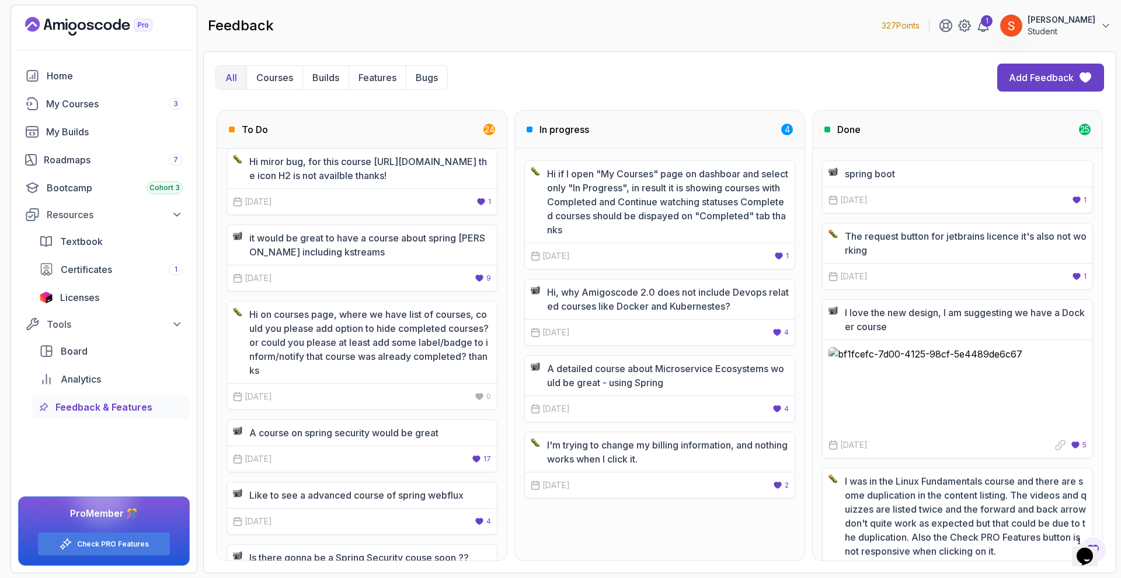
drag, startPoint x: 335, startPoint y: 259, endPoint x: 359, endPoint y: 264, distance: 24.4
click at [359, 259] on p "it would be great to have a course about spring kafka including kstreams" at bounding box center [370, 245] width 242 height 28
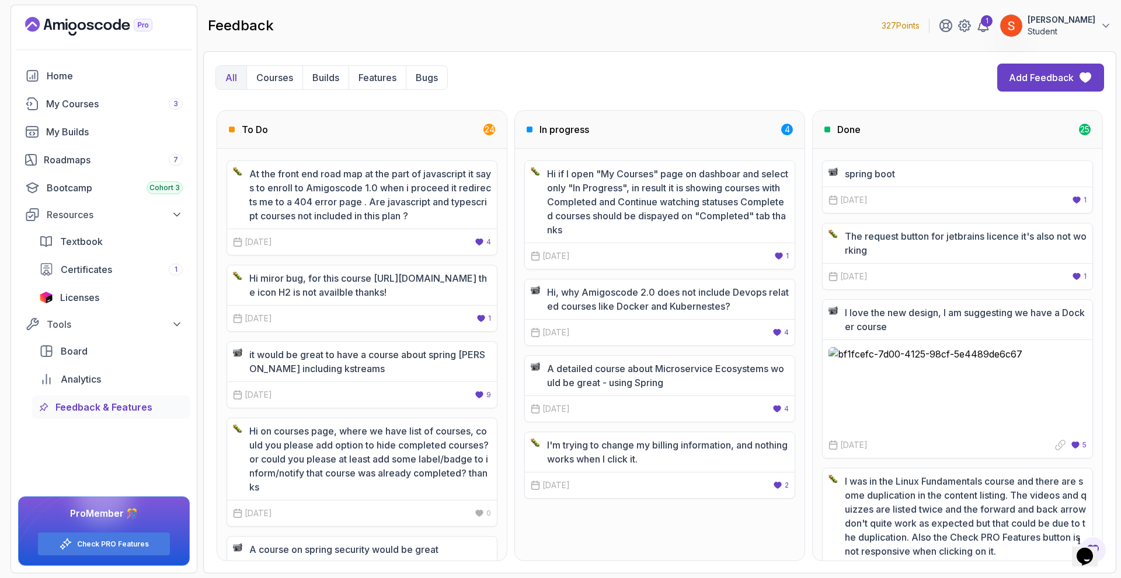
click at [844, 133] on h3 "Done" at bounding box center [848, 130] width 23 height 14
drag, startPoint x: 827, startPoint y: 131, endPoint x: 868, endPoint y: 140, distance: 42.4
click at [865, 140] on div "Done 25" at bounding box center [958, 130] width 290 height 38
click at [909, 153] on div "spring boot 19 Jan, 2025 1 Upvote The request button for jetbrains licence it's…" at bounding box center [958, 355] width 290 height 412
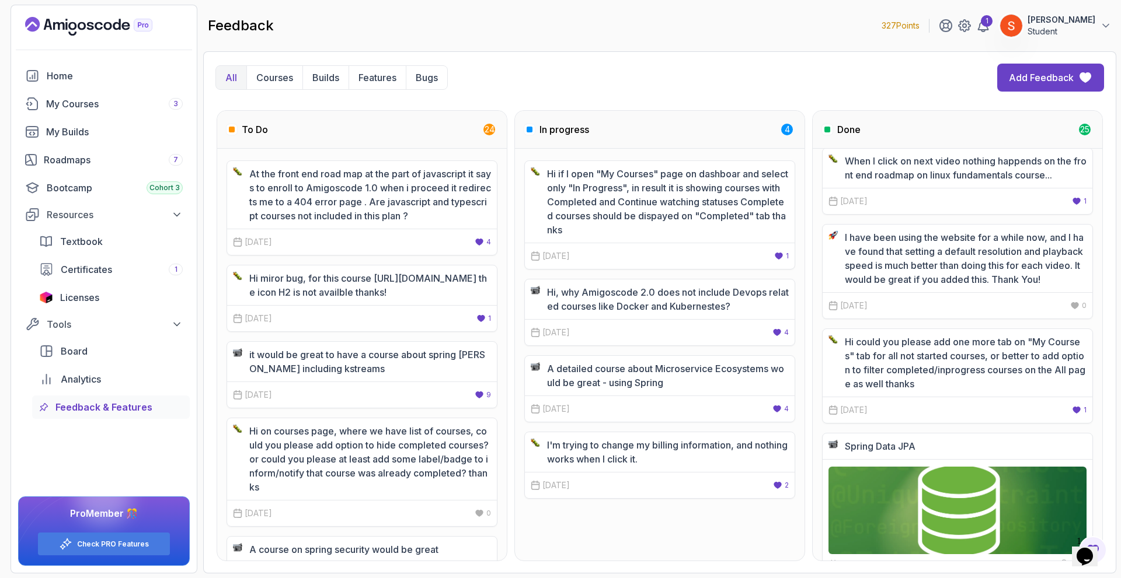
scroll to position [876, 0]
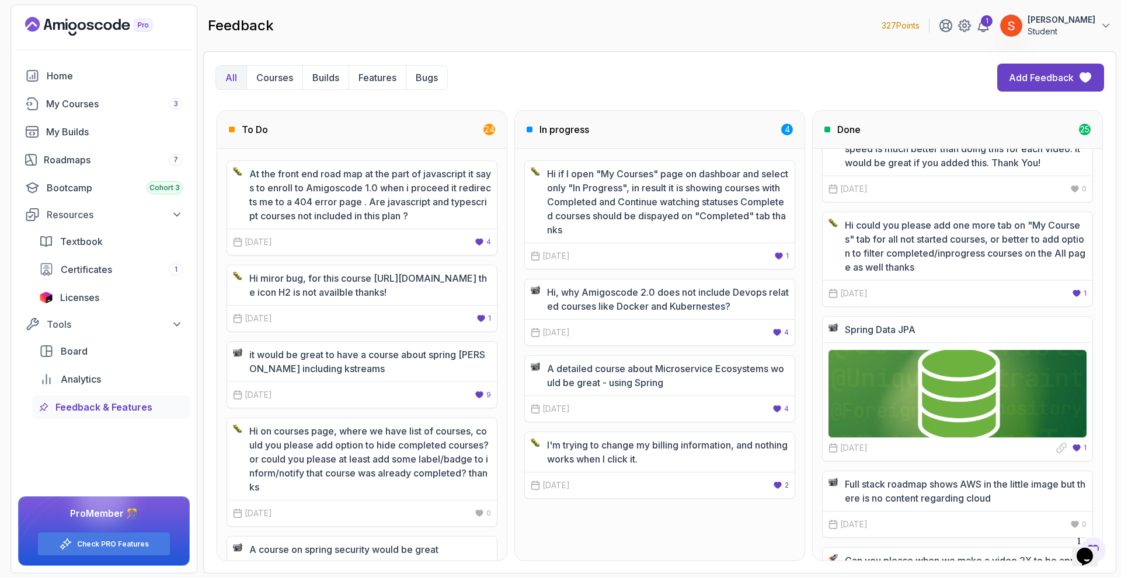
click at [850, 422] on img at bounding box center [957, 394] width 258 height 88
click at [860, 328] on p "Spring Data JPA" at bounding box center [880, 330] width 71 height 14
click at [94, 382] on span "Analytics" at bounding box center [81, 379] width 40 height 14
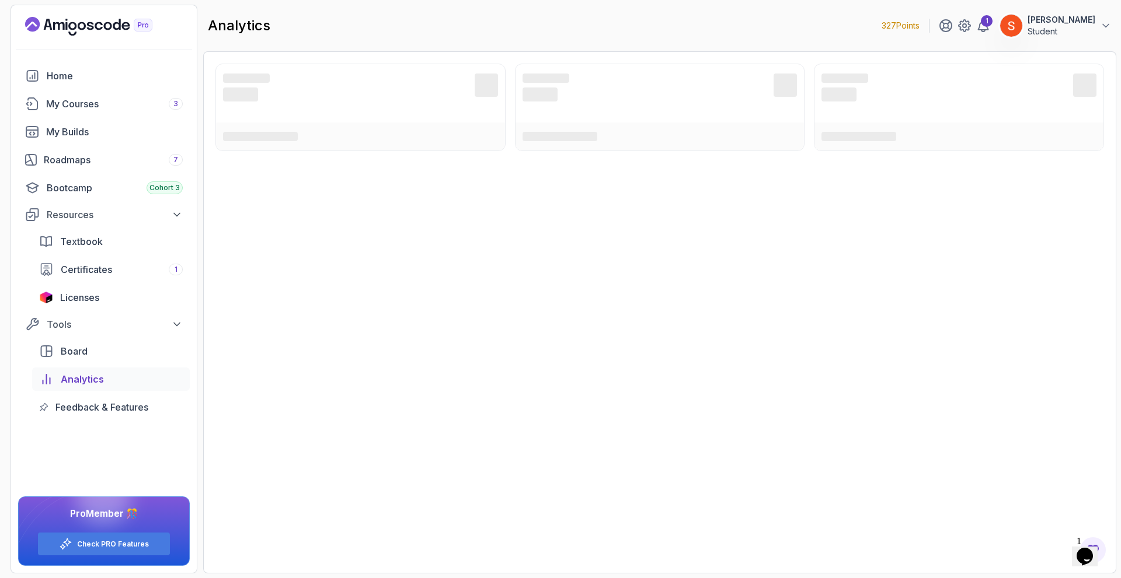
click at [107, 366] on div "Board Analytics Feedback & Features" at bounding box center [111, 379] width 158 height 79
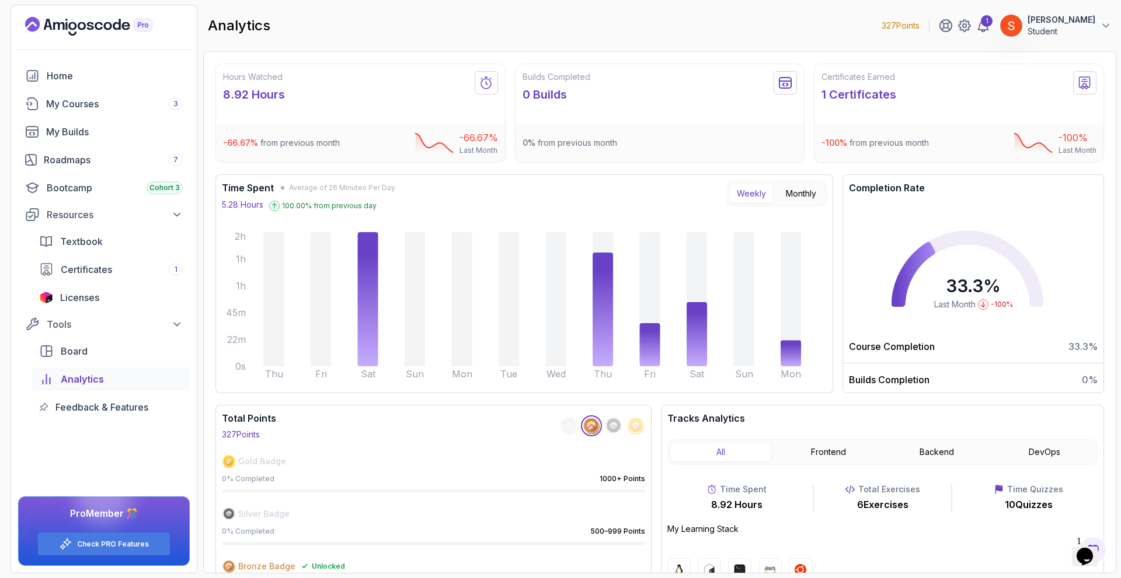
scroll to position [32, 0]
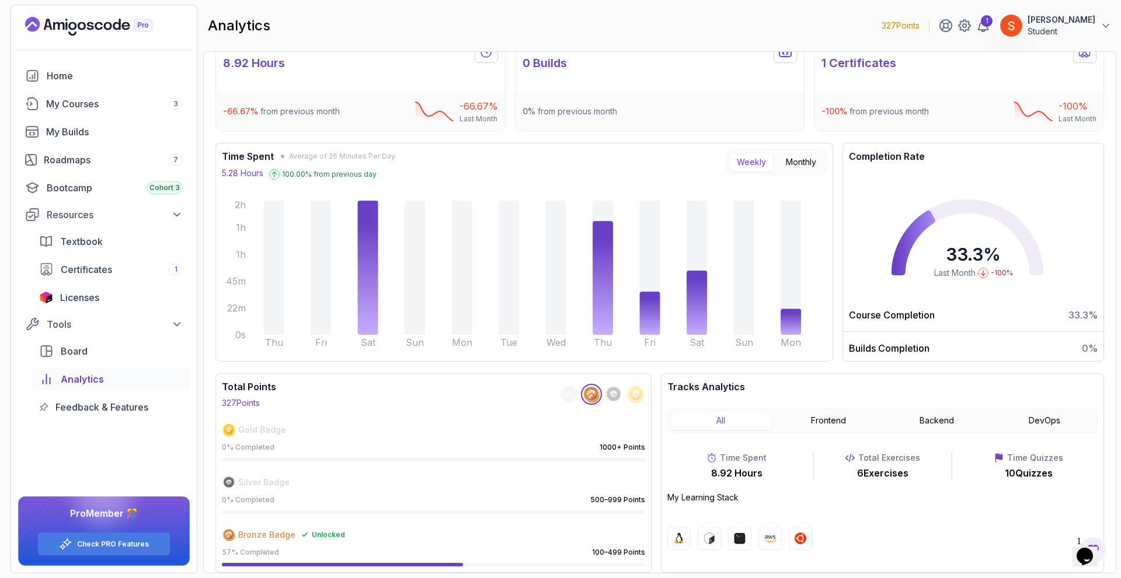
drag, startPoint x: 890, startPoint y: 474, endPoint x: 957, endPoint y: 476, distance: 67.2
click at [921, 472] on div "Total Exercises 6 Exercises" at bounding box center [883, 466] width 140 height 28
click at [967, 478] on div "Time Quizzes 10 Quizzes" at bounding box center [1028, 466] width 138 height 28
drag, startPoint x: 1008, startPoint y: 477, endPoint x: 1052, endPoint y: 475, distance: 45.0
click at [1052, 475] on p "10 Quizzes" at bounding box center [1029, 473] width 48 height 14
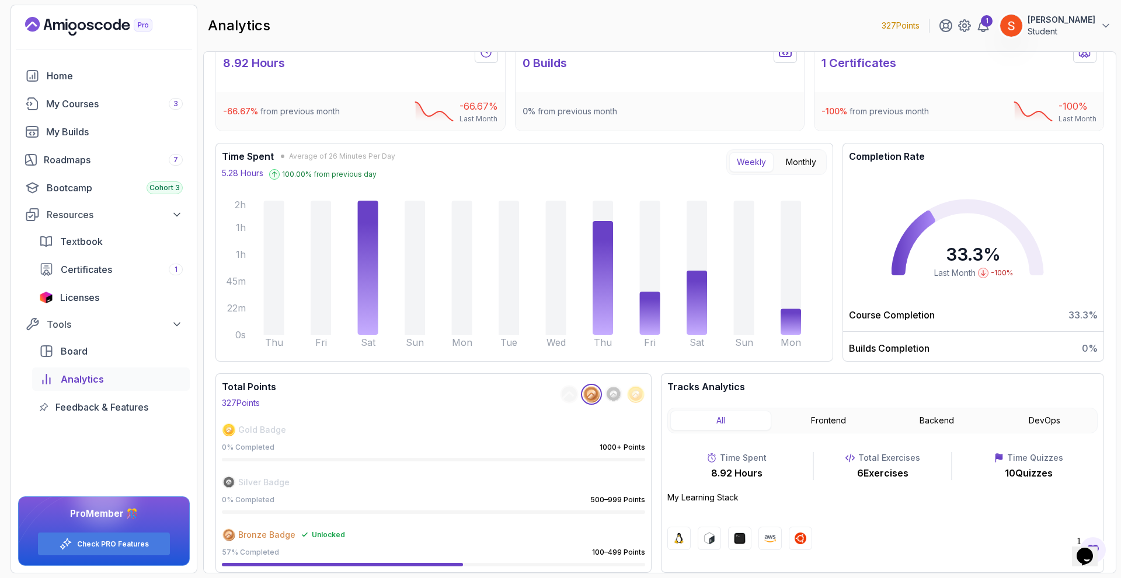
click at [1054, 475] on div "Time Quizzes 10 Quizzes" at bounding box center [1028, 466] width 138 height 28
click at [821, 424] on button "Frontend" at bounding box center [828, 421] width 101 height 20
click at [916, 420] on button "Backend" at bounding box center [936, 421] width 101 height 20
click at [949, 423] on button "Backend" at bounding box center [936, 421] width 101 height 20
click at [1026, 424] on button "DevOps" at bounding box center [1044, 421] width 101 height 20
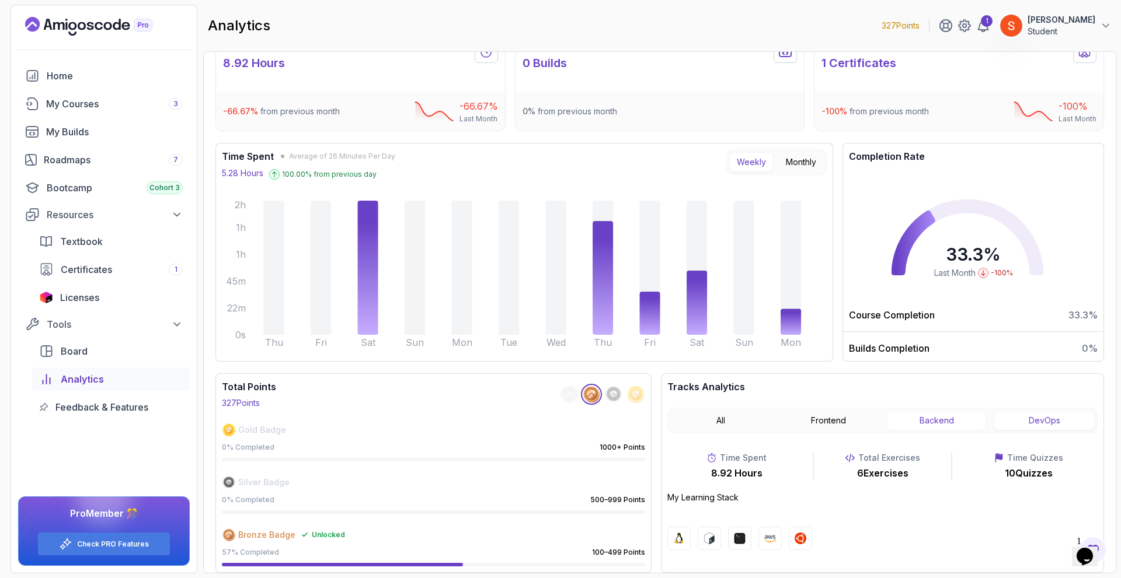
click at [952, 430] on button "Backend" at bounding box center [936, 421] width 101 height 20
click at [811, 431] on div "All Frontend Backend DevOps" at bounding box center [882, 421] width 430 height 26
click at [827, 423] on button "Frontend" at bounding box center [828, 421] width 101 height 20
click at [736, 423] on button "All" at bounding box center [720, 421] width 101 height 20
click at [615, 396] on icon at bounding box center [613, 394] width 7 height 7
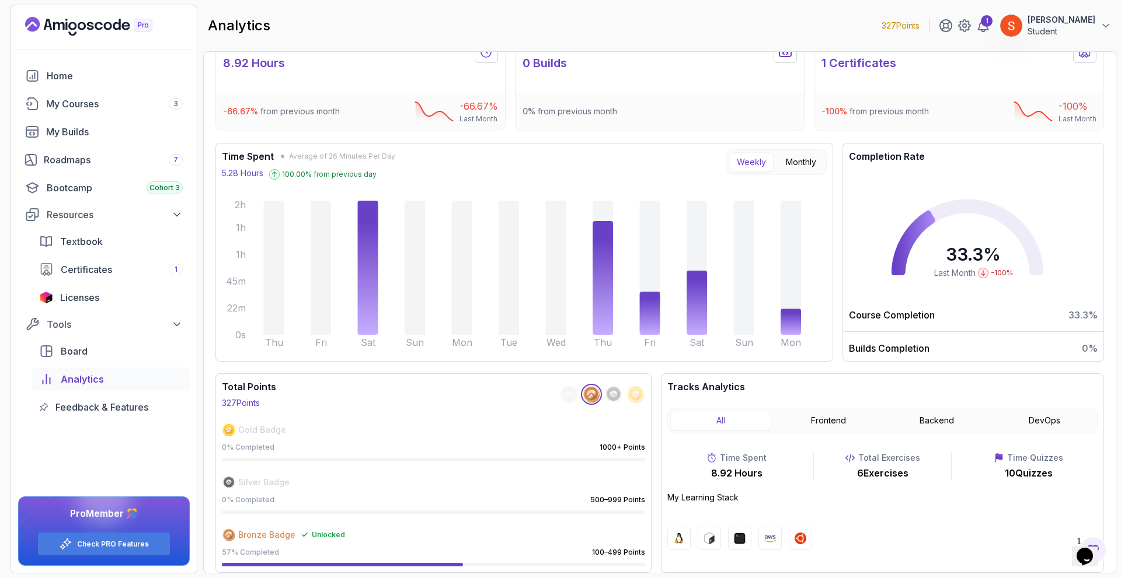
click at [566, 398] on icon at bounding box center [569, 394] width 15 height 15
click at [606, 394] on circle at bounding box center [613, 394] width 15 height 15
click at [628, 395] on circle at bounding box center [636, 394] width 17 height 17
click at [559, 399] on div "Total Points 327 Points" at bounding box center [433, 394] width 423 height 29
click at [94, 106] on div "My Courses 3" at bounding box center [114, 104] width 137 height 14
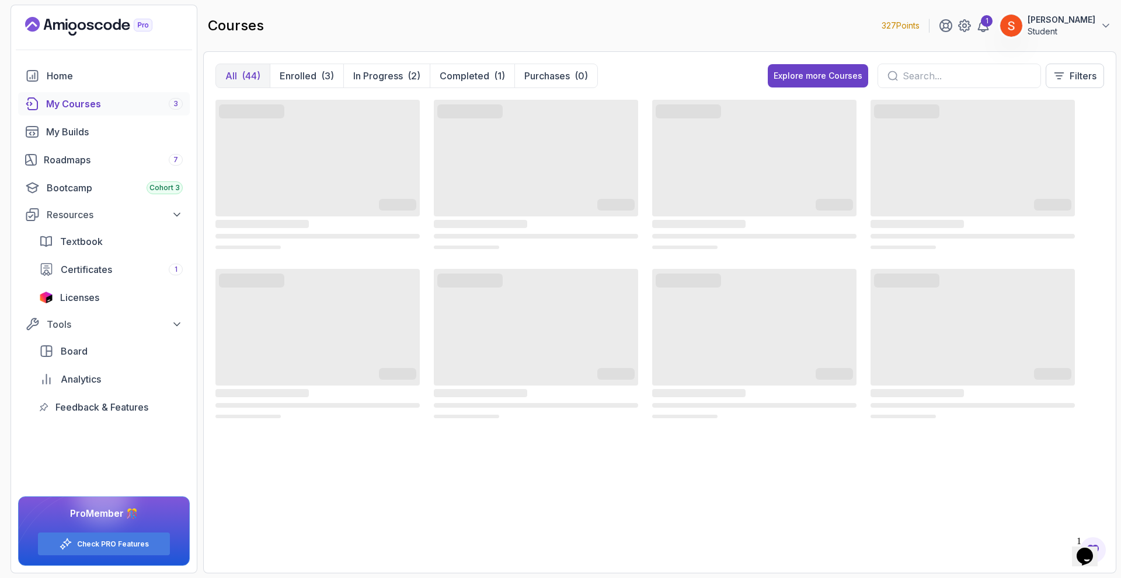
click at [364, 63] on div "All (44) Enrolled (3) In Progress (2) Completed (1) Purchases (0) Explore more …" at bounding box center [659, 312] width 913 height 522
click at [365, 76] on p "In Progress" at bounding box center [378, 76] width 50 height 14
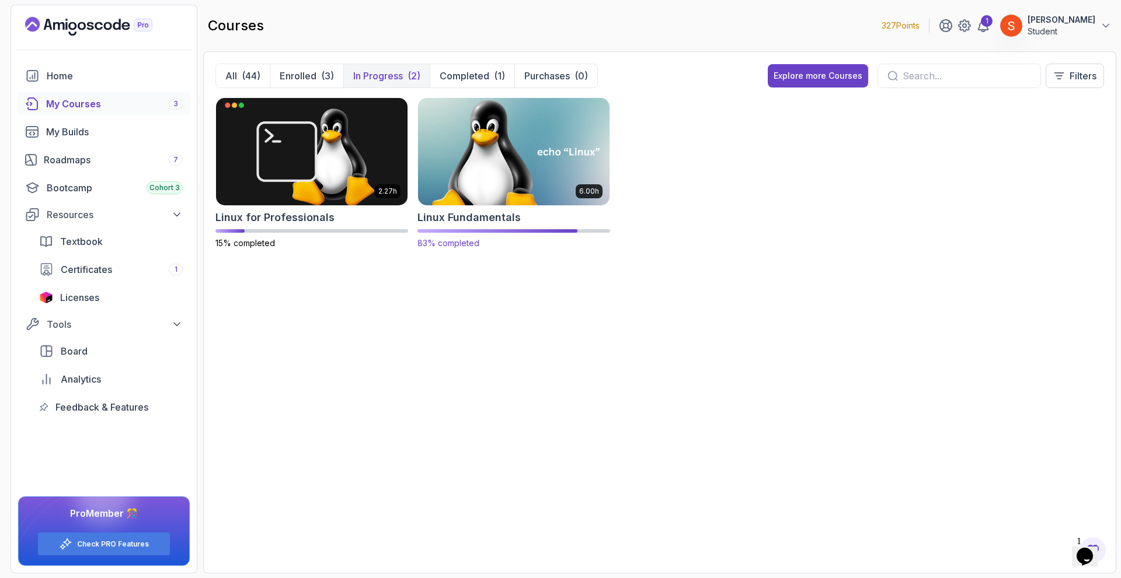
click at [539, 205] on div "6.00h" at bounding box center [513, 151] width 193 height 109
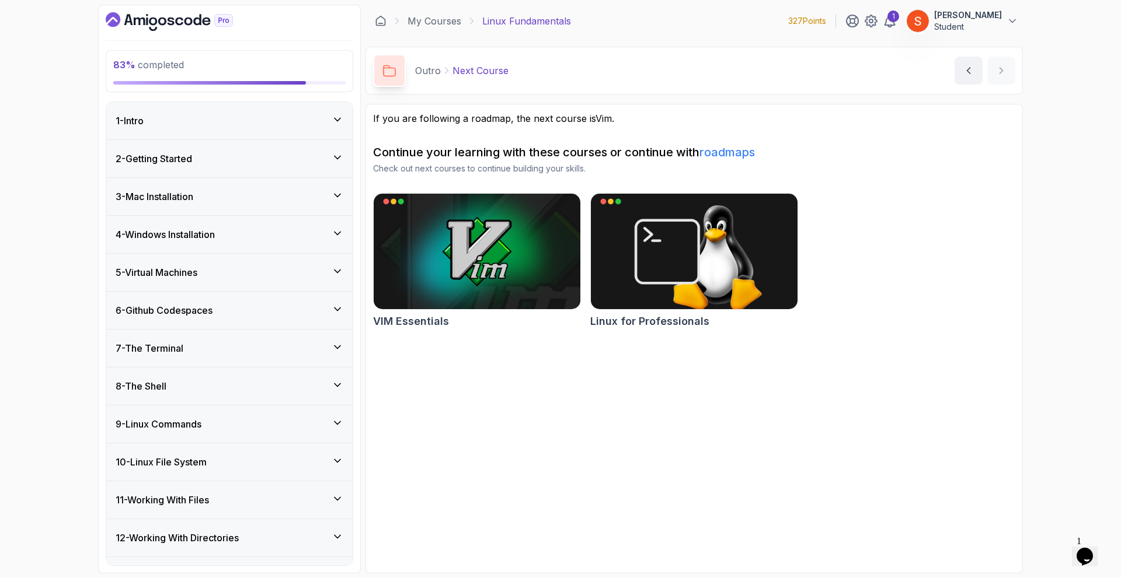
click at [290, 152] on div "2 - Getting Started" at bounding box center [230, 159] width 228 height 14
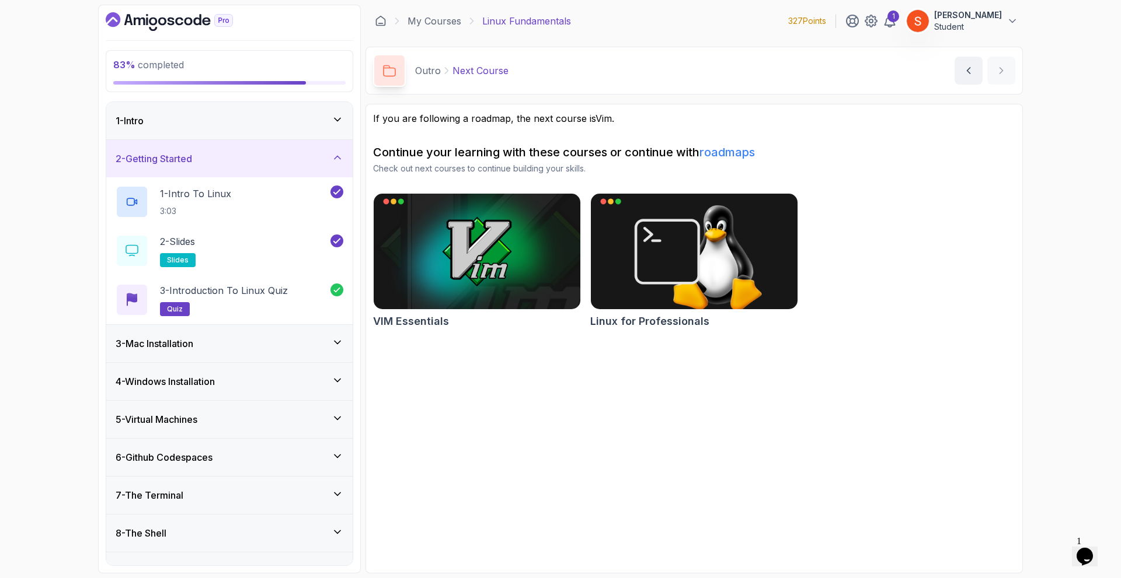
click at [289, 345] on div "3 - Mac Installation" at bounding box center [230, 344] width 228 height 14
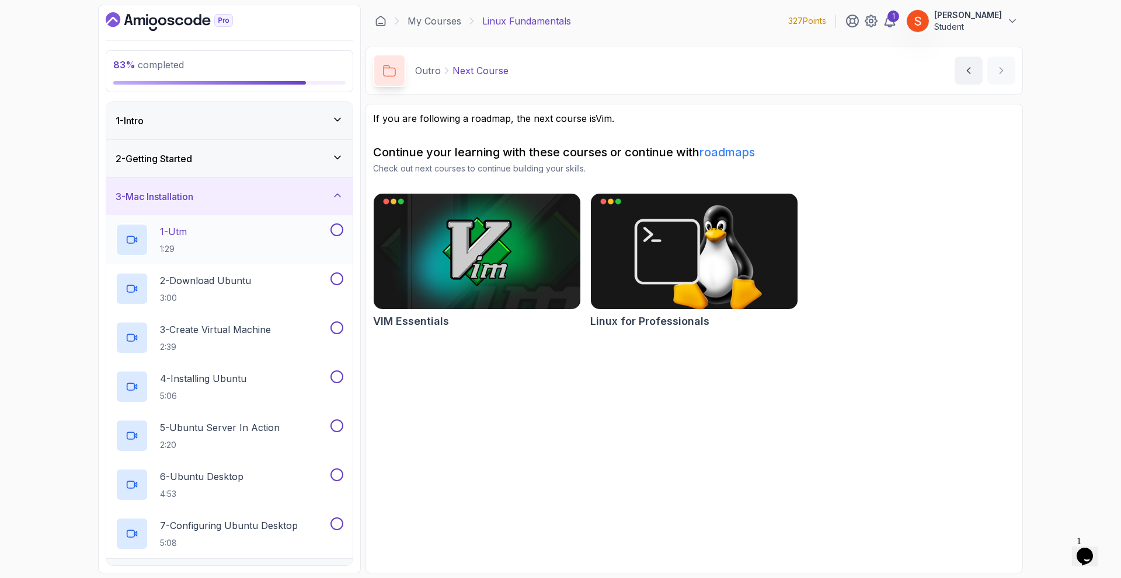
click at [336, 232] on button at bounding box center [336, 230] width 13 height 13
click at [332, 278] on button at bounding box center [336, 279] width 13 height 13
click at [337, 327] on button at bounding box center [336, 328] width 13 height 13
click at [335, 373] on button at bounding box center [336, 377] width 13 height 13
click at [337, 427] on button at bounding box center [336, 426] width 13 height 13
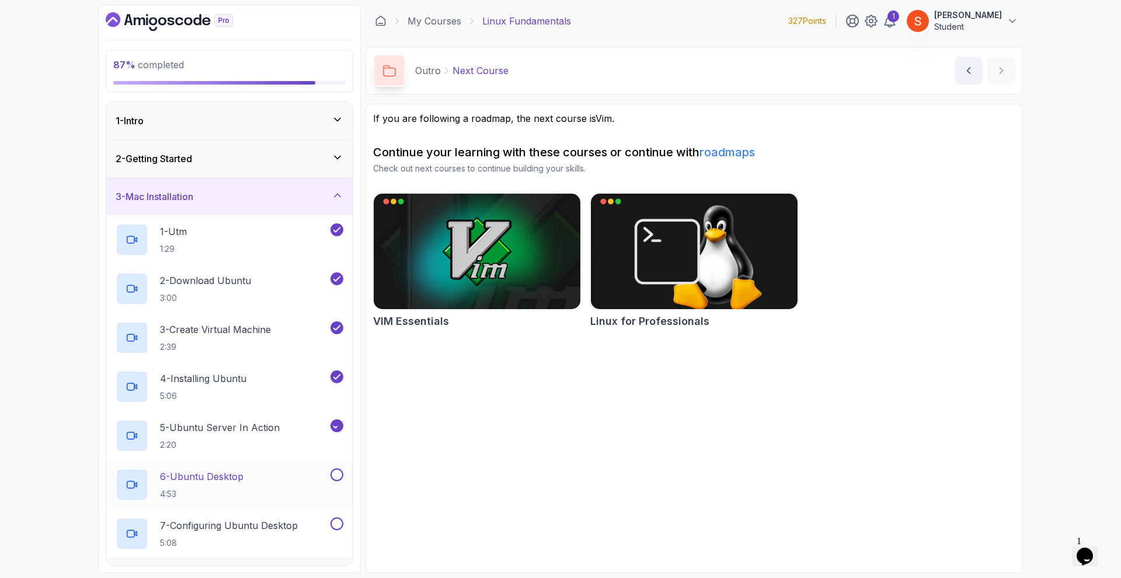
click at [337, 476] on button at bounding box center [336, 475] width 13 height 13
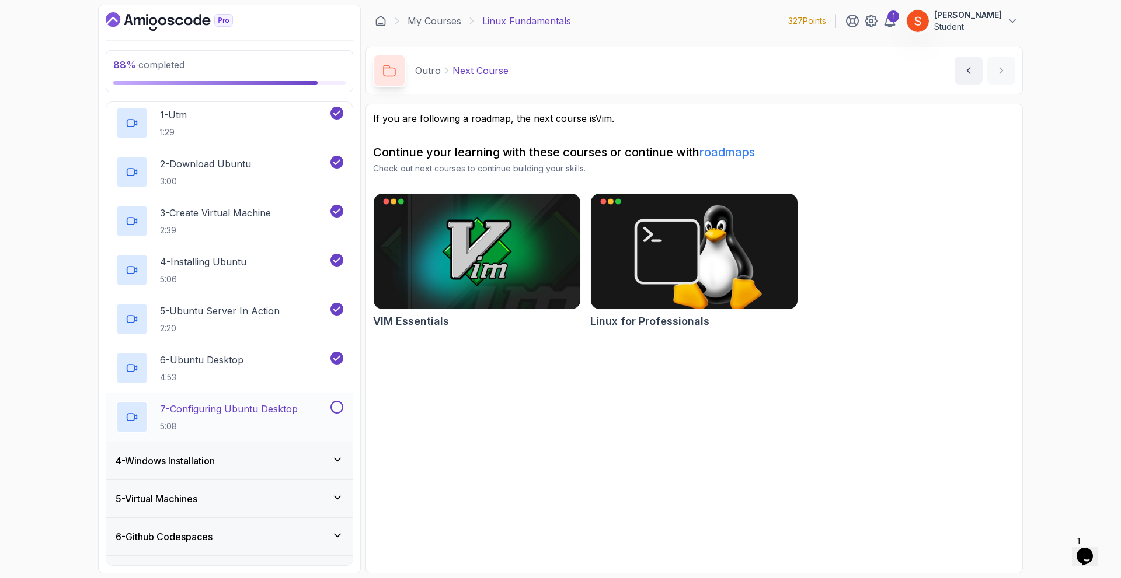
click at [333, 404] on button at bounding box center [336, 407] width 13 height 13
click at [308, 458] on div "4 - Windows Installation" at bounding box center [230, 461] width 228 height 14
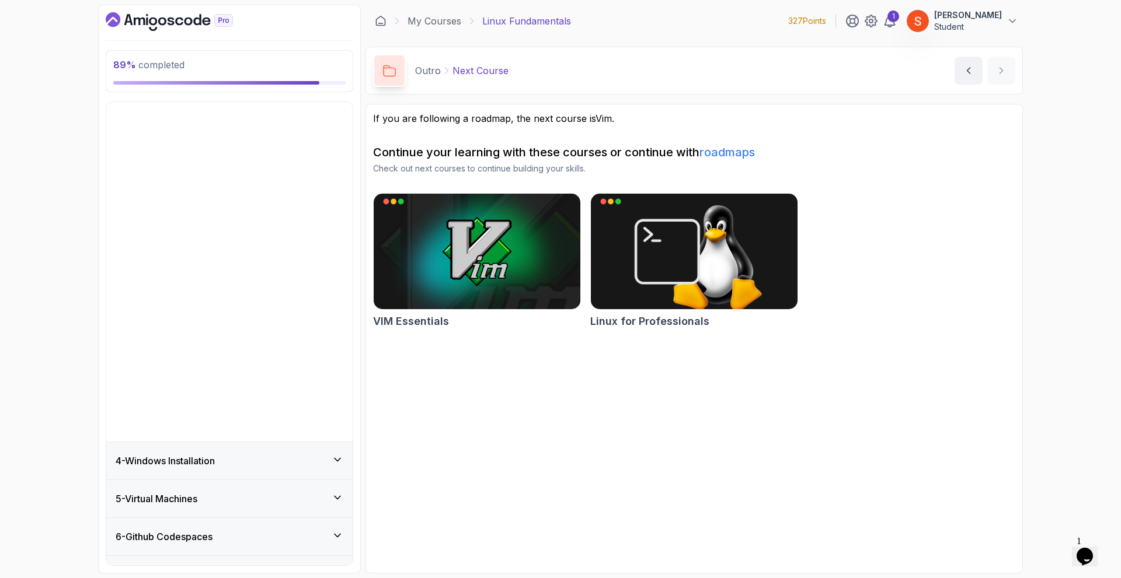
scroll to position [105, 0]
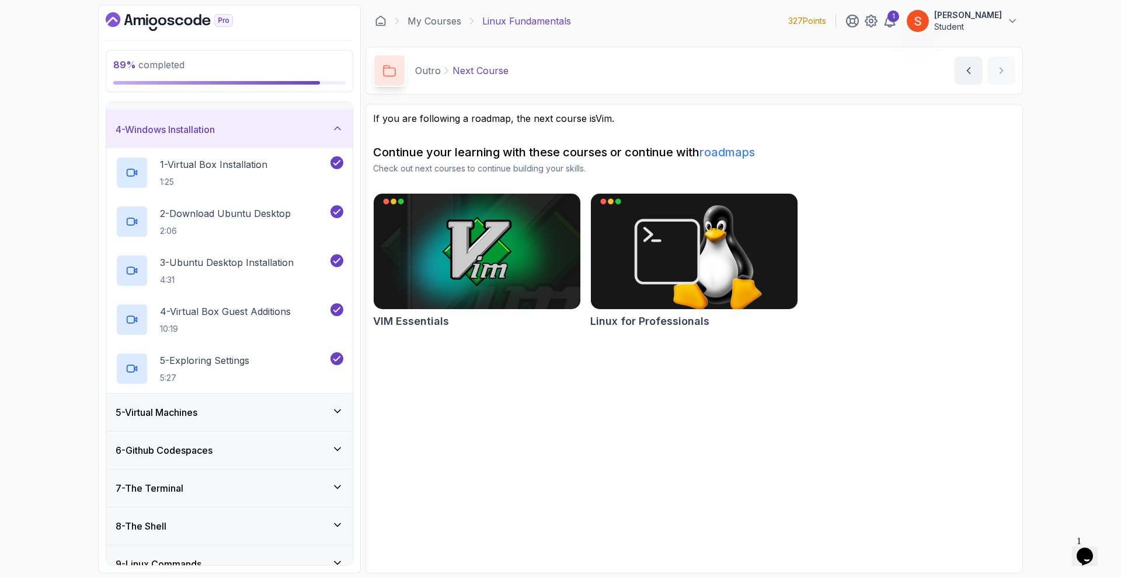
click at [287, 414] on div "5 - Virtual Machines" at bounding box center [230, 413] width 228 height 14
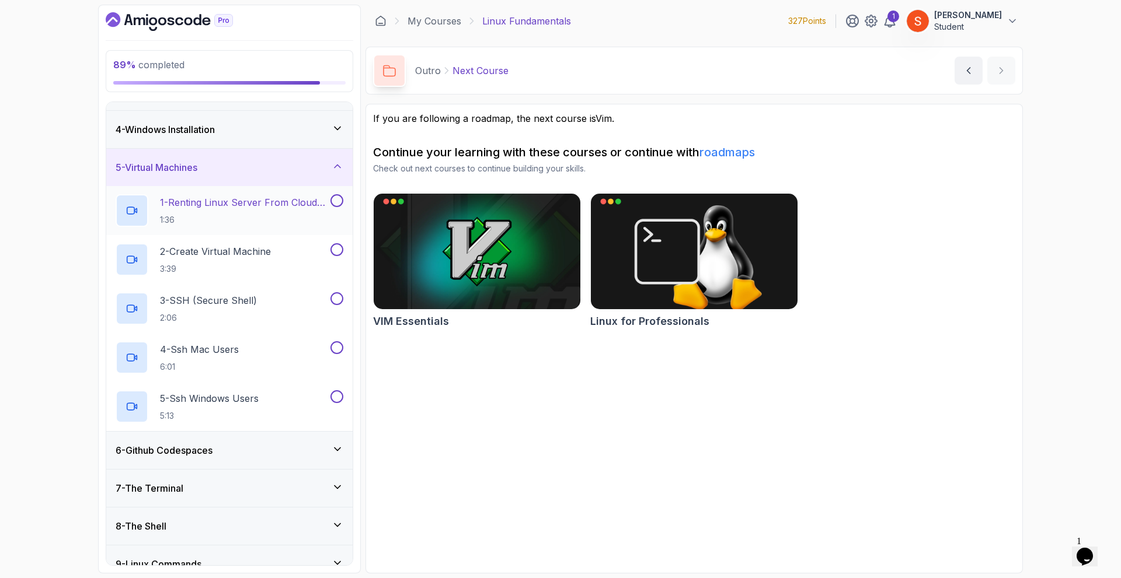
click at [337, 205] on button at bounding box center [336, 200] width 13 height 13
click at [336, 253] on button at bounding box center [336, 249] width 13 height 13
click at [336, 302] on button at bounding box center [336, 298] width 13 height 13
click at [334, 350] on button at bounding box center [336, 347] width 13 height 13
click at [330, 399] on button at bounding box center [336, 397] width 13 height 13
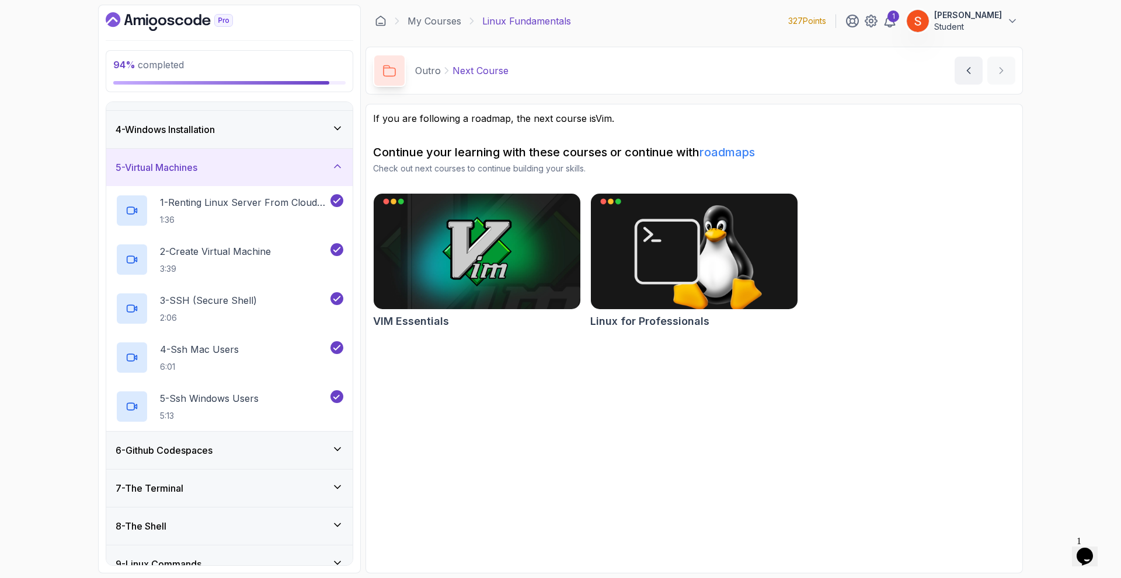
click at [317, 444] on div "6 - Github Codespaces" at bounding box center [230, 451] width 228 height 14
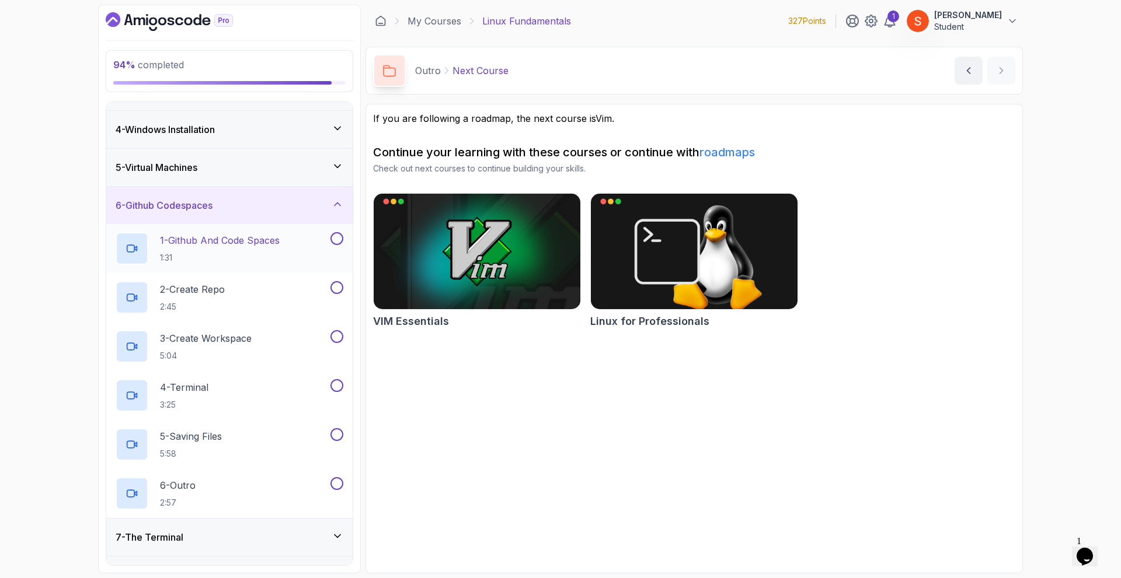
click at [336, 242] on button at bounding box center [336, 238] width 13 height 13
click at [333, 287] on button at bounding box center [336, 287] width 13 height 13
click at [337, 333] on button at bounding box center [336, 336] width 13 height 13
click at [339, 390] on button at bounding box center [336, 385] width 13 height 13
click at [337, 433] on button at bounding box center [336, 434] width 13 height 13
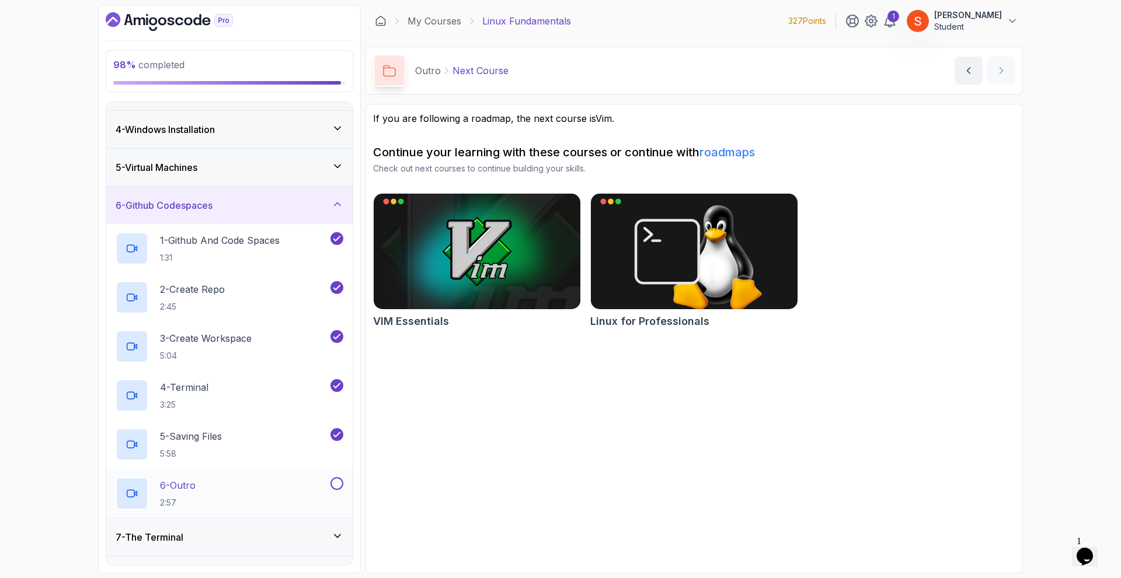
click at [339, 487] on button at bounding box center [336, 484] width 13 height 13
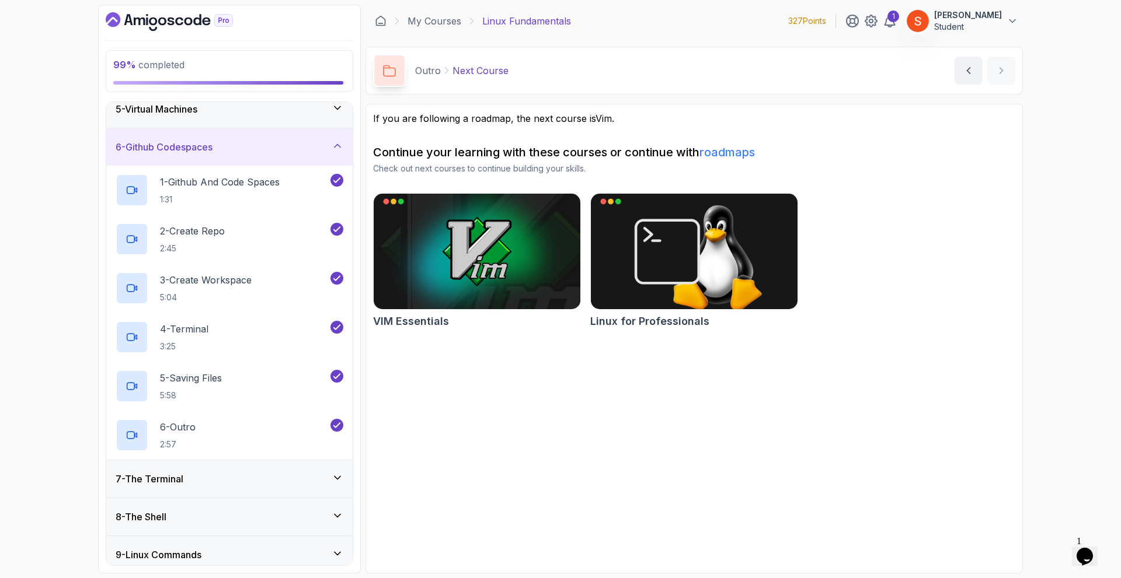
click at [290, 473] on div "7 - The Terminal" at bounding box center [230, 479] width 228 height 14
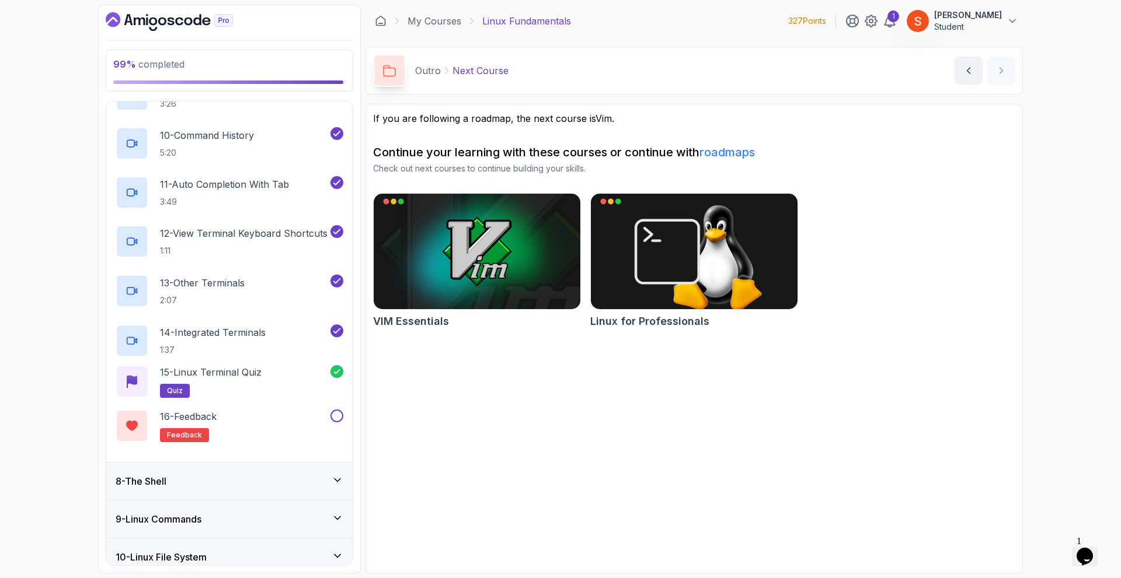
scroll to position [889, 0]
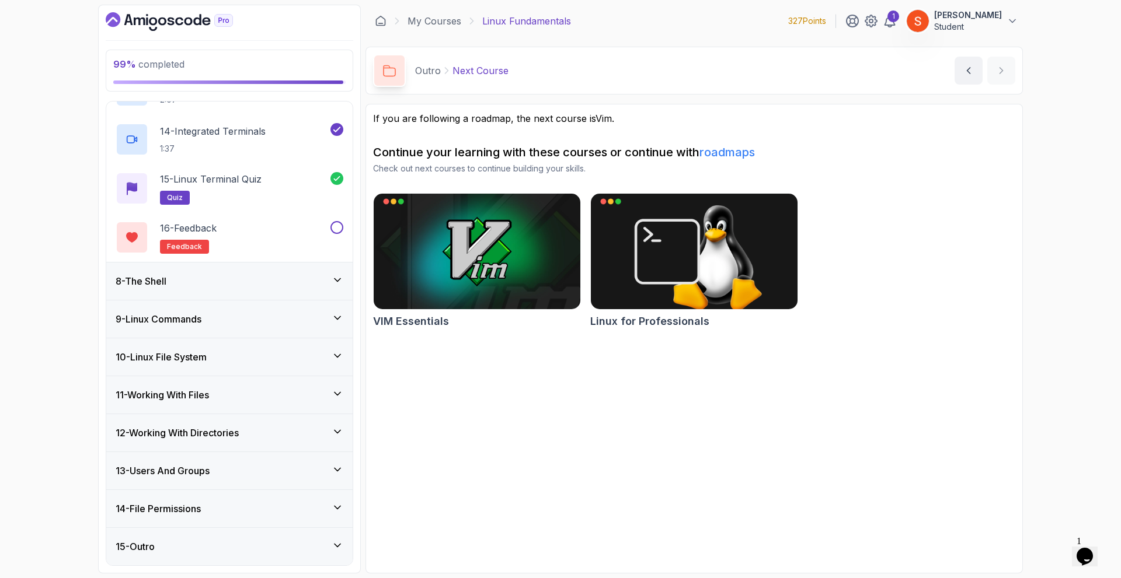
click at [288, 531] on div "15 - Outro" at bounding box center [229, 546] width 246 height 37
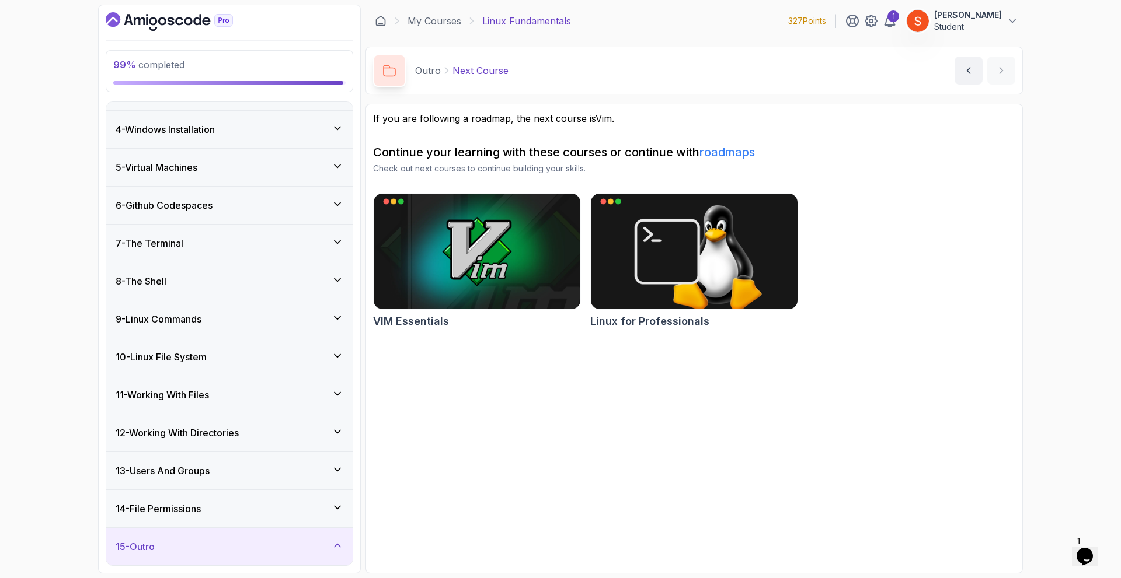
scroll to position [350, 0]
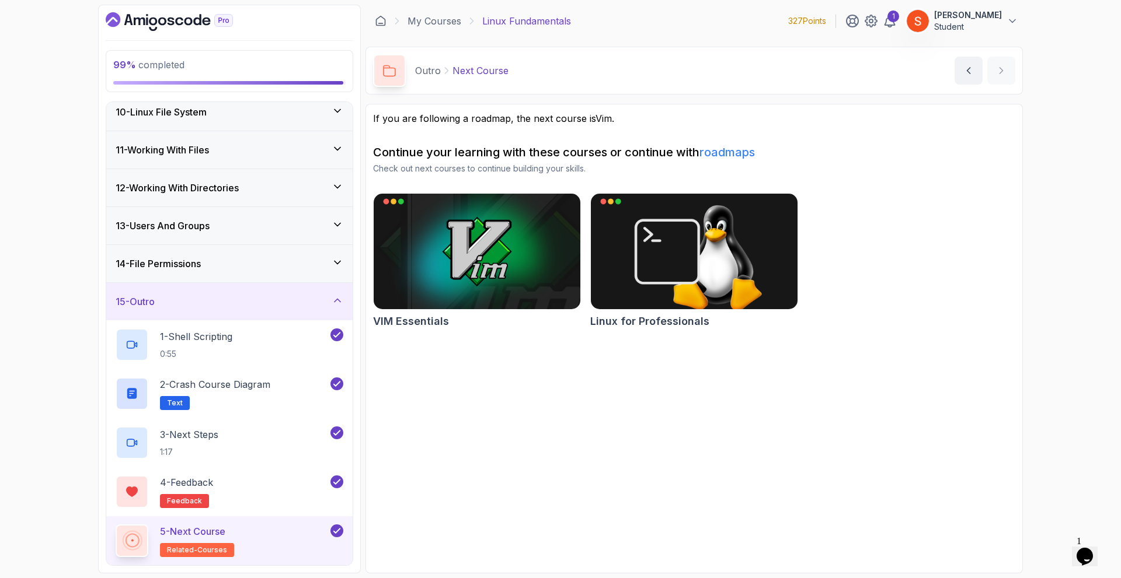
click at [328, 261] on div "14 - File Permissions" at bounding box center [230, 264] width 228 height 14
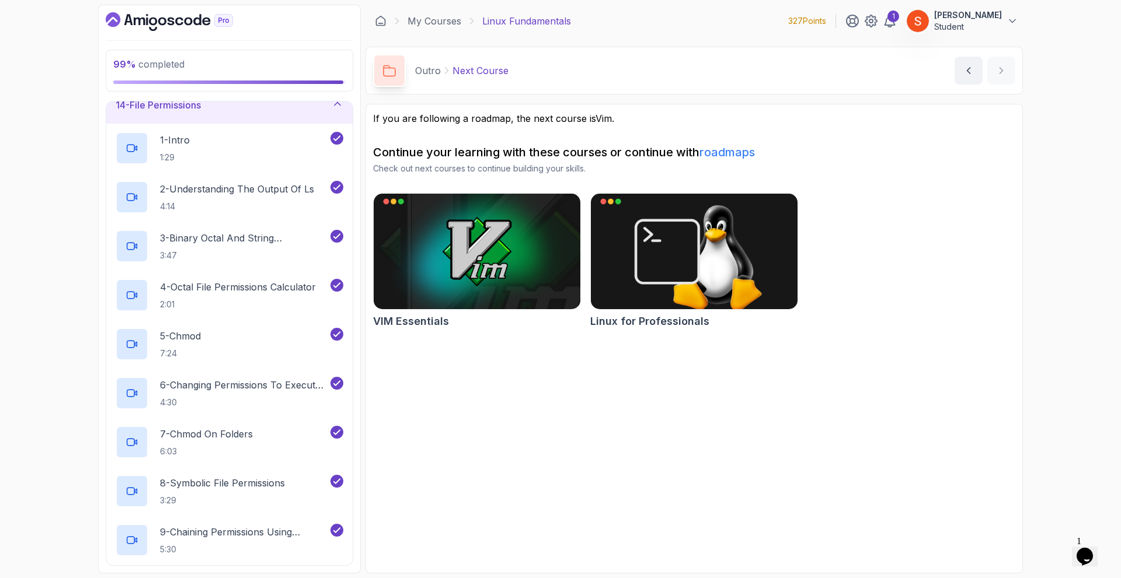
scroll to position [333, 0]
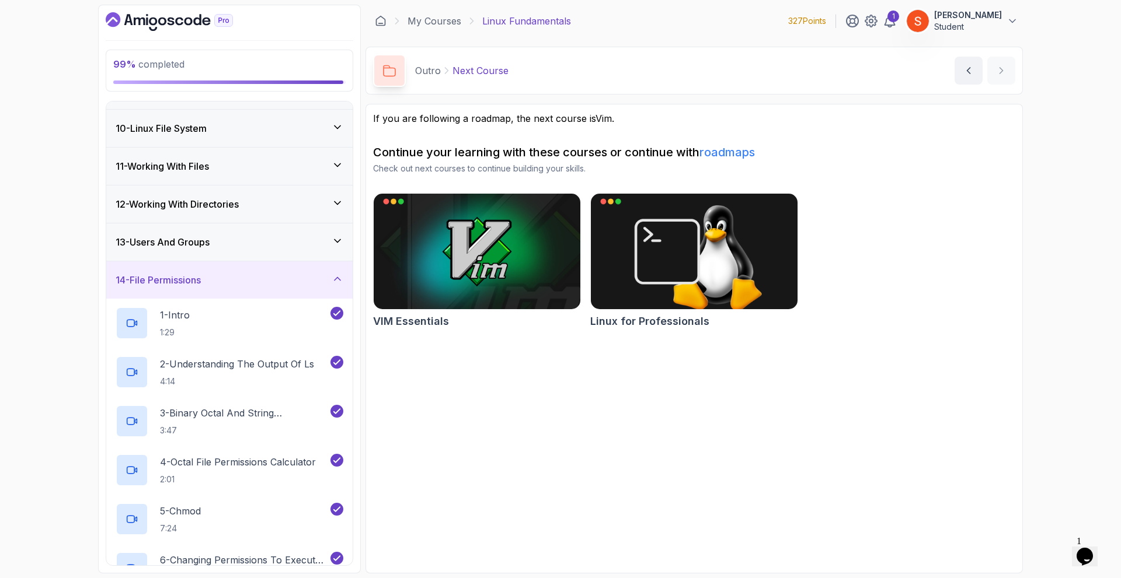
click at [324, 238] on div "13 - Users And Groups" at bounding box center [230, 242] width 228 height 14
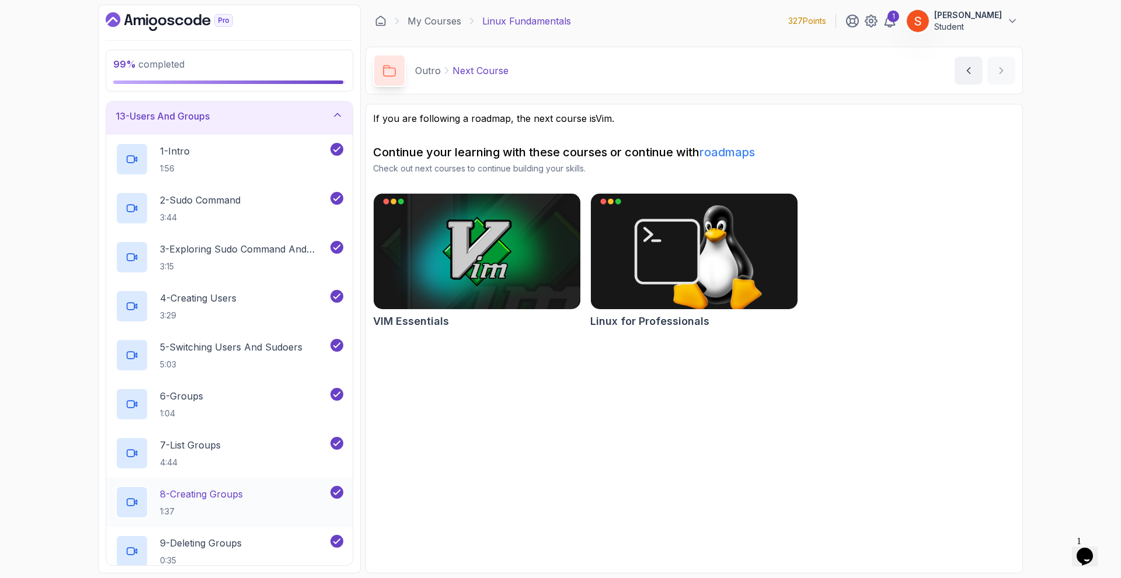
scroll to position [284, 0]
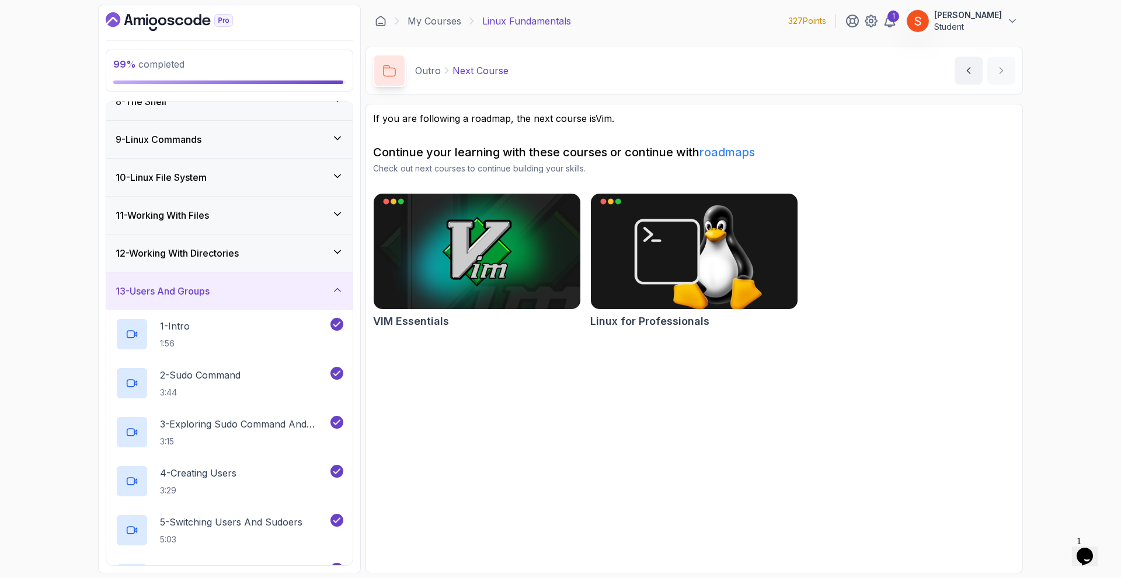
click at [319, 256] on div "12 - Working With Directories" at bounding box center [230, 253] width 228 height 14
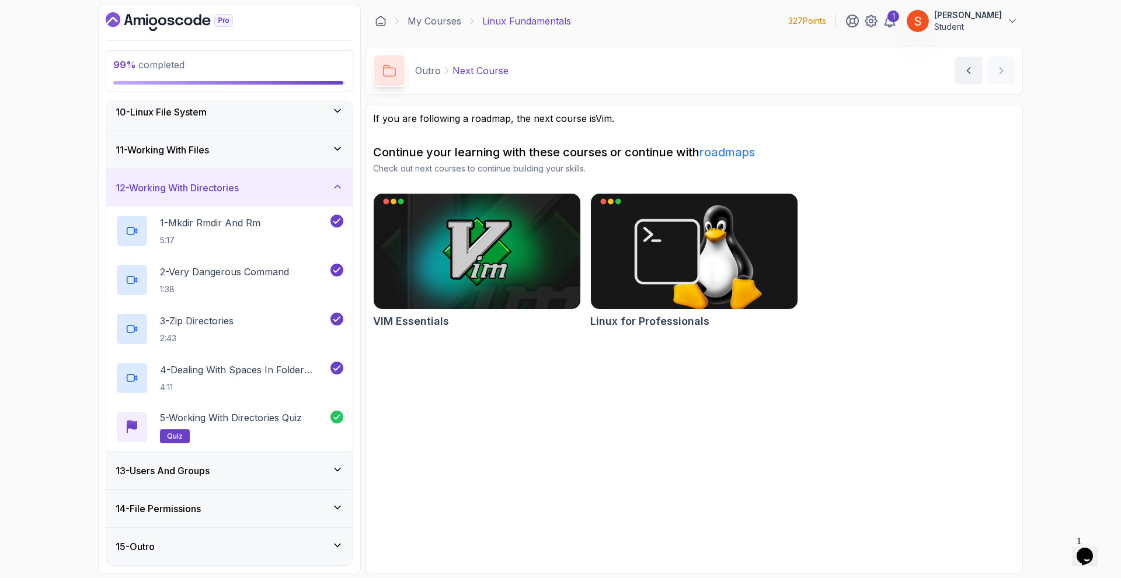
scroll to position [117, 0]
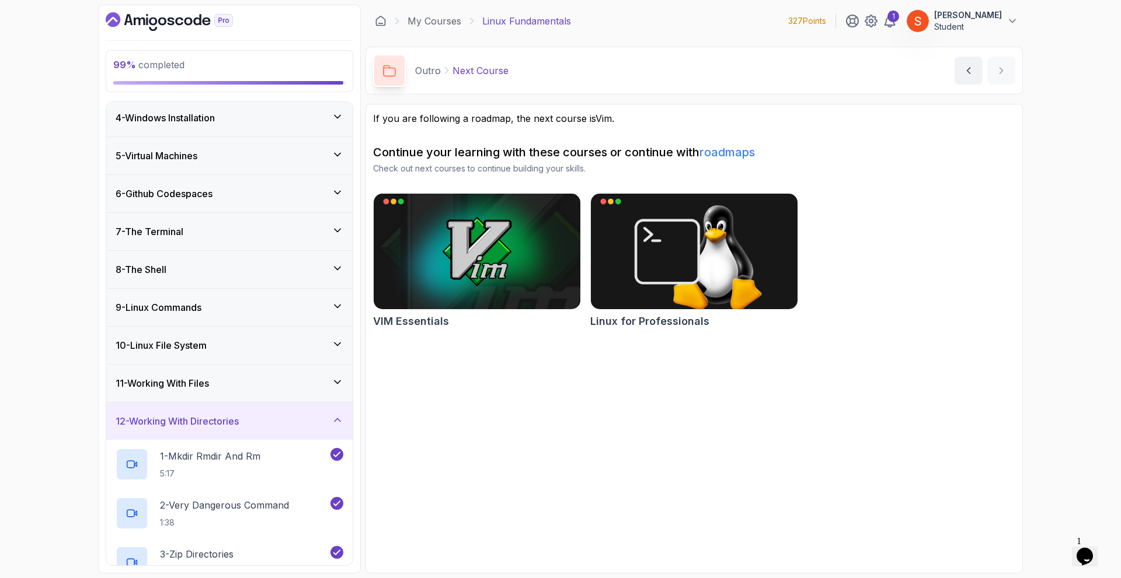
click at [283, 379] on div "11 - Working With Files" at bounding box center [230, 384] width 228 height 14
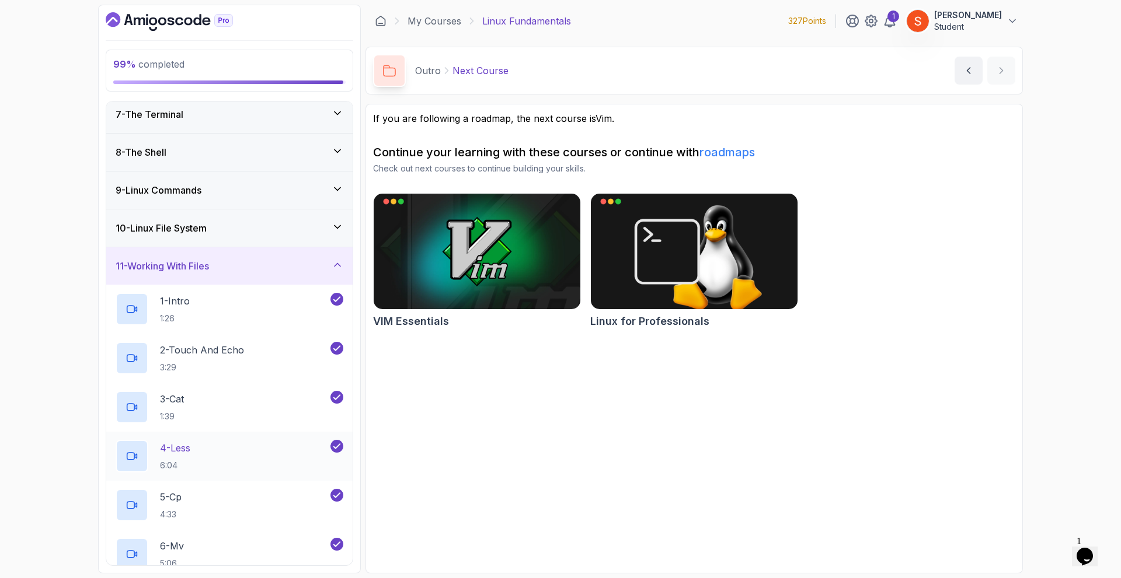
scroll to position [58, 0]
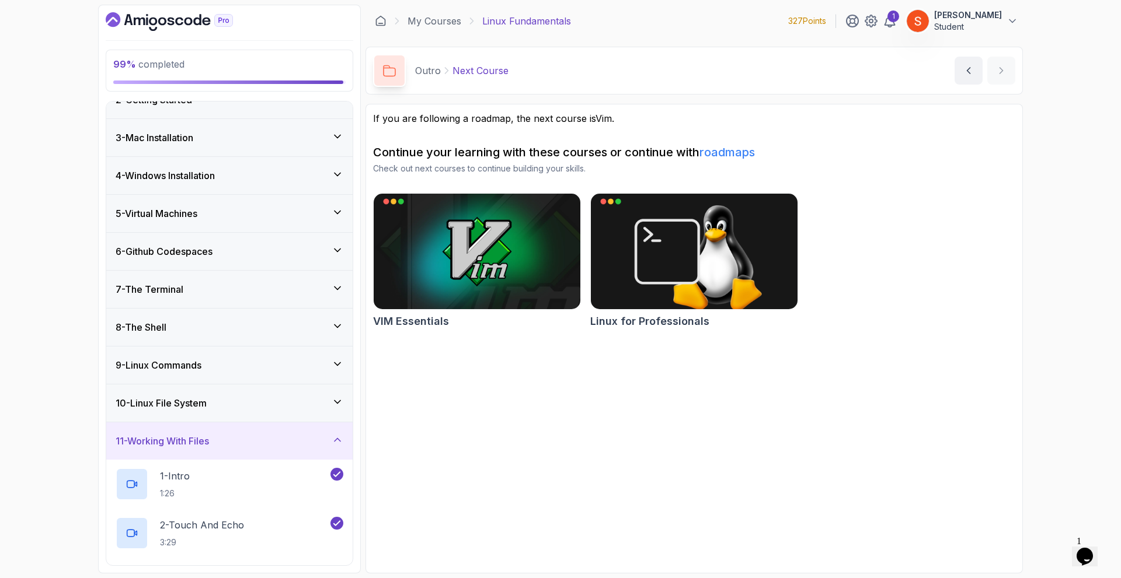
click at [308, 398] on div "10 - Linux File System" at bounding box center [230, 403] width 228 height 14
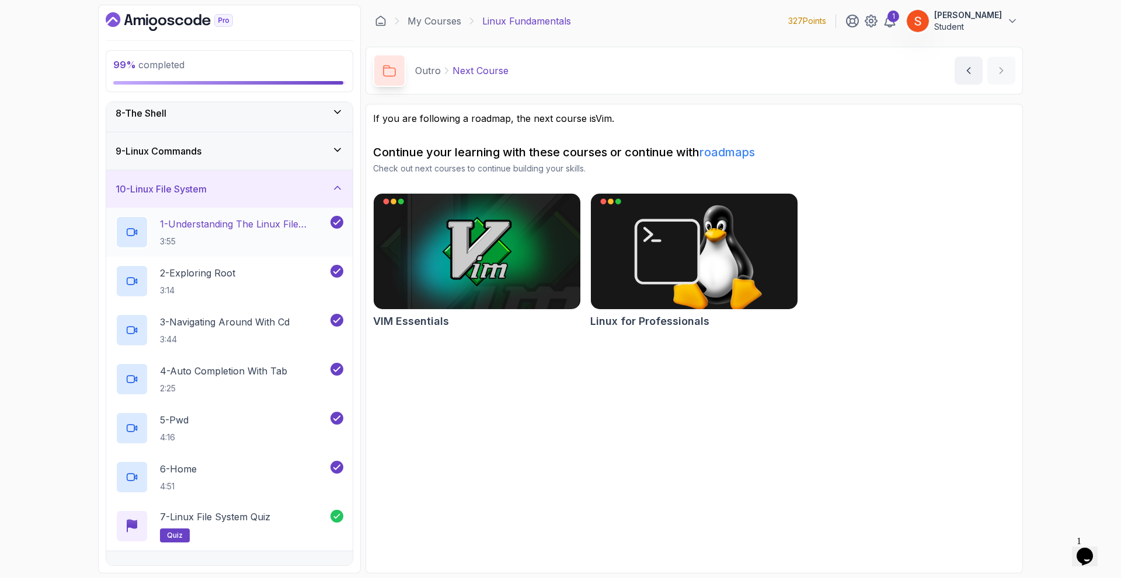
scroll to position [156, 0]
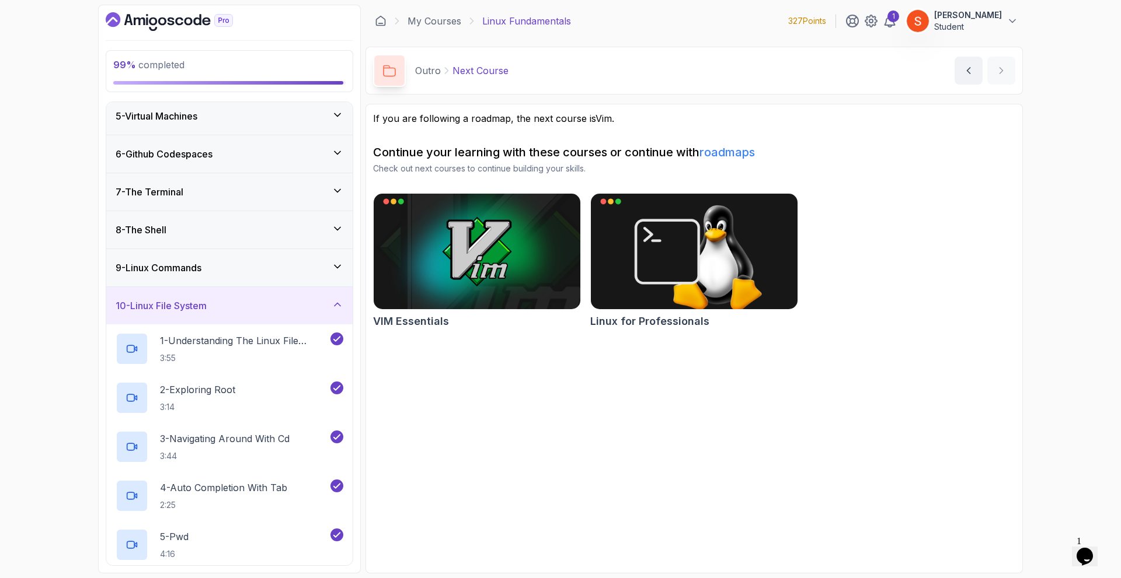
click at [322, 271] on div "9 - Linux Commands" at bounding box center [230, 268] width 228 height 14
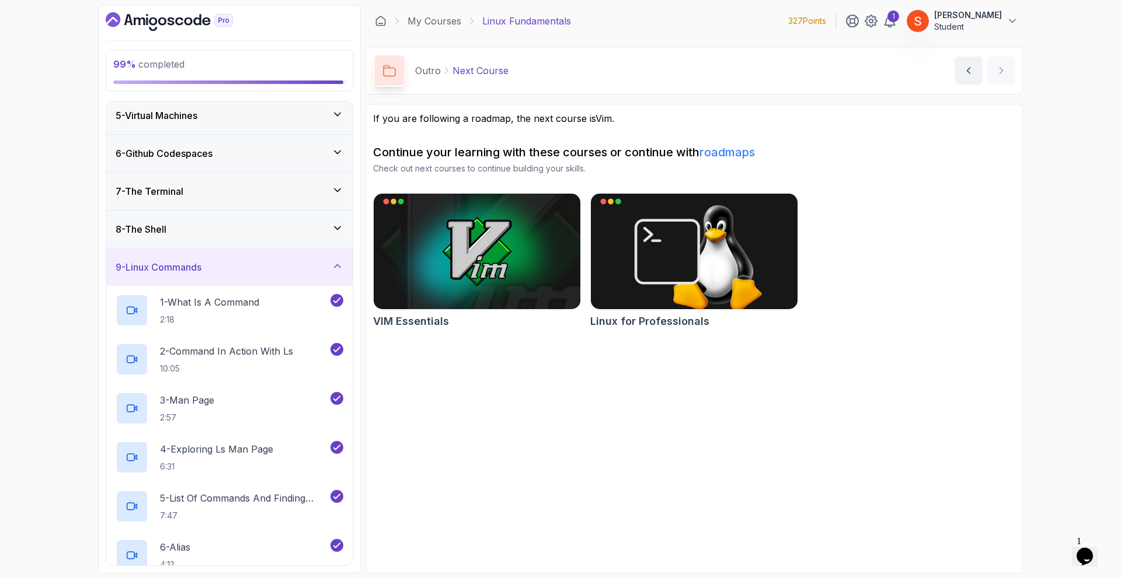
scroll to position [98, 0]
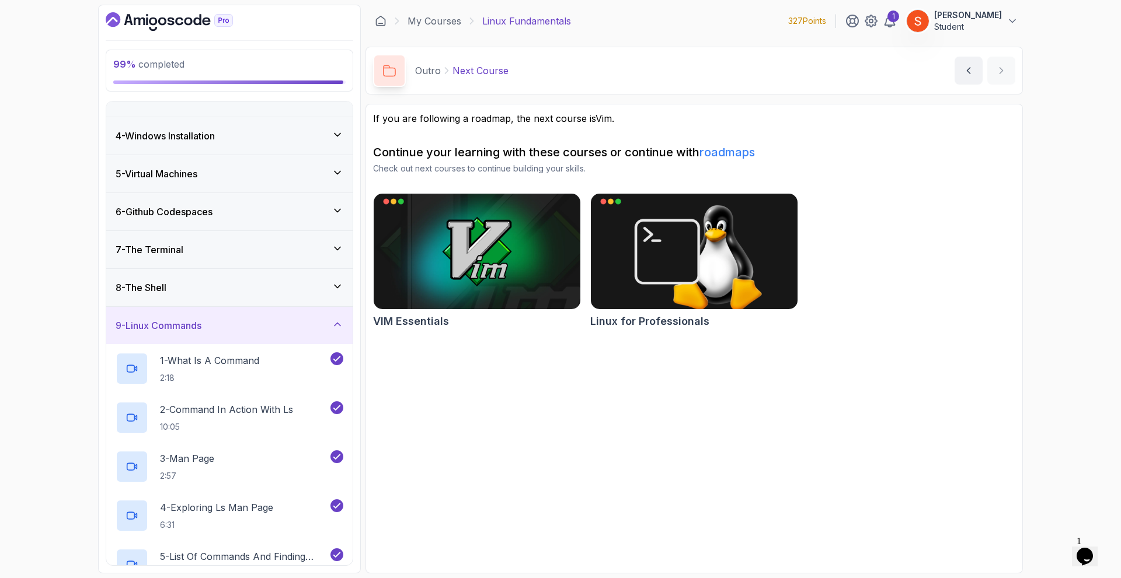
click at [308, 283] on div "8 - The Shell" at bounding box center [230, 288] width 228 height 14
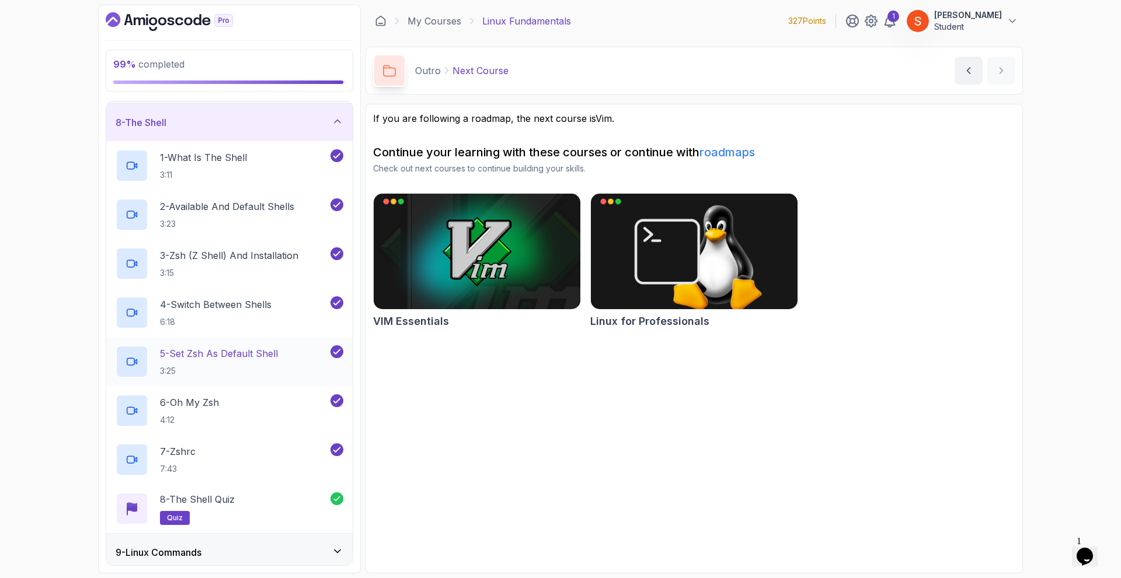
scroll to position [88, 0]
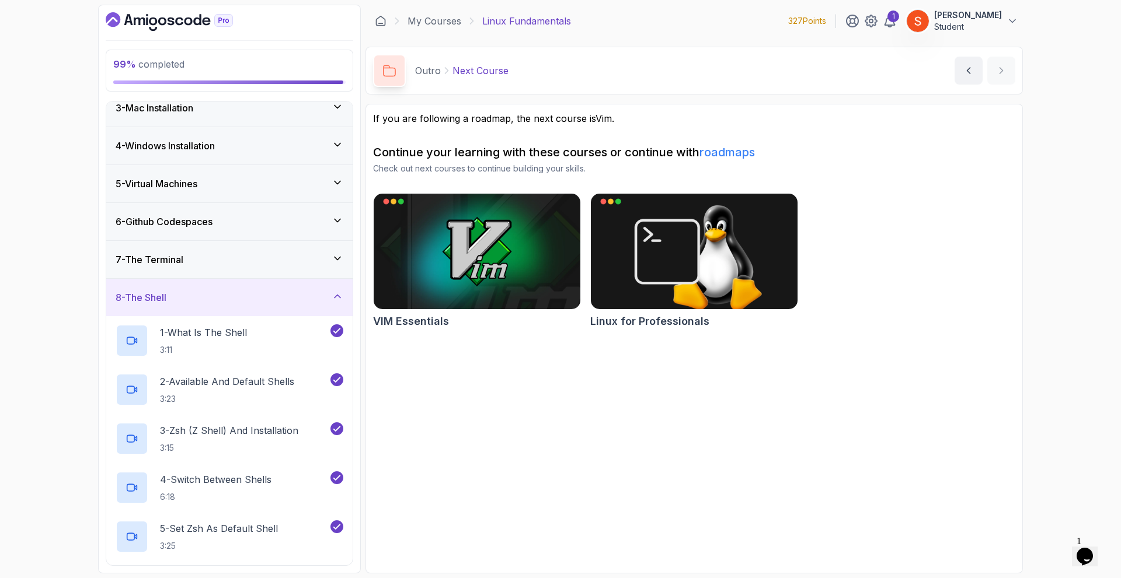
click at [319, 256] on div "7 - The Terminal" at bounding box center [230, 260] width 228 height 14
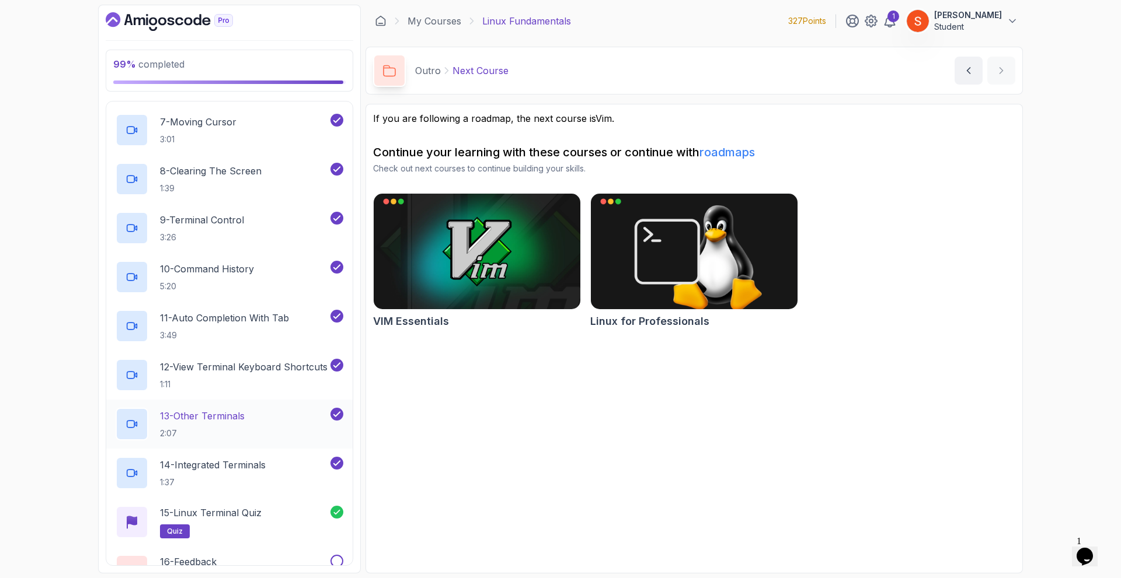
scroll to position [614, 0]
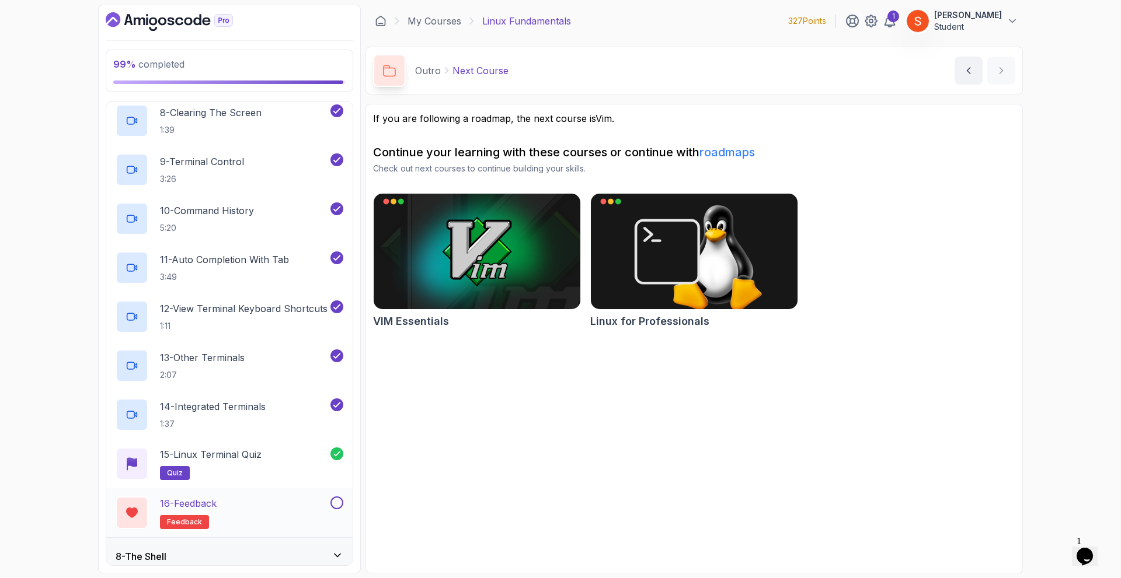
click at [334, 503] on button at bounding box center [336, 503] width 13 height 13
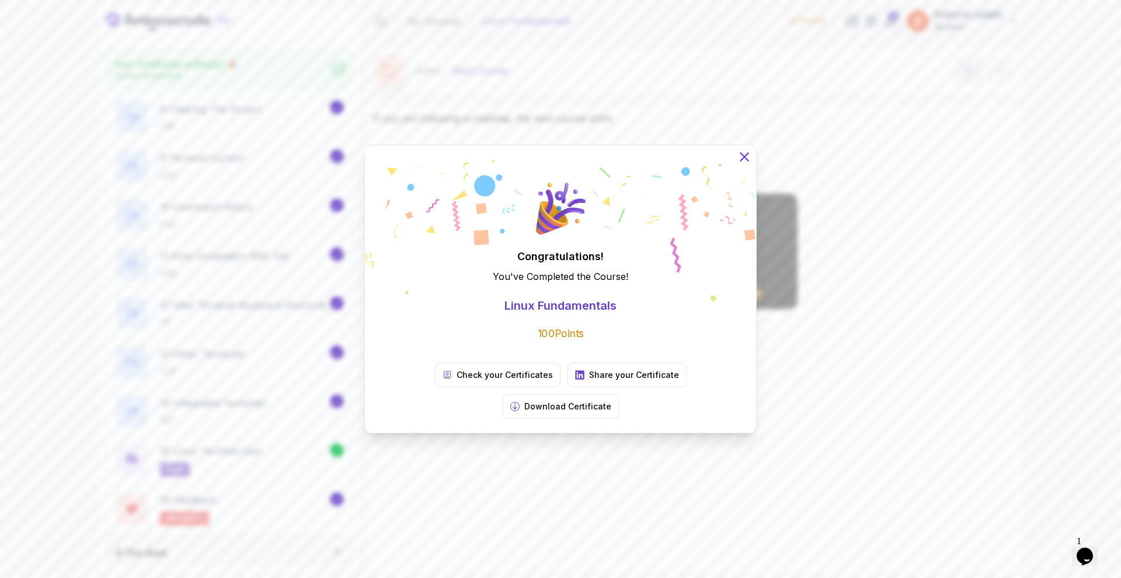
click at [741, 161] on icon at bounding box center [744, 157] width 8 height 8
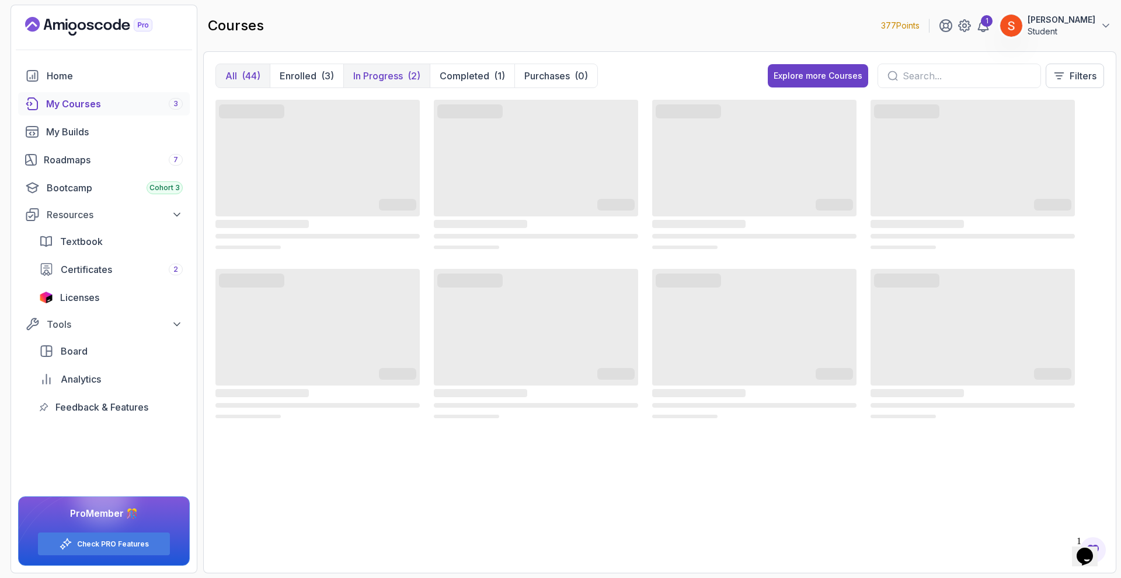
click at [377, 78] on p "In Progress" at bounding box center [378, 76] width 50 height 14
